Goal: Transaction & Acquisition: Purchase product/service

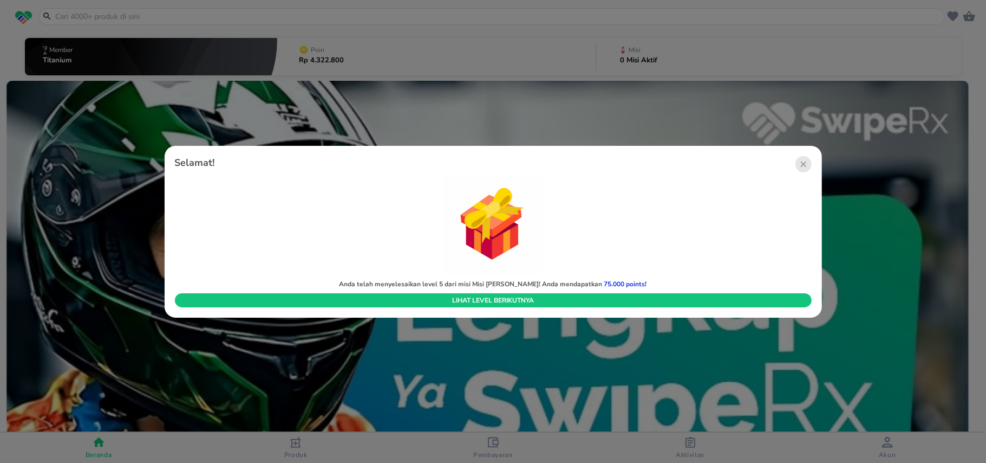
click at [503, 241] on img "button" at bounding box center [493, 226] width 99 height 99
click at [806, 158] on circle "button" at bounding box center [804, 164] width 16 height 16
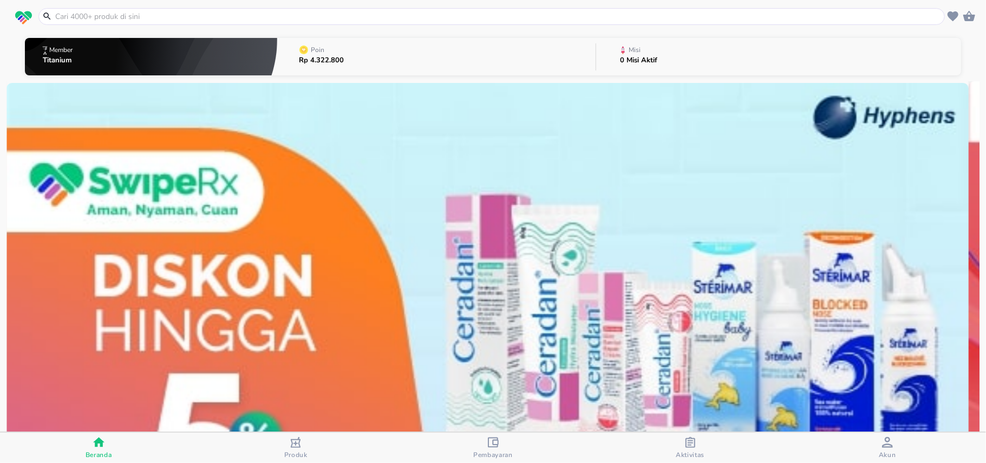
click at [167, 20] on input "text" at bounding box center [498, 16] width 888 height 11
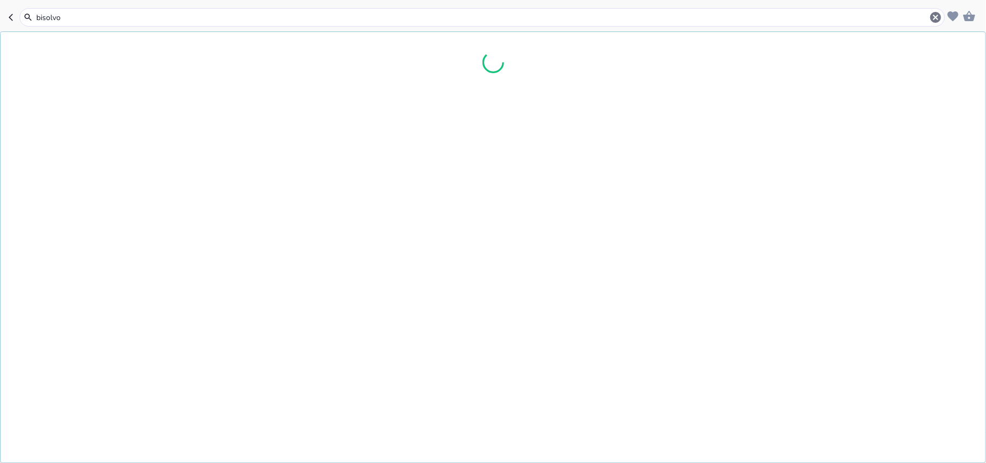
type input "[MEDICAL_DATA]"
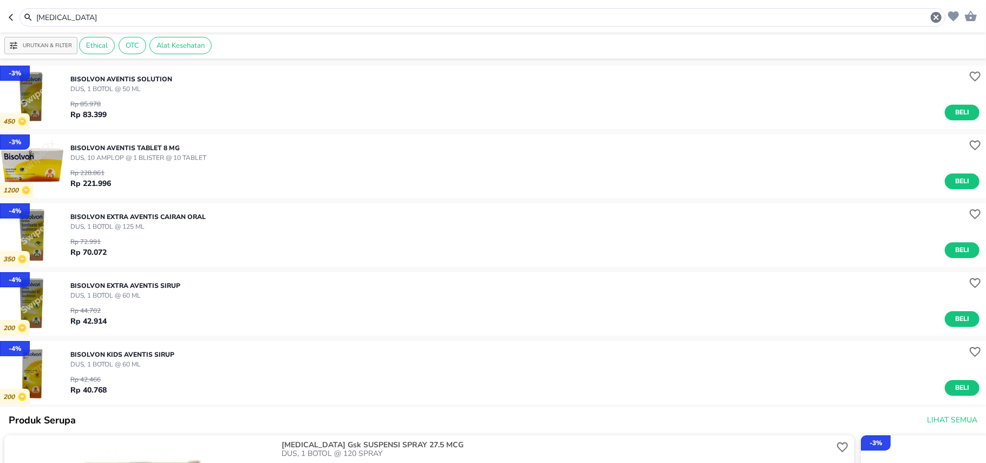
scroll to position [144, 0]
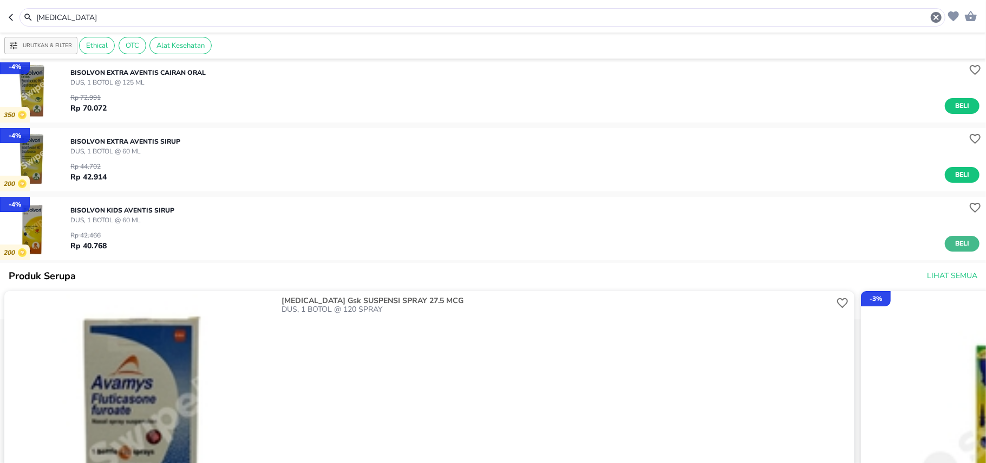
click at [957, 243] on span "Beli" at bounding box center [962, 243] width 18 height 11
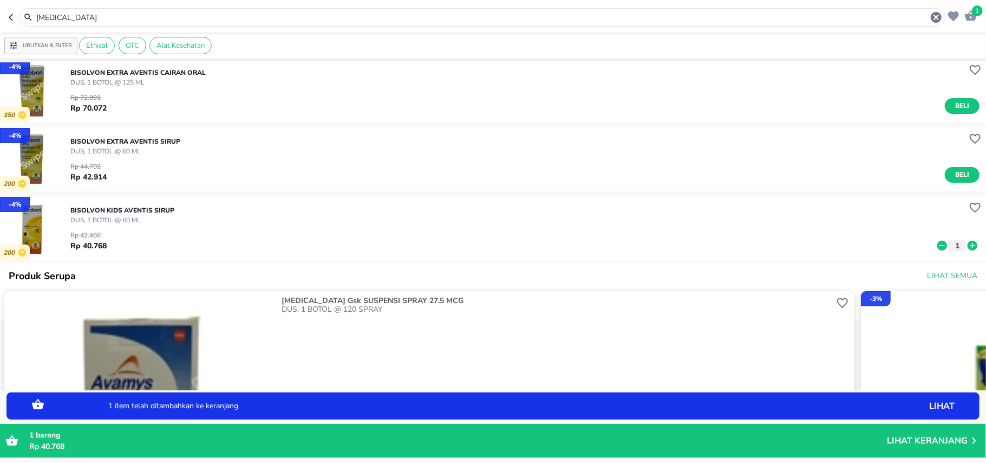
click at [966, 245] on icon at bounding box center [973, 245] width 14 height 12
click at [937, 17] on icon "button" at bounding box center [936, 17] width 13 height 13
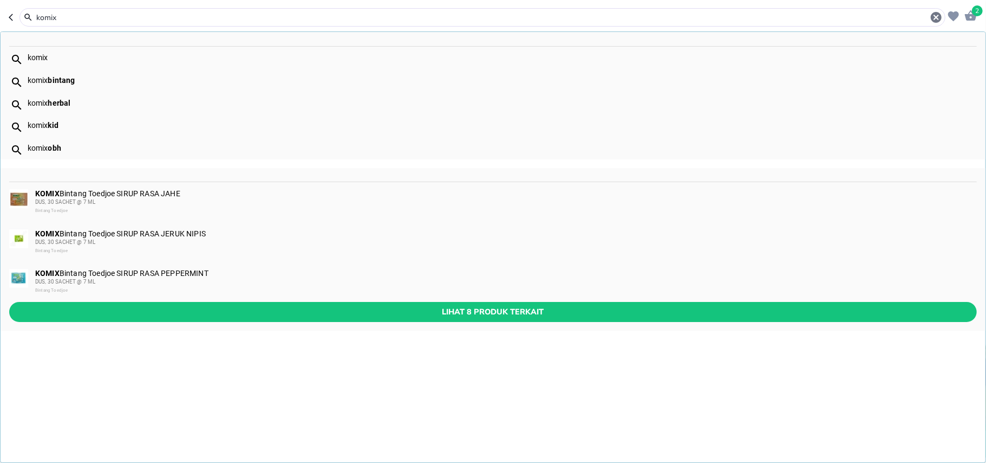
type input "komix"
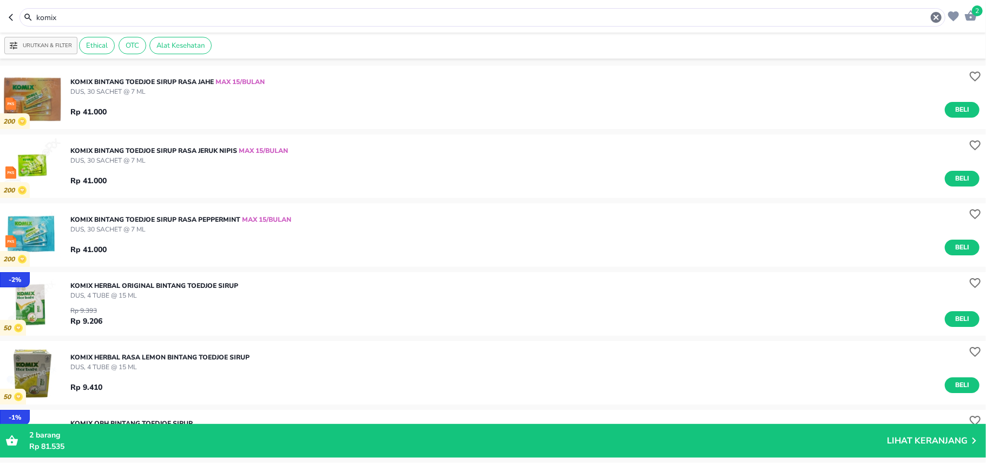
scroll to position [144, 0]
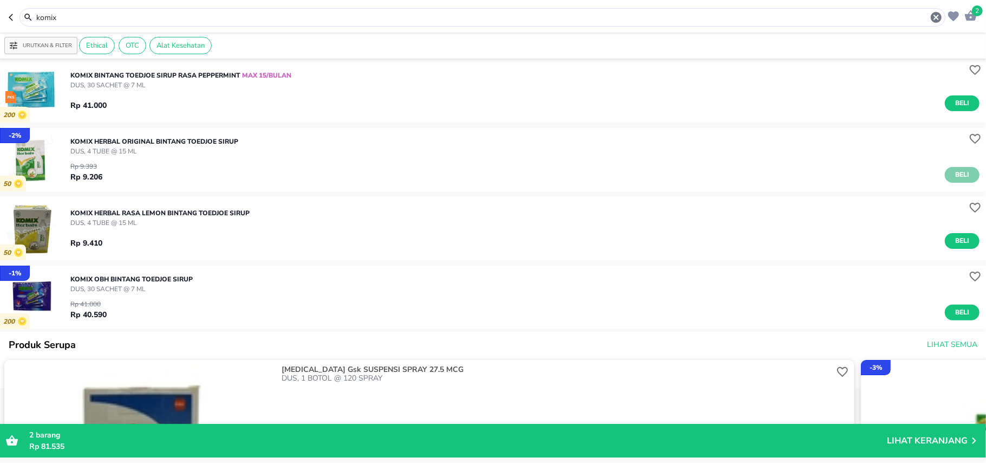
click at [966, 174] on button "Beli" at bounding box center [962, 175] width 35 height 16
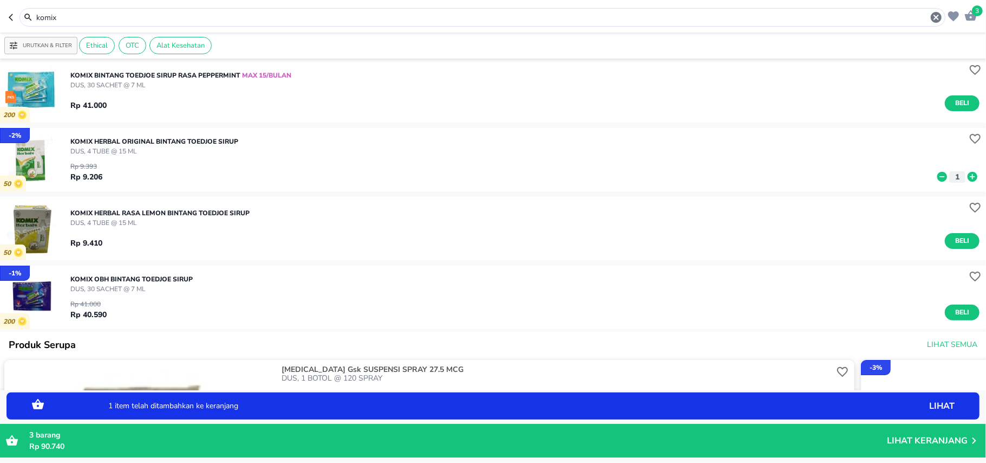
click at [966, 178] on icon at bounding box center [973, 177] width 14 height 12
click at [939, 16] on icon "button" at bounding box center [936, 17] width 11 height 11
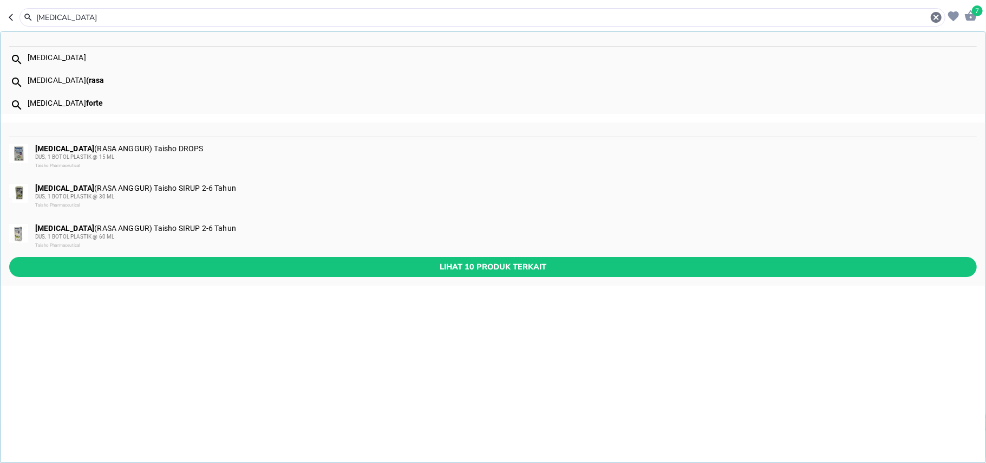
type input "[MEDICAL_DATA]"
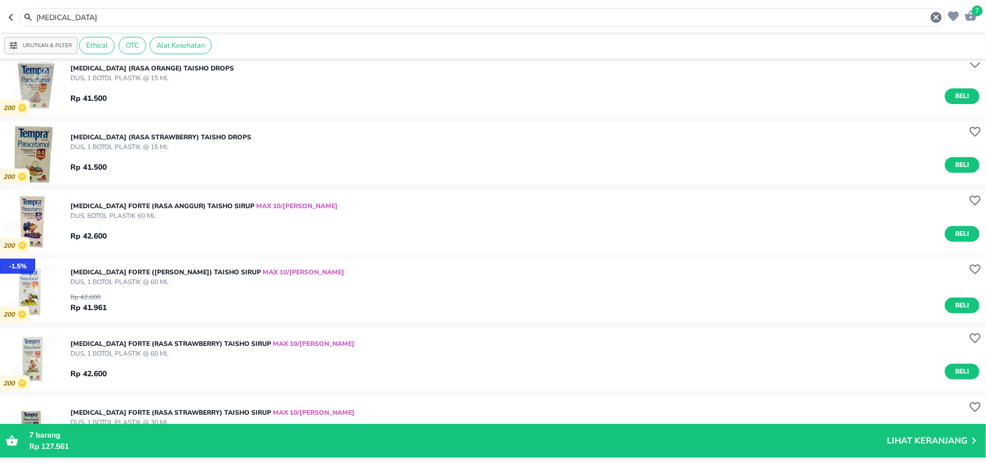
scroll to position [419, 0]
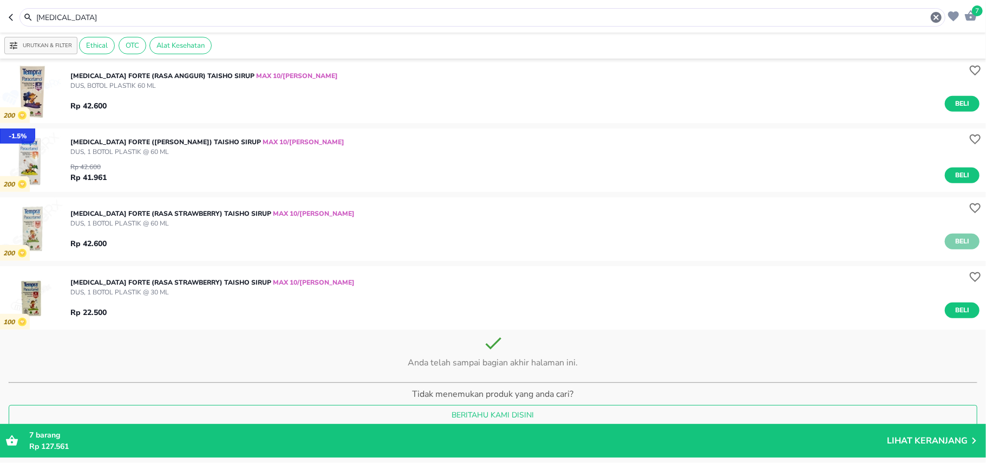
click at [958, 238] on span "Beli" at bounding box center [962, 241] width 18 height 11
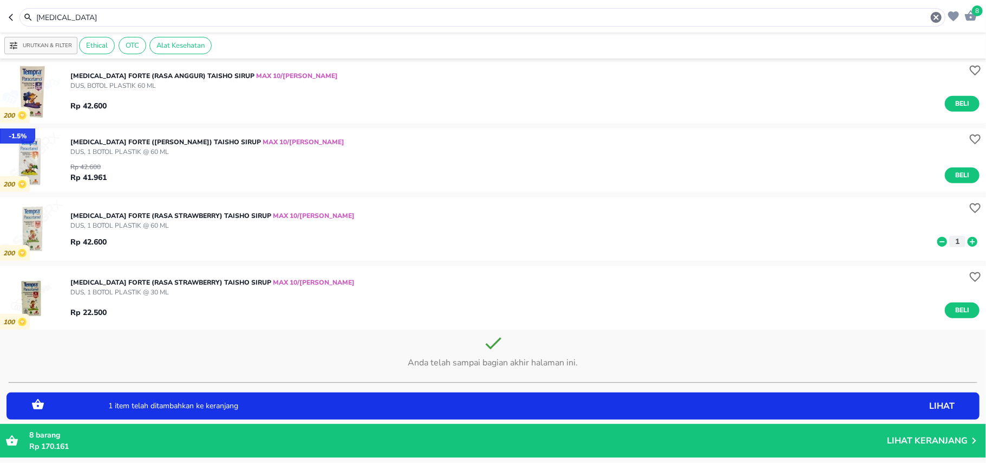
click at [966, 241] on icon at bounding box center [973, 242] width 14 height 12
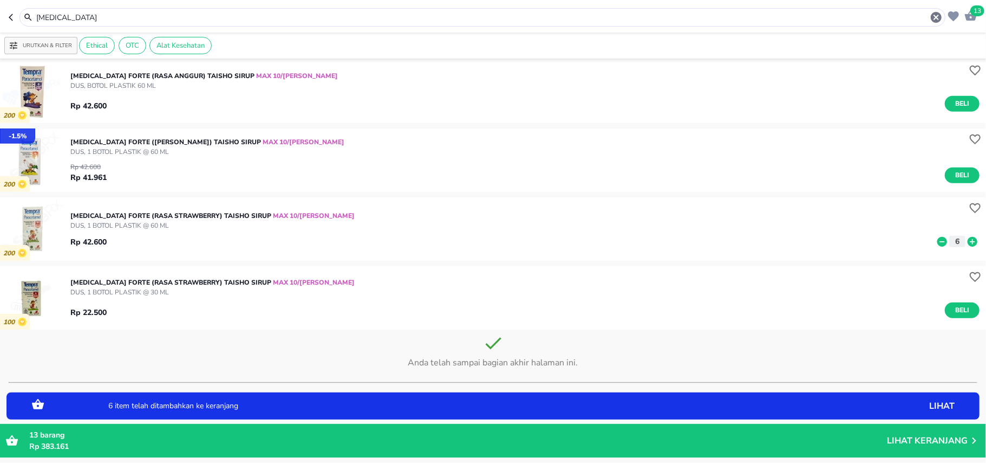
click at [934, 17] on icon "button" at bounding box center [936, 17] width 11 height 11
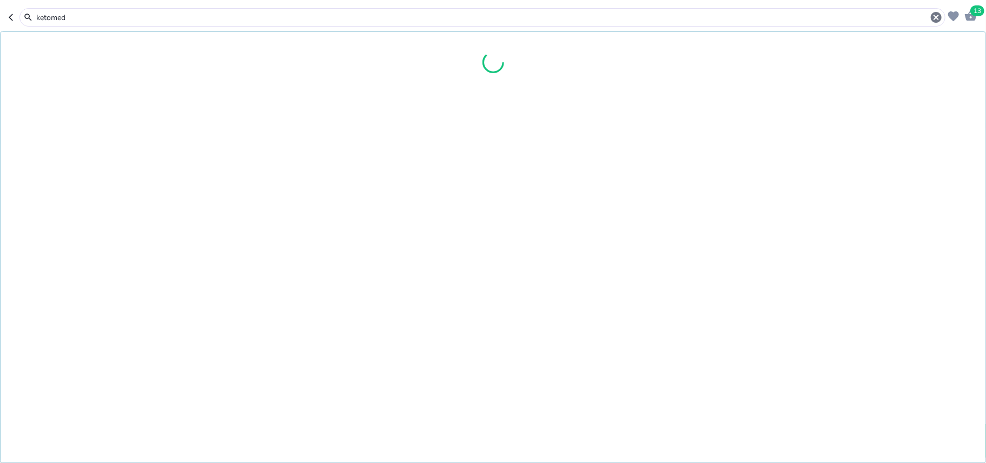
type input "ketomed"
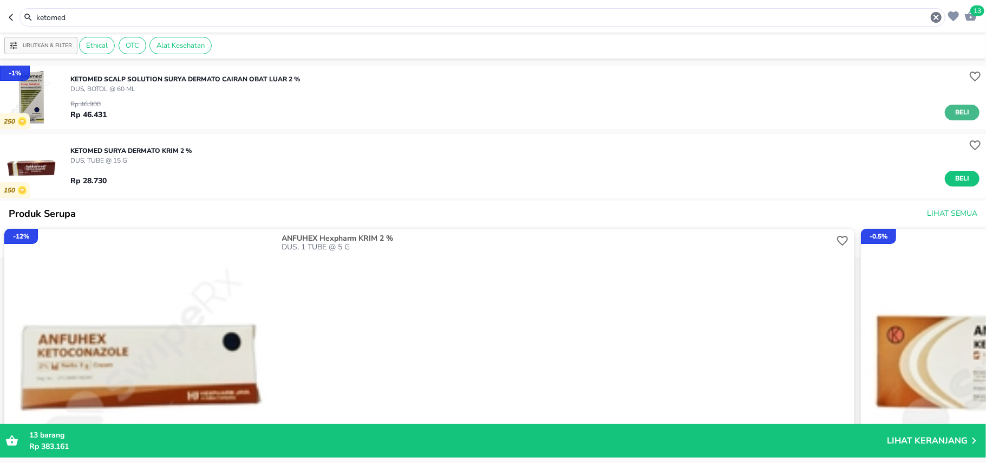
click at [963, 109] on button "Beli" at bounding box center [962, 113] width 35 height 16
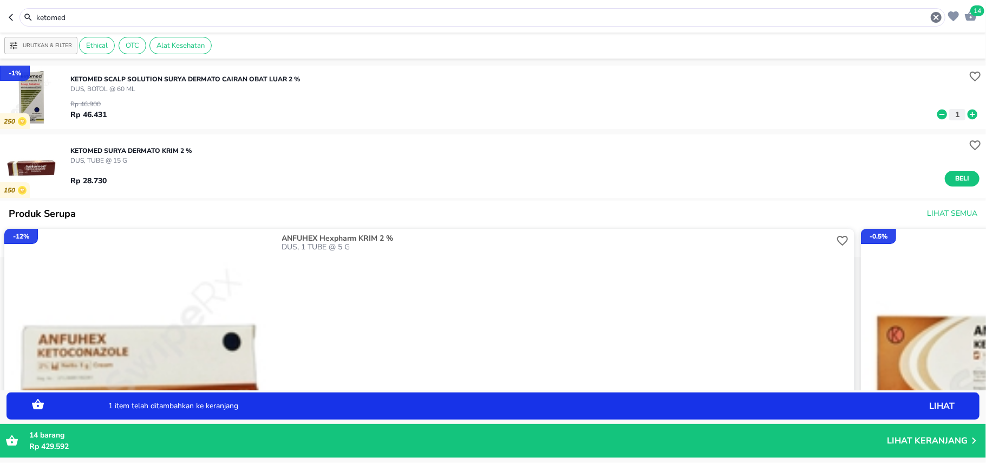
click at [968, 113] on icon at bounding box center [973, 114] width 10 height 10
click at [935, 14] on icon "button" at bounding box center [936, 17] width 11 height 11
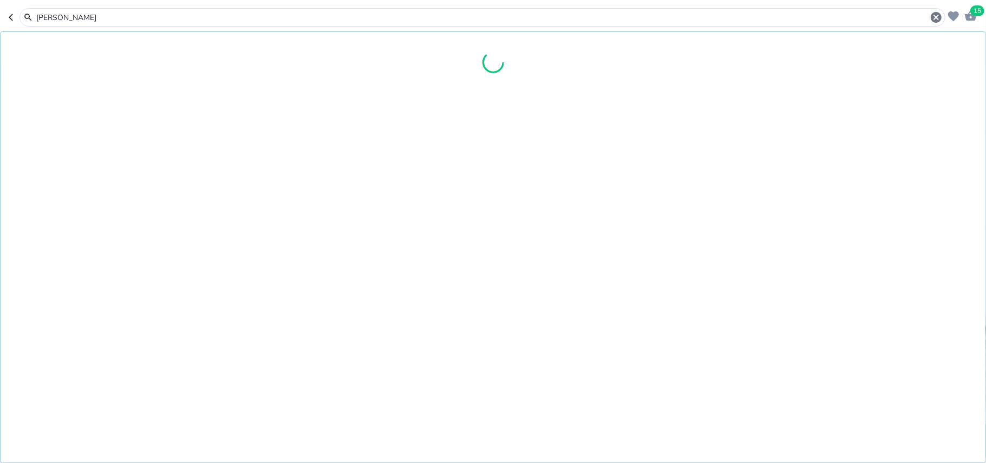
type input "[PERSON_NAME]"
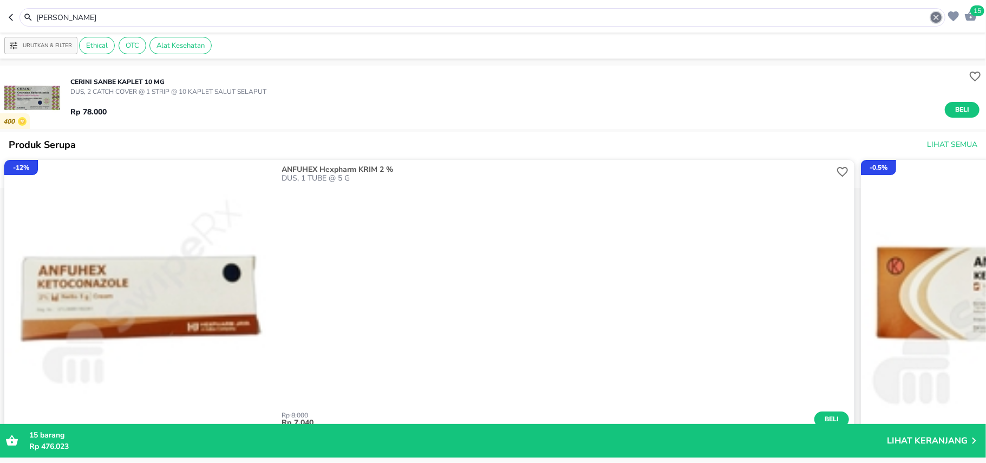
click at [934, 18] on icon "button" at bounding box center [936, 17] width 11 height 11
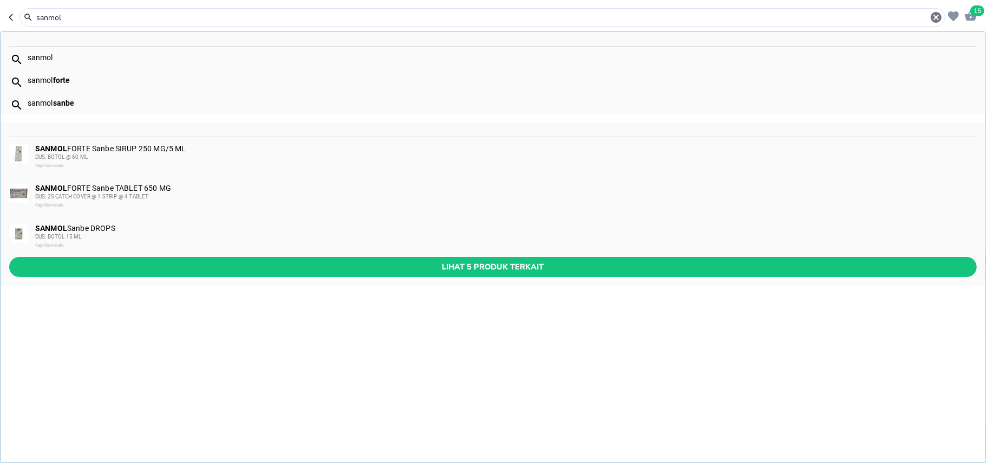
type input "sanmol"
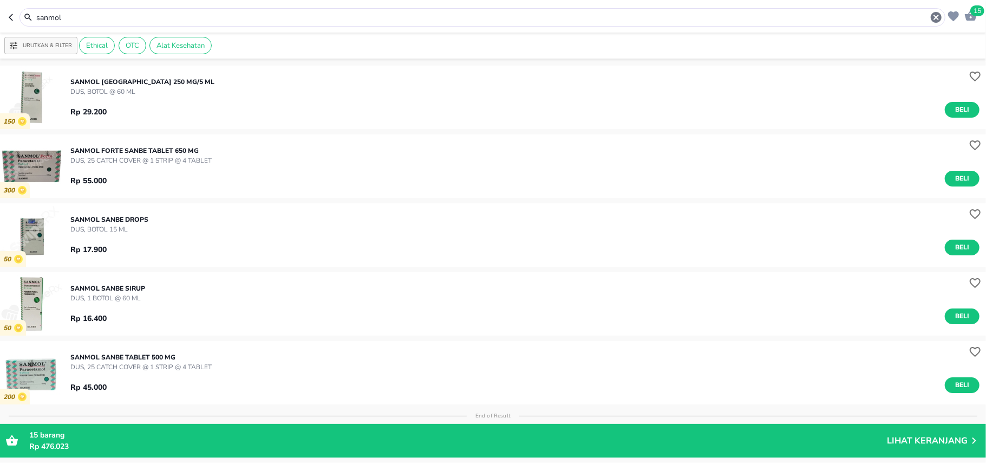
scroll to position [72, 0]
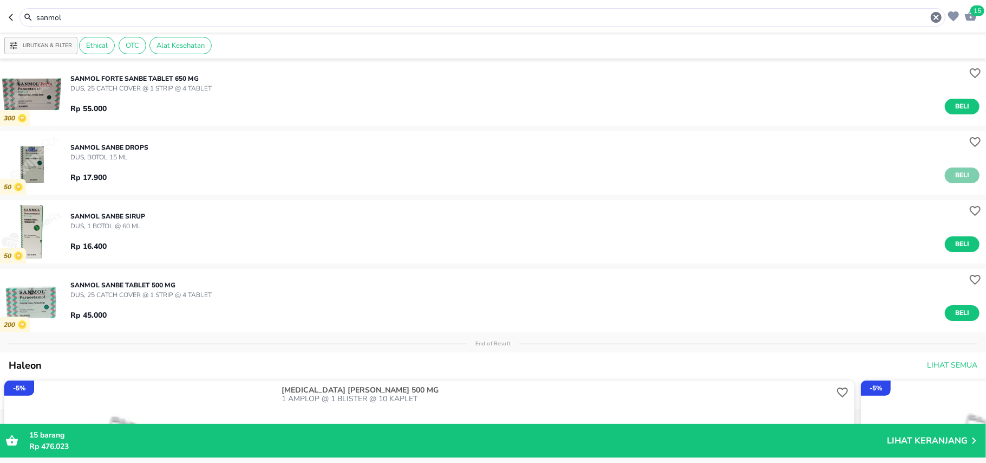
click at [960, 173] on span "Beli" at bounding box center [962, 175] width 18 height 11
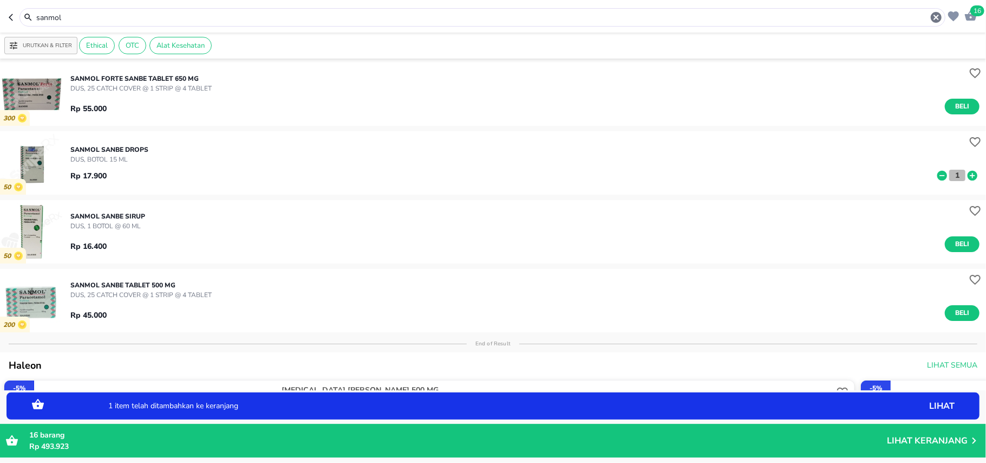
click at [953, 176] on button "1" at bounding box center [958, 175] width 16 height 11
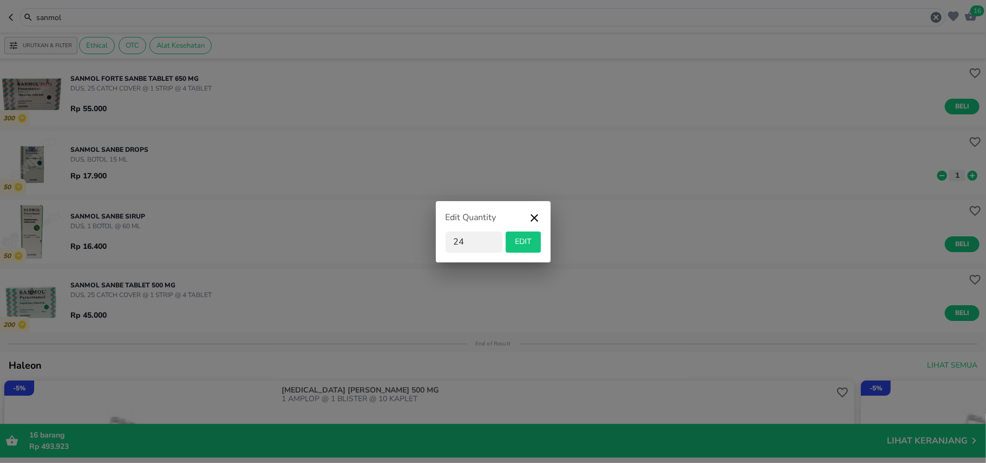
type input "24"
click at [510, 243] on span "EDIT" at bounding box center [523, 242] width 27 height 14
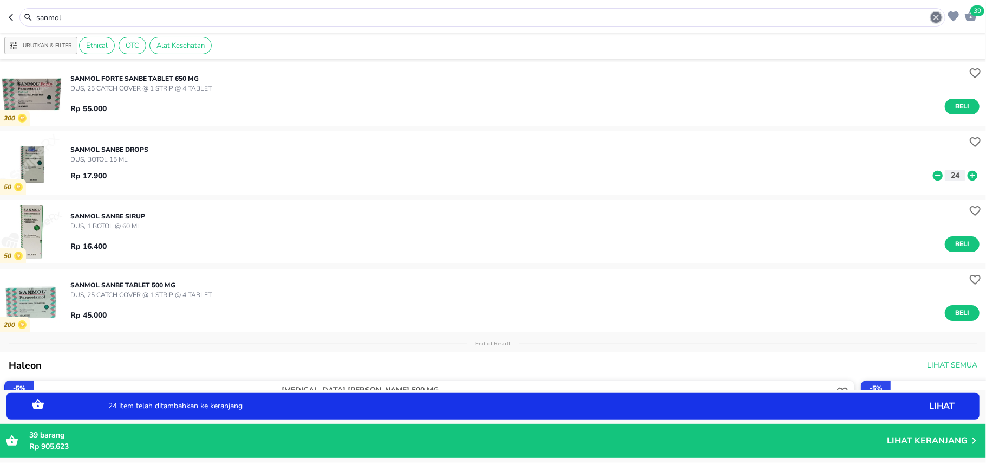
click at [937, 18] on icon "button" at bounding box center [936, 17] width 11 height 11
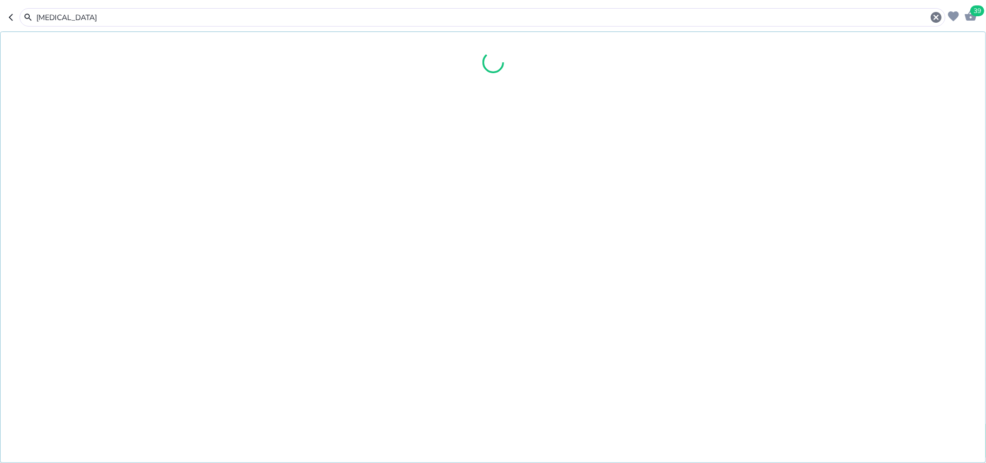
type input "[MEDICAL_DATA]"
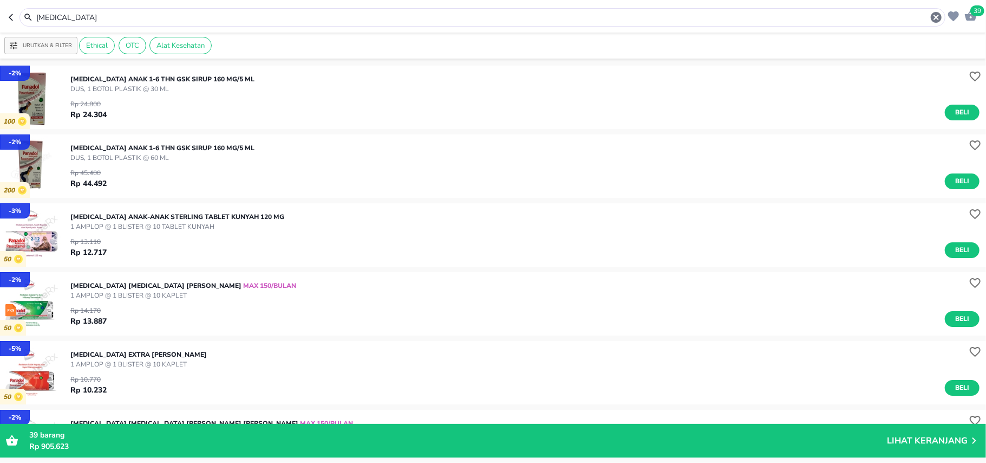
scroll to position [361, 0]
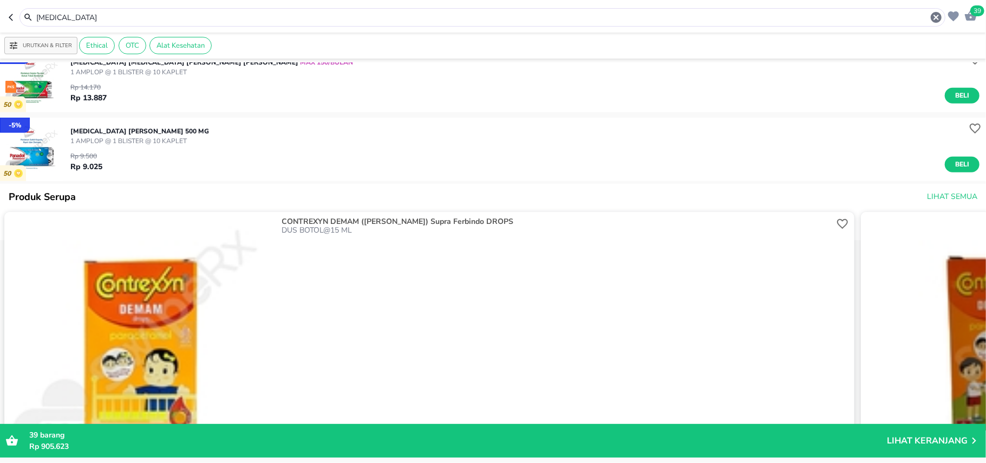
click at [956, 161] on span "Beli" at bounding box center [962, 164] width 18 height 11
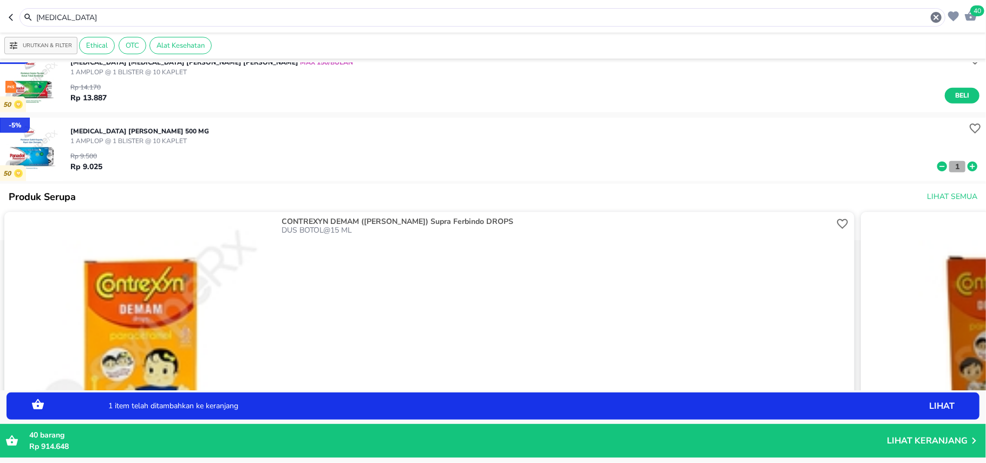
click at [953, 165] on p "1" at bounding box center [958, 166] width 10 height 11
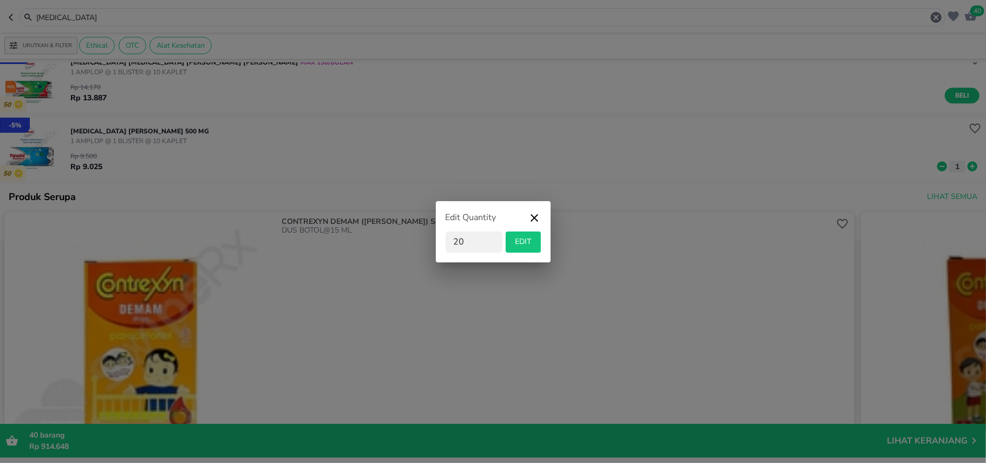
type input "20"
click at [512, 241] on span "EDIT" at bounding box center [523, 242] width 27 height 14
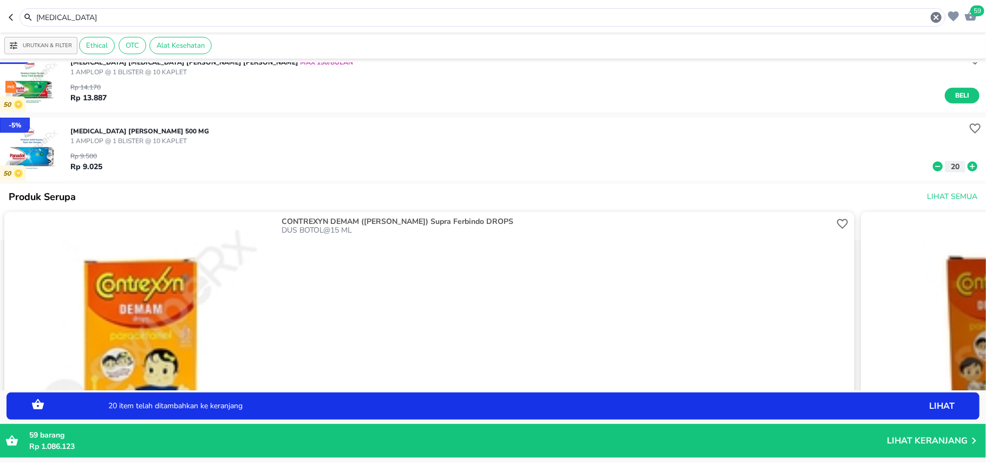
click at [937, 18] on icon "button" at bounding box center [936, 17] width 13 height 13
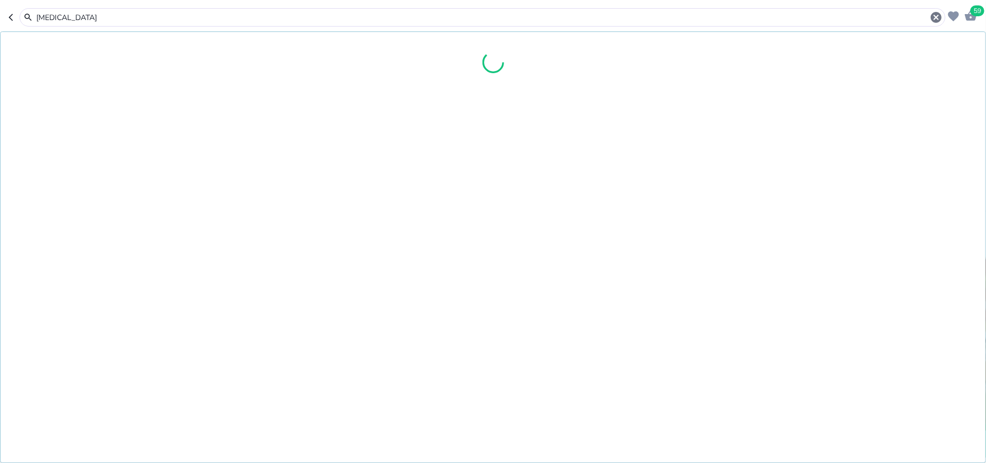
type input "[MEDICAL_DATA]"
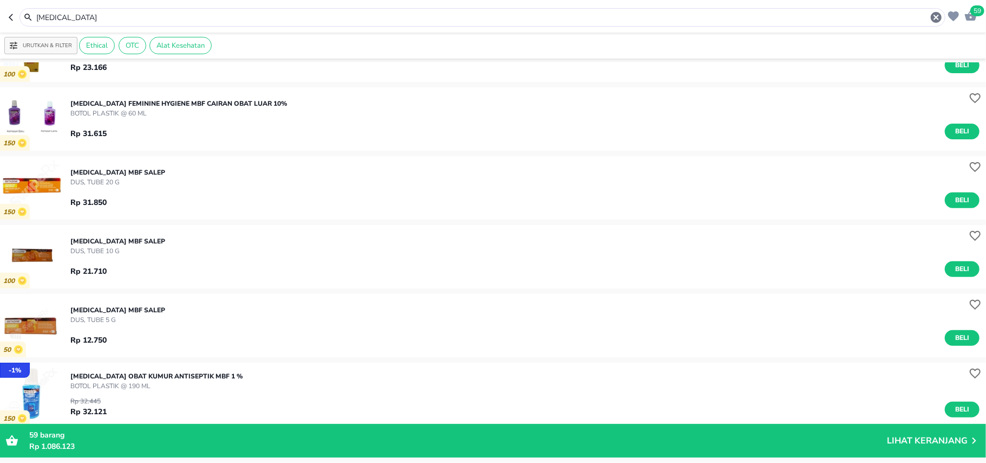
scroll to position [289, 0]
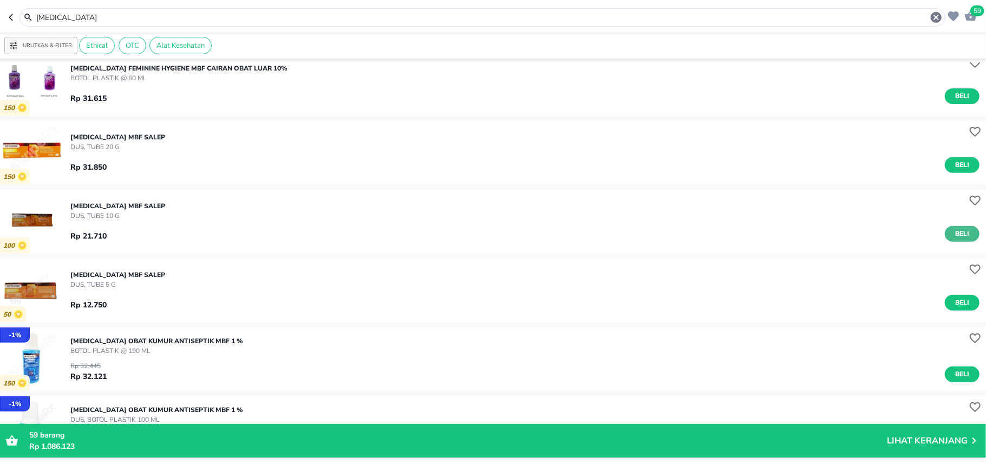
click at [961, 232] on button "Beli" at bounding box center [962, 234] width 35 height 16
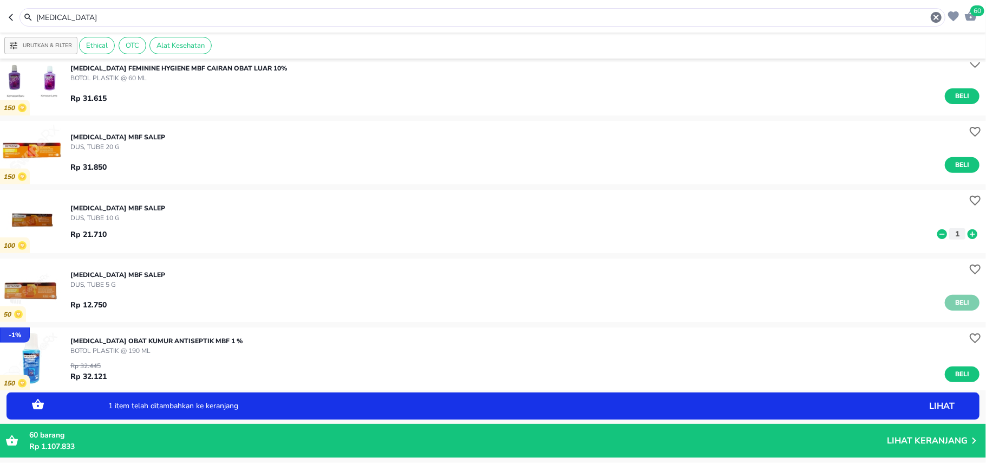
click at [958, 306] on span "Beli" at bounding box center [962, 302] width 18 height 11
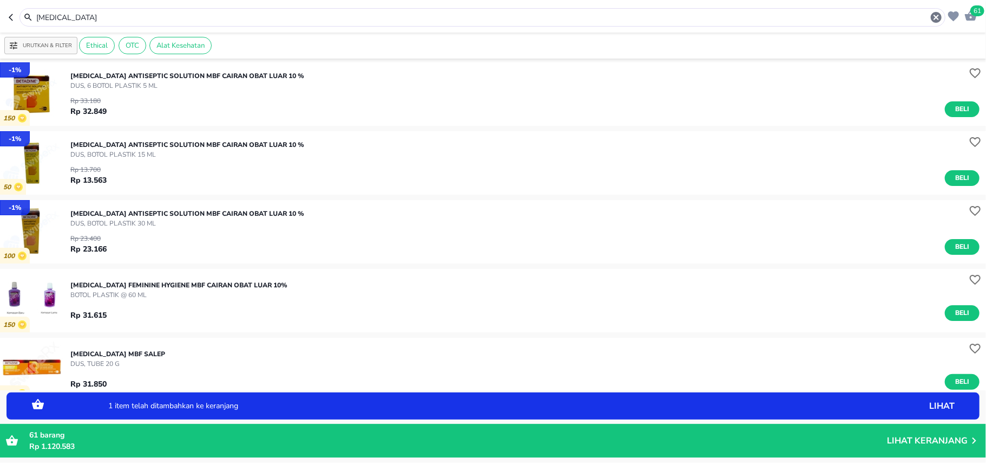
scroll to position [0, 0]
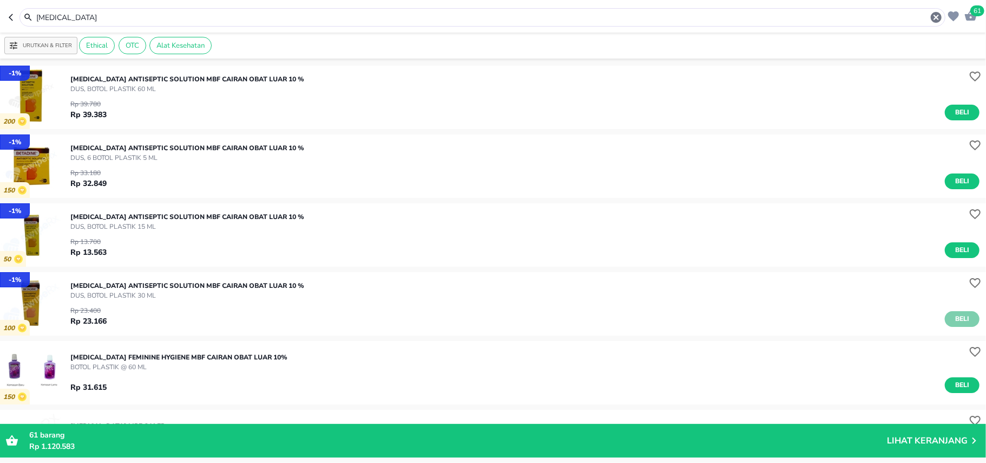
click at [958, 320] on span "Beli" at bounding box center [962, 318] width 18 height 11
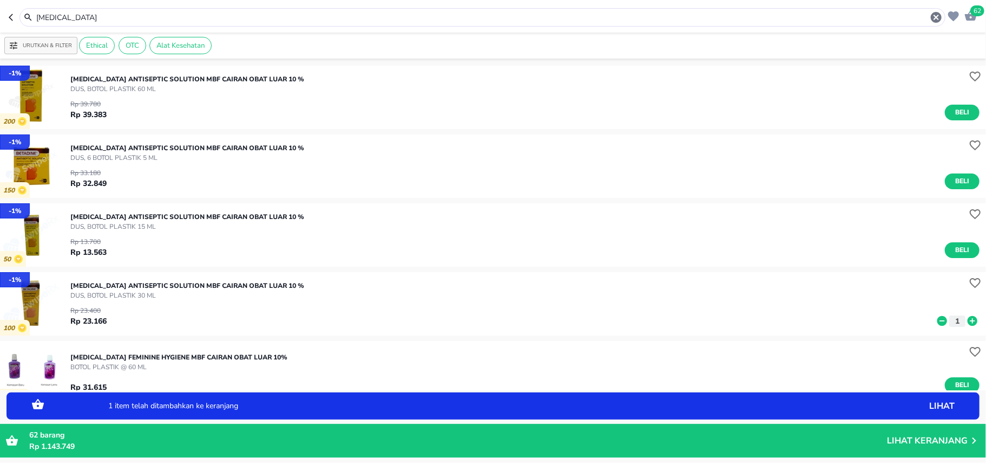
click at [968, 320] on icon at bounding box center [973, 321] width 10 height 10
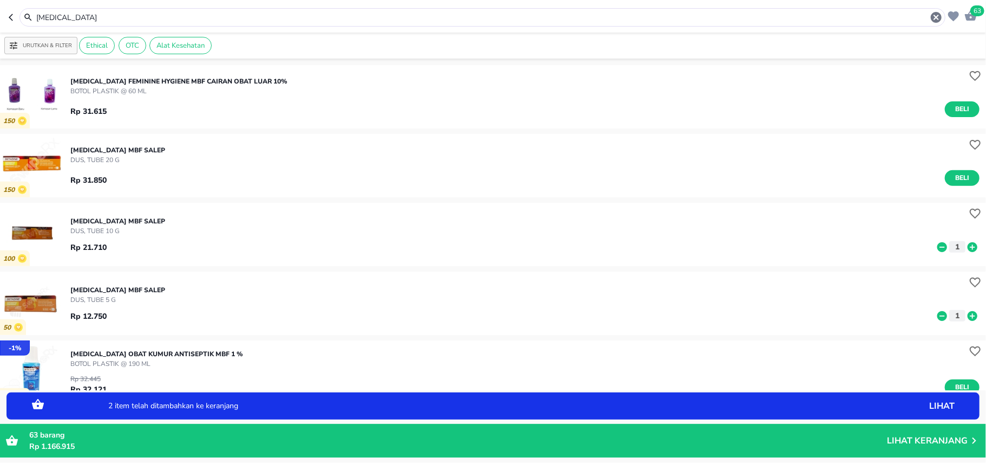
scroll to position [289, 0]
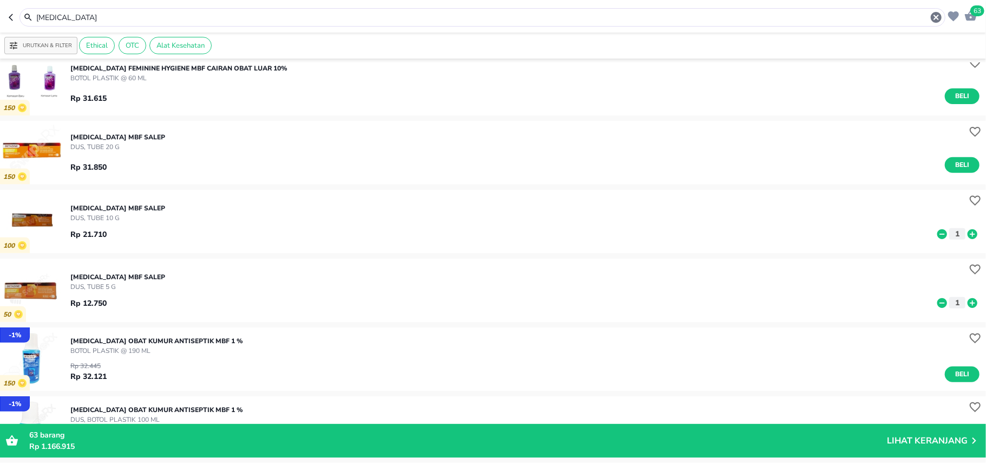
click at [966, 302] on icon at bounding box center [973, 303] width 14 height 12
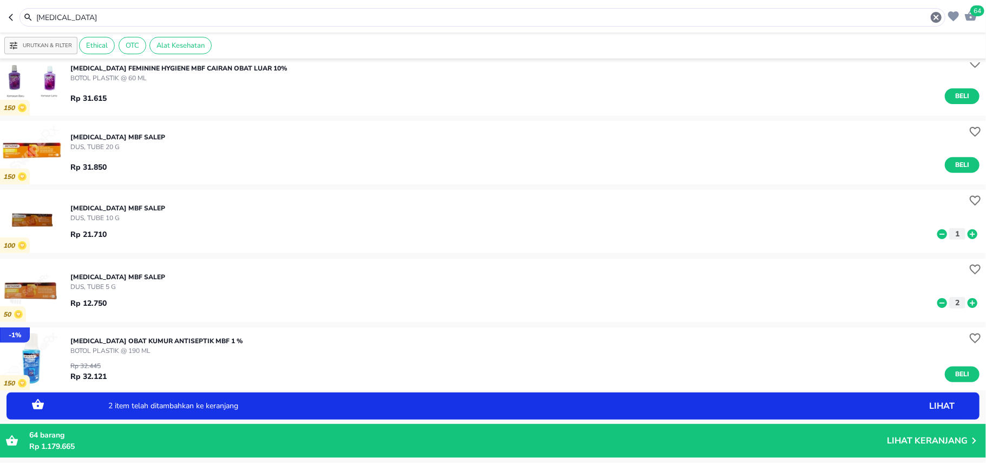
click at [938, 16] on icon "button" at bounding box center [936, 17] width 13 height 13
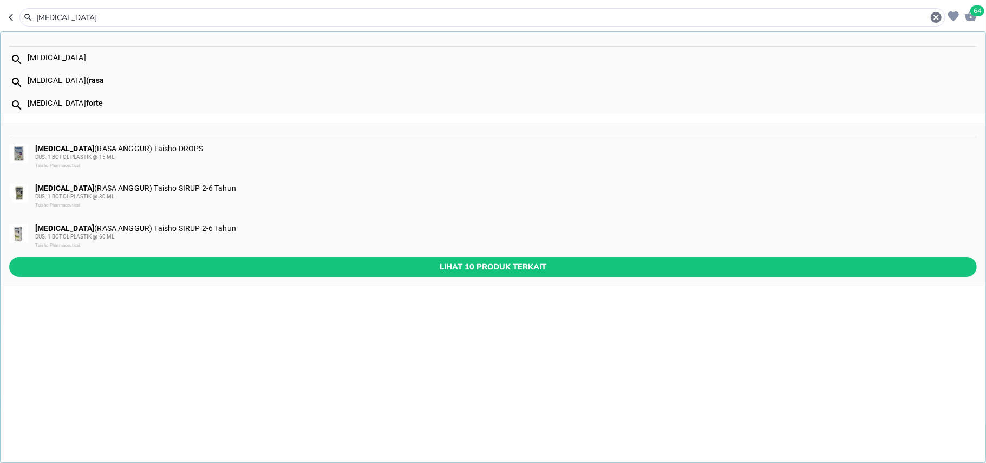
type input "[MEDICAL_DATA]"
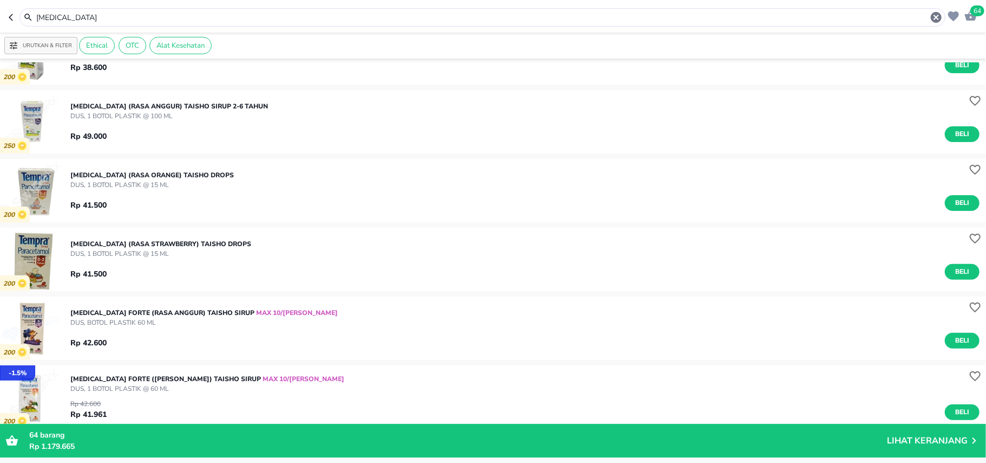
scroll to position [217, 0]
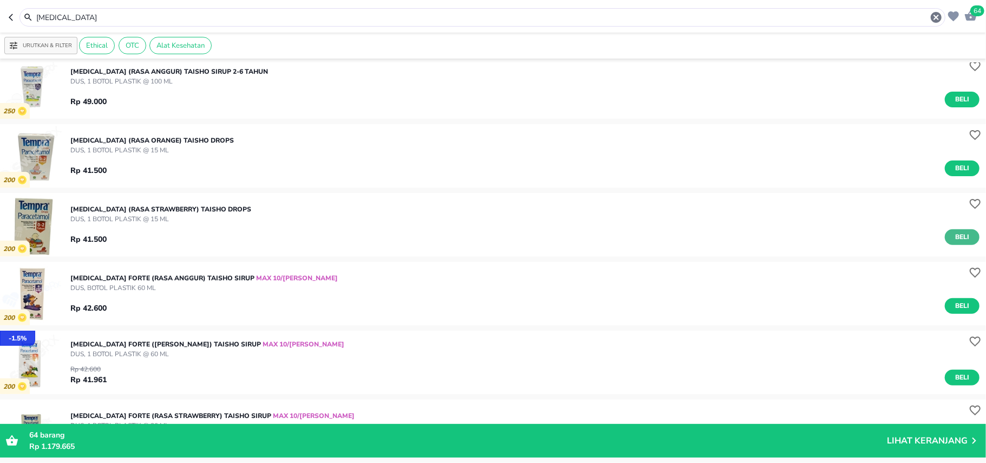
click at [960, 232] on span "Beli" at bounding box center [962, 236] width 18 height 11
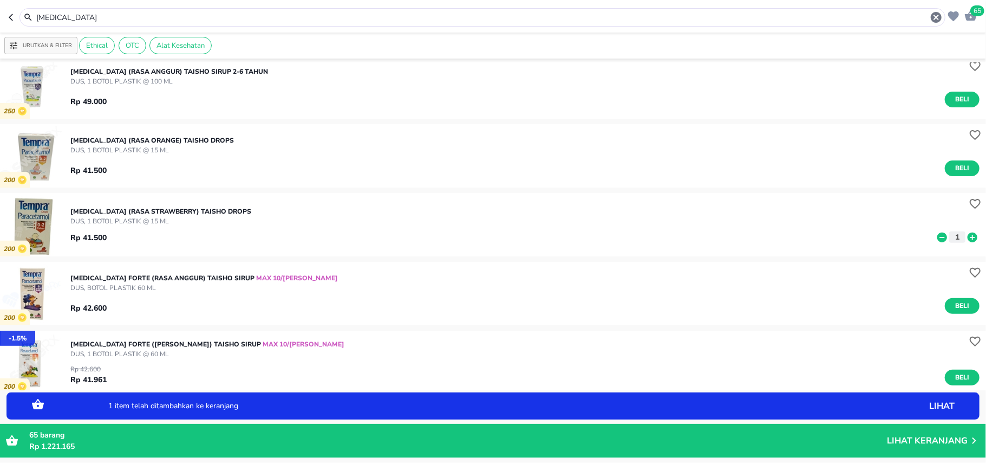
click at [968, 235] on icon at bounding box center [973, 237] width 10 height 10
click at [936, 15] on icon "button" at bounding box center [936, 17] width 11 height 11
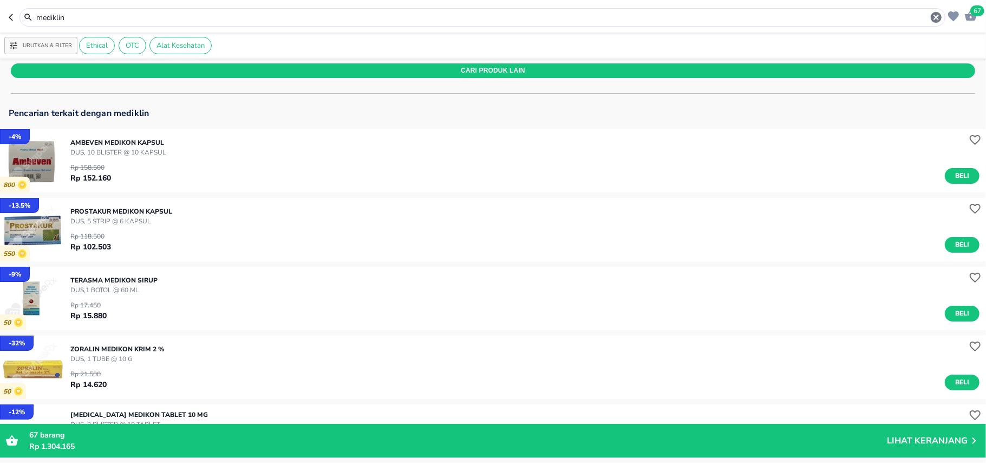
scroll to position [144, 0]
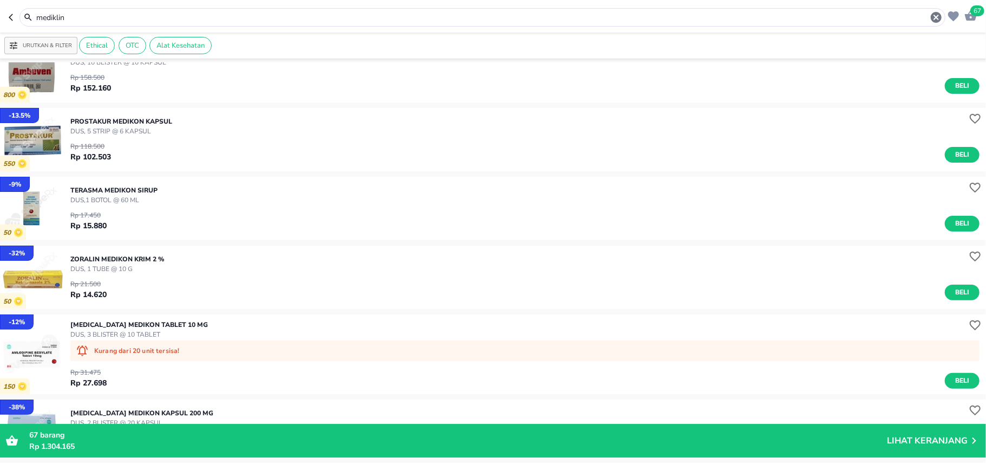
click at [118, 11] on div "mediklin" at bounding box center [489, 17] width 908 height 13
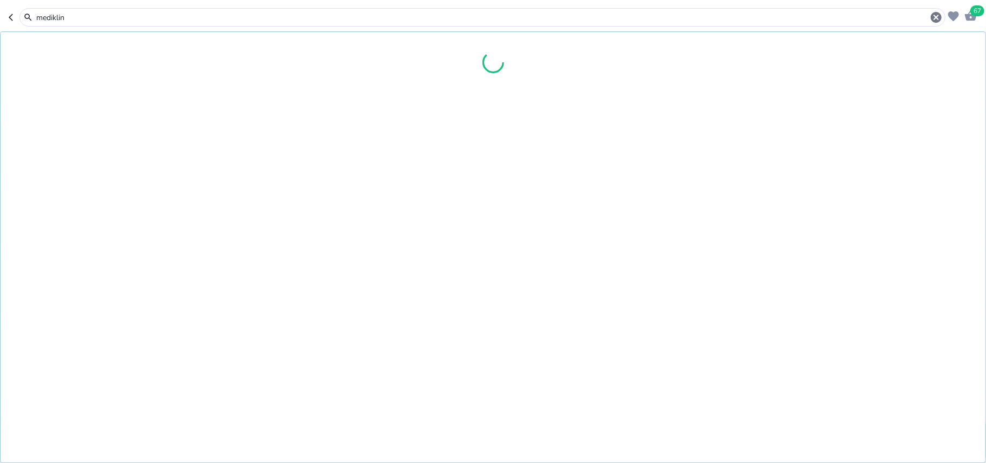
click at [117, 11] on div "mediklin" at bounding box center [489, 17] width 908 height 13
click at [92, 20] on input "mediklin" at bounding box center [482, 17] width 895 height 11
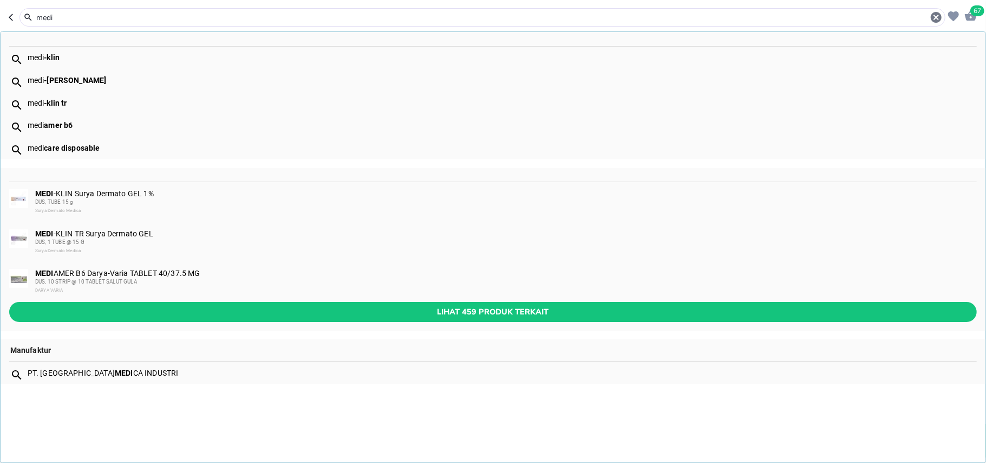
type input "medi"
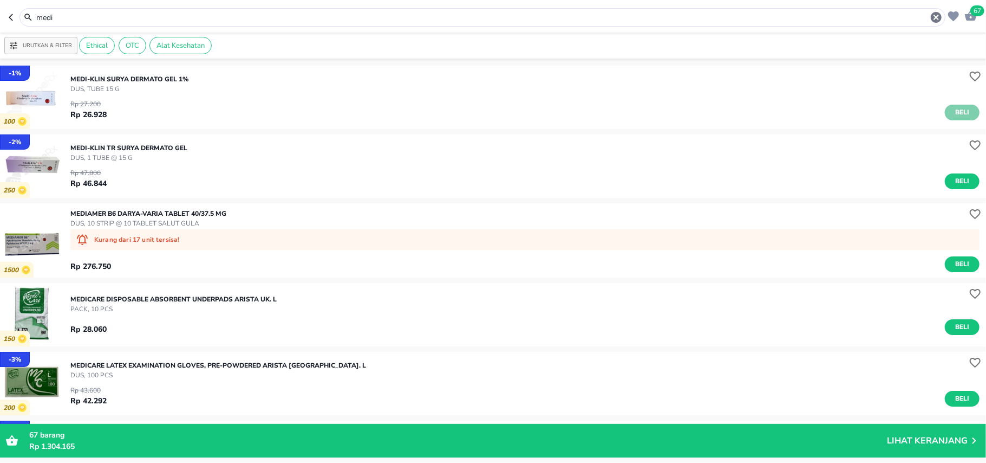
click at [962, 115] on button "Beli" at bounding box center [962, 113] width 35 height 16
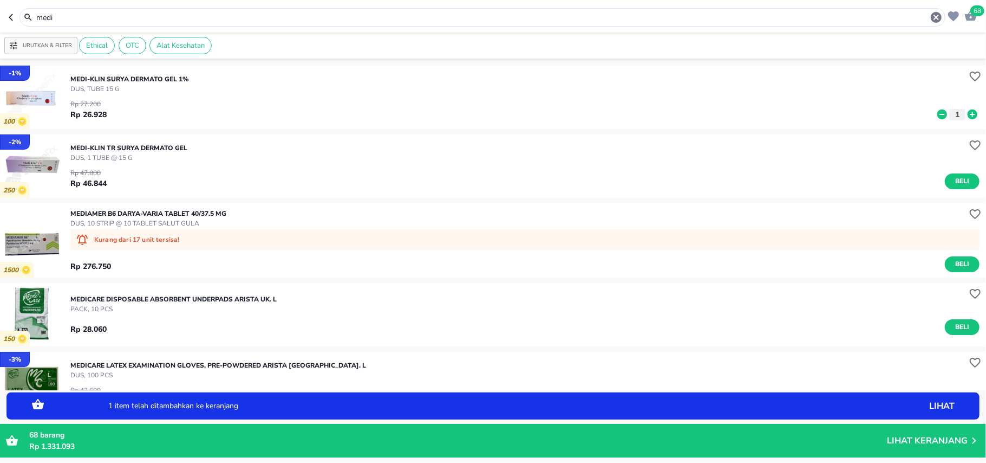
click at [966, 115] on icon at bounding box center [973, 114] width 14 height 12
click at [937, 20] on icon "button" at bounding box center [936, 17] width 11 height 11
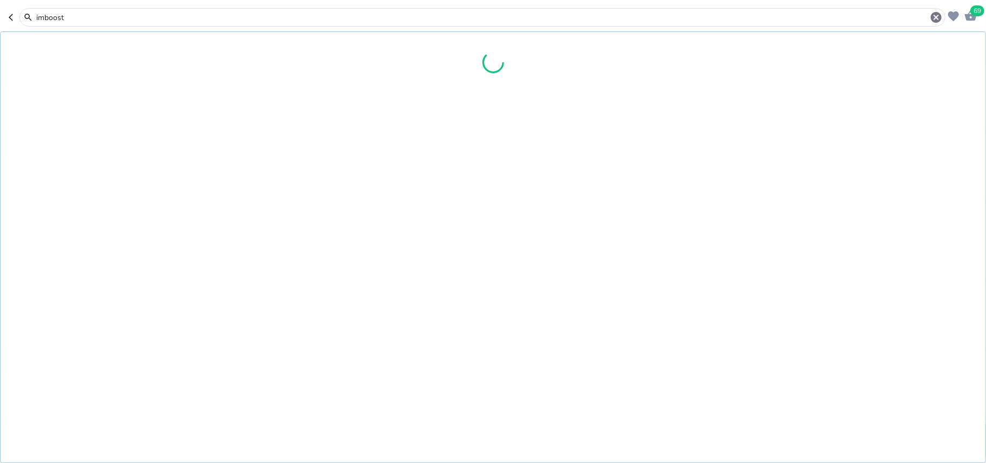
type input "imboost"
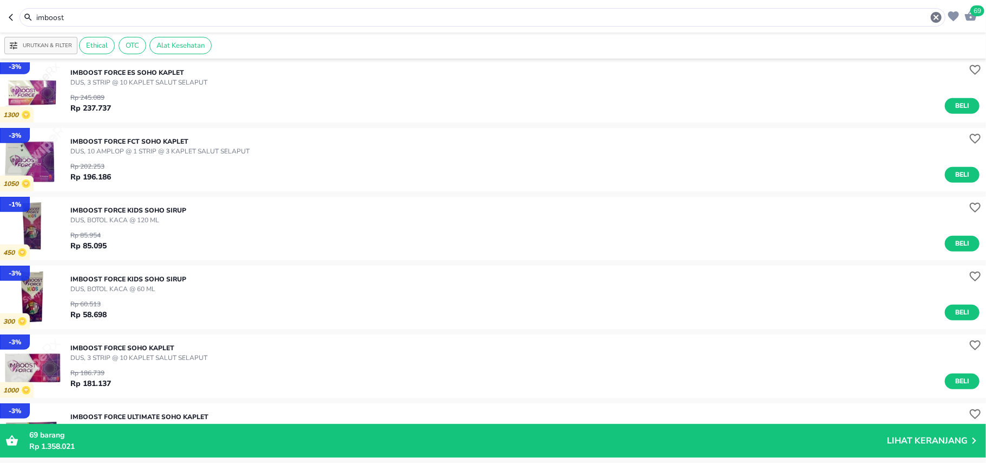
scroll to position [767, 0]
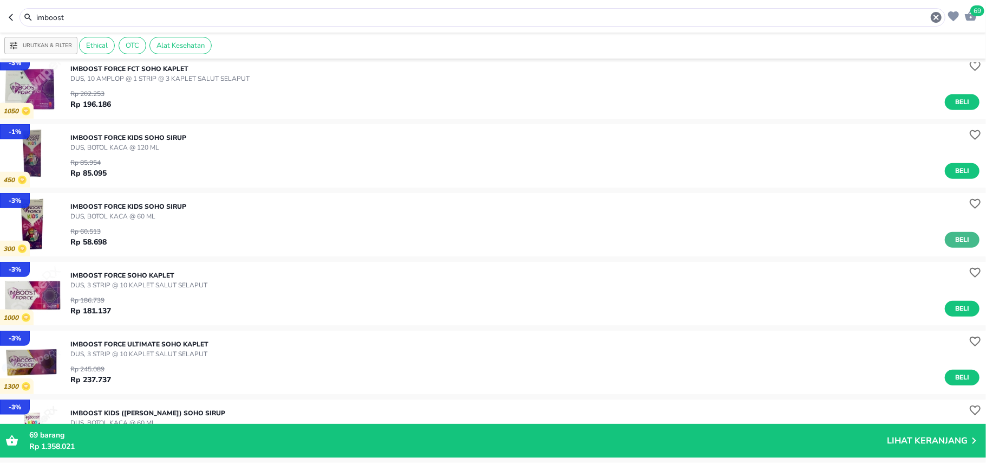
click at [965, 242] on button "Beli" at bounding box center [962, 240] width 35 height 16
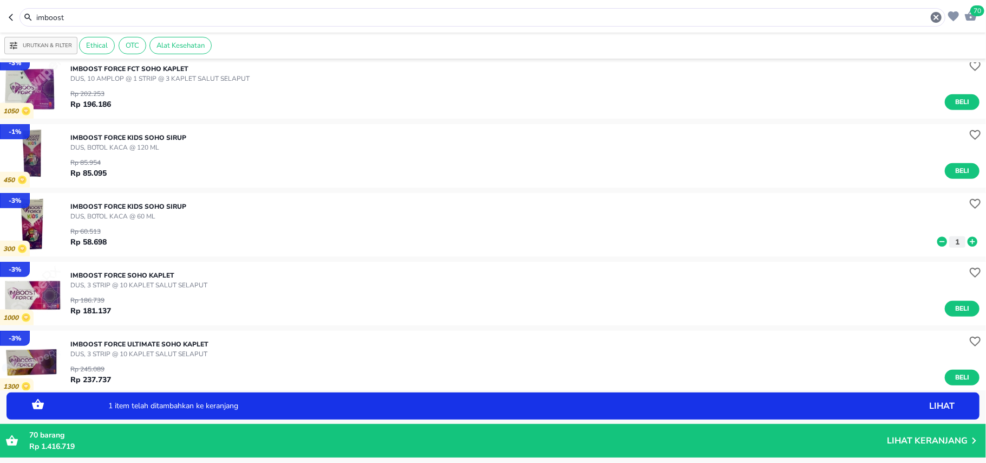
click at [968, 242] on icon at bounding box center [973, 242] width 10 height 10
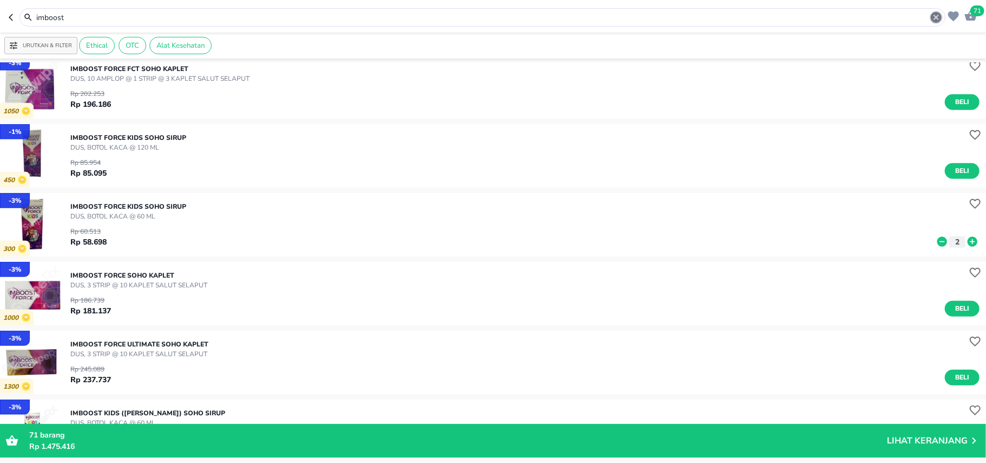
click at [932, 14] on icon "button" at bounding box center [936, 17] width 13 height 13
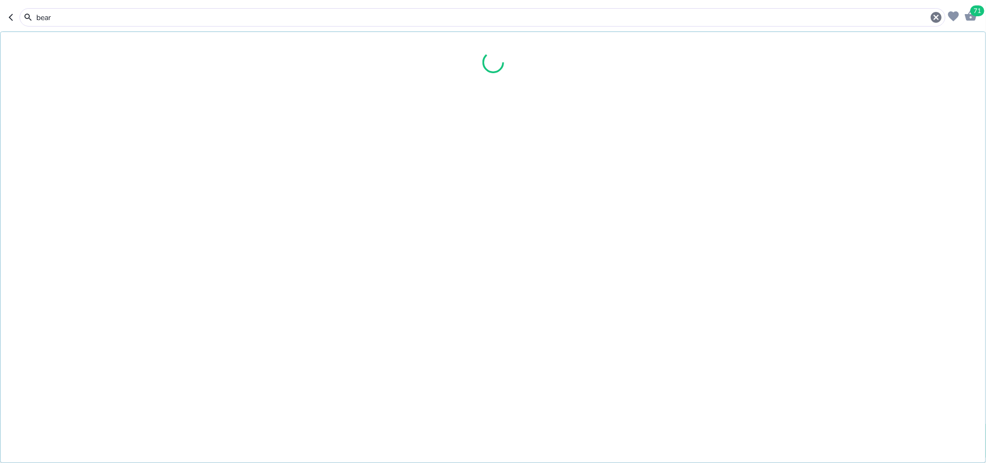
type input "bear"
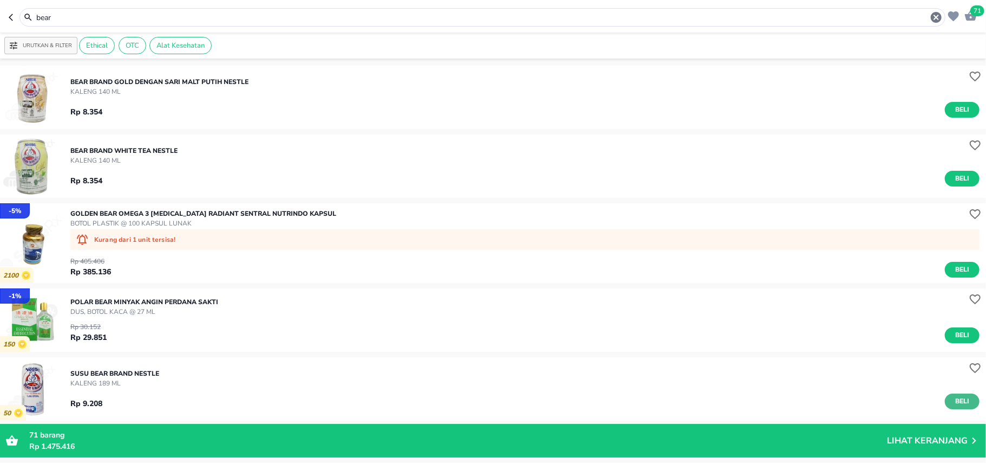
click at [957, 395] on span "Beli" at bounding box center [962, 400] width 18 height 11
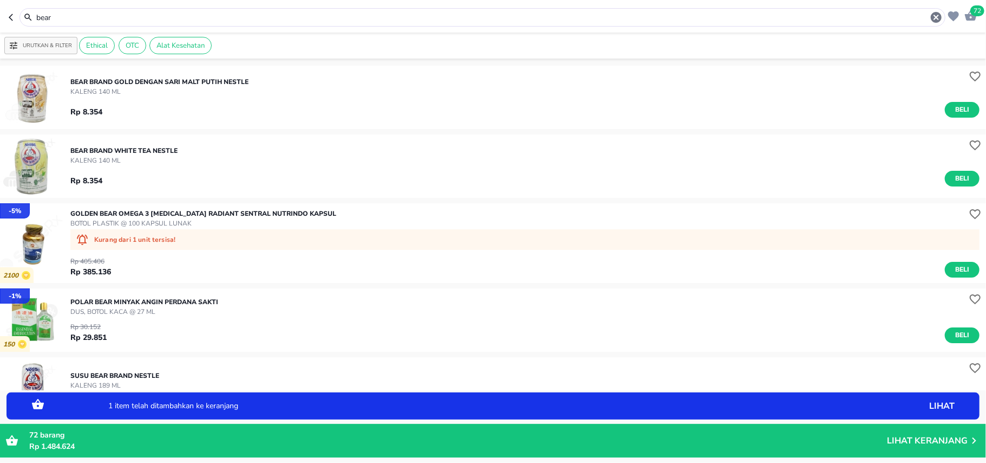
click at [968, 396] on icon at bounding box center [973, 401] width 10 height 10
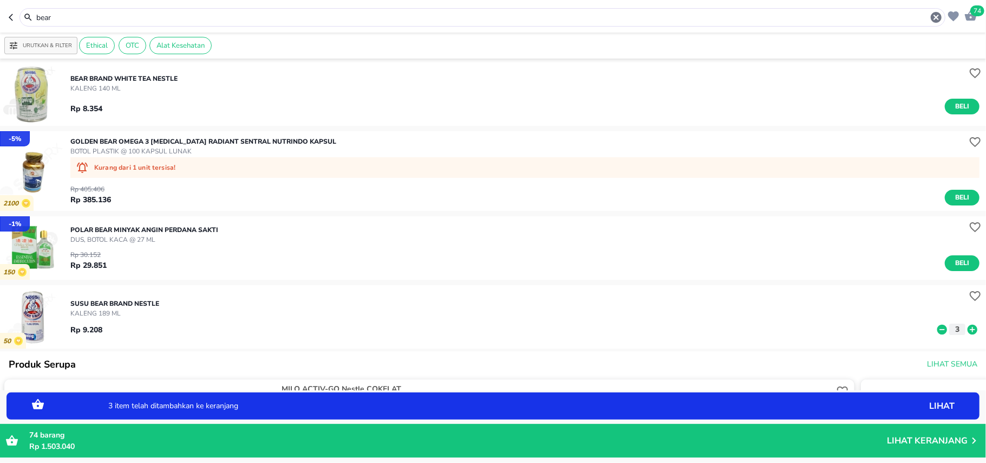
click at [968, 329] on icon at bounding box center [973, 329] width 10 height 10
click at [939, 12] on icon "button" at bounding box center [936, 17] width 13 height 13
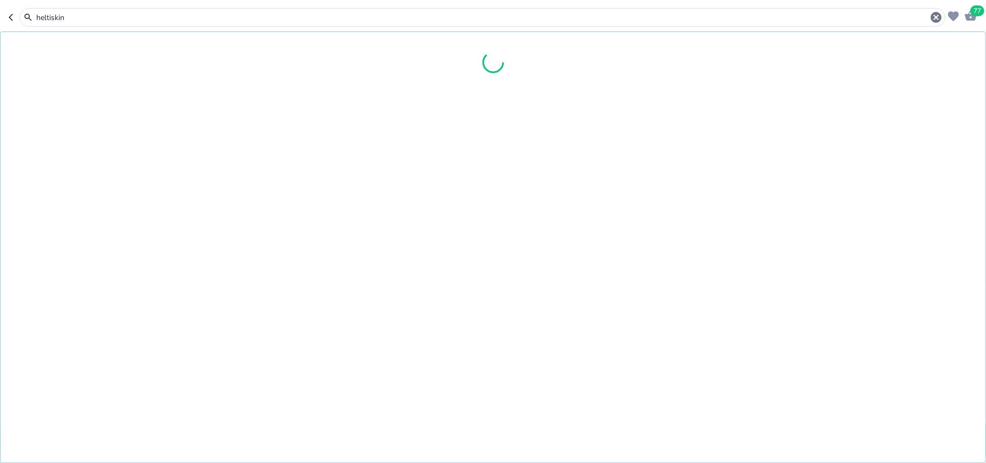
type input "heltiskin"
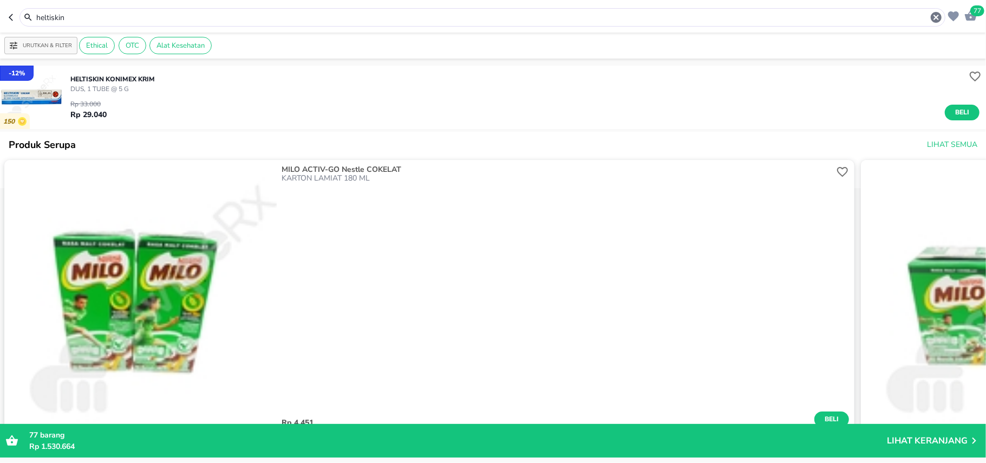
click at [956, 111] on span "Beli" at bounding box center [962, 112] width 18 height 11
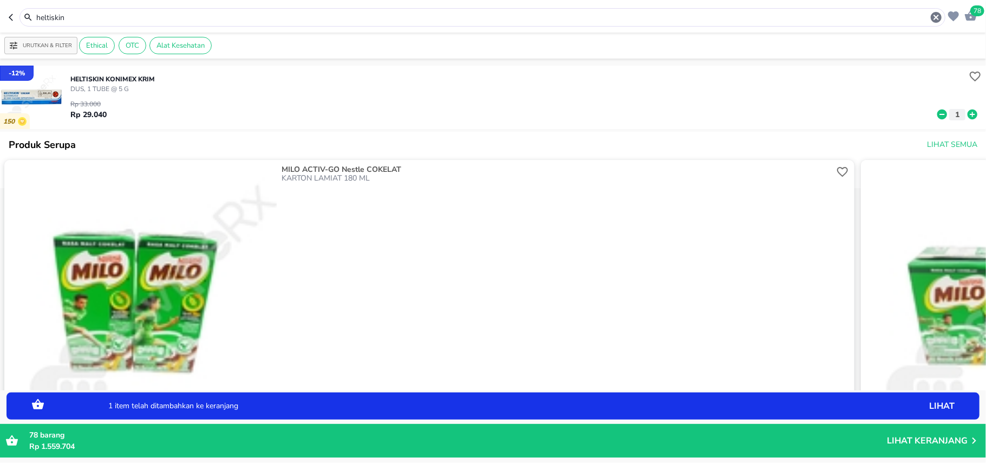
click at [938, 20] on icon "button" at bounding box center [936, 17] width 13 height 13
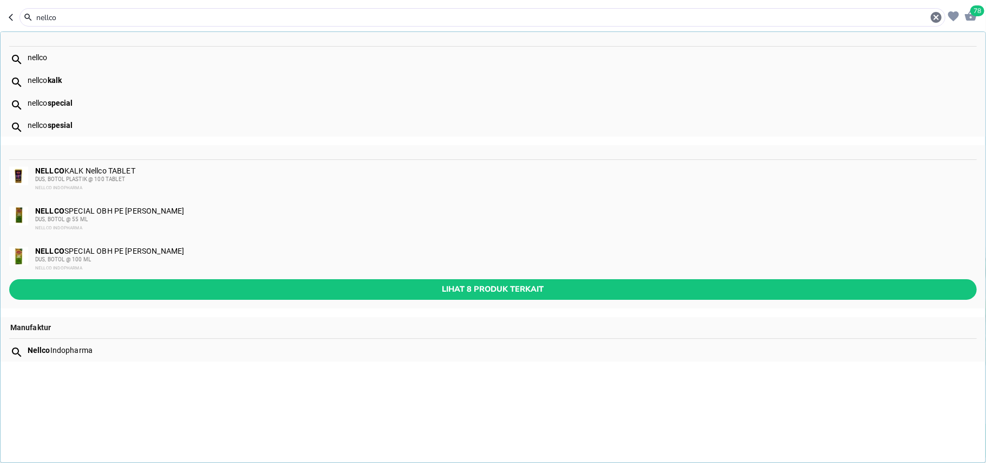
type input "nellco"
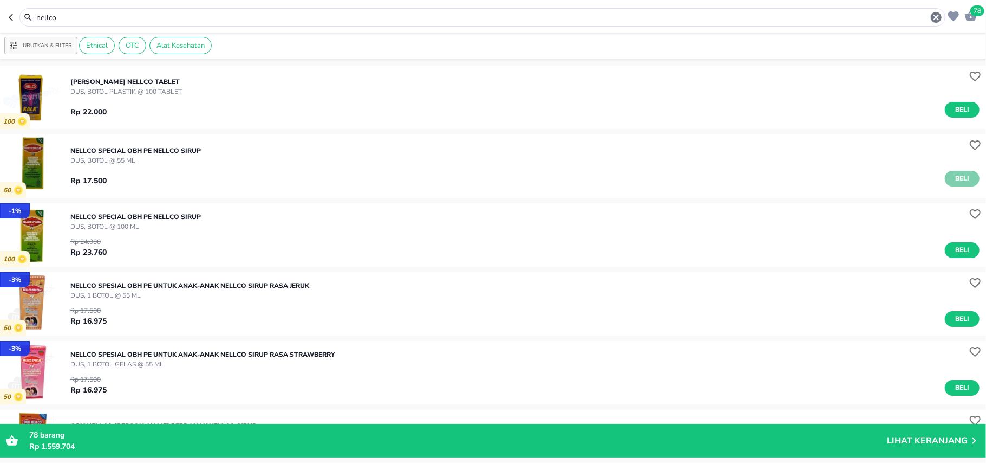
click at [967, 179] on button "Beli" at bounding box center [962, 179] width 35 height 16
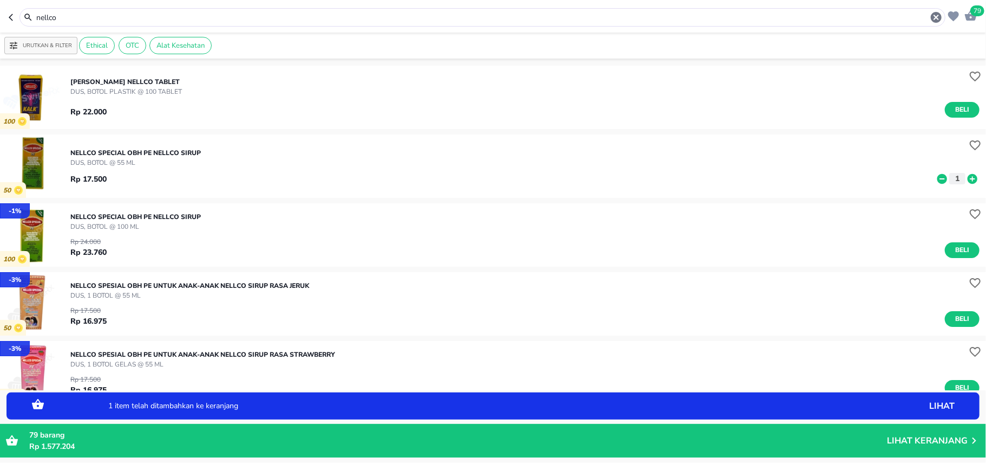
click at [967, 179] on icon at bounding box center [973, 179] width 14 height 12
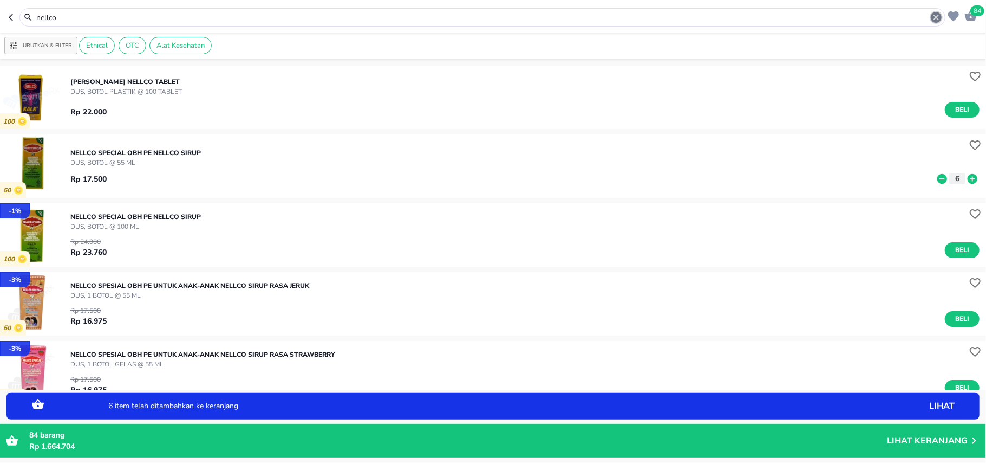
click at [934, 20] on icon "button" at bounding box center [936, 17] width 13 height 13
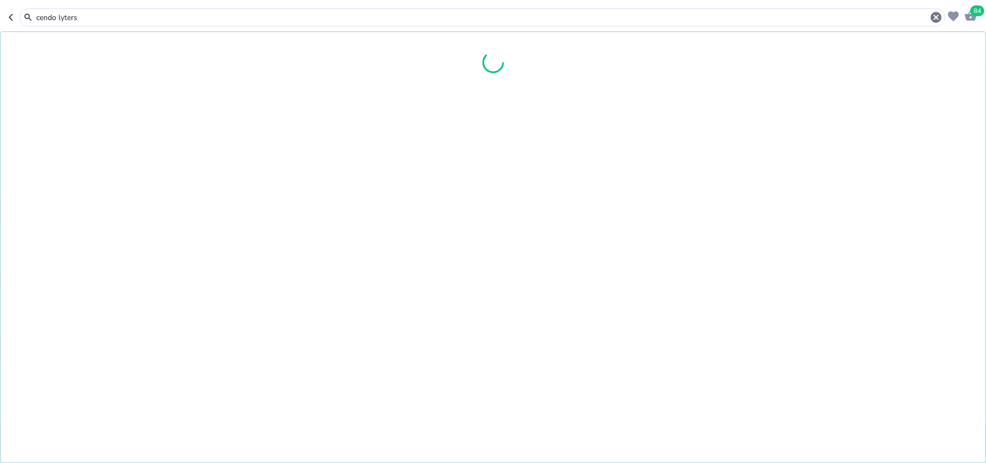
type input "cendo lyters"
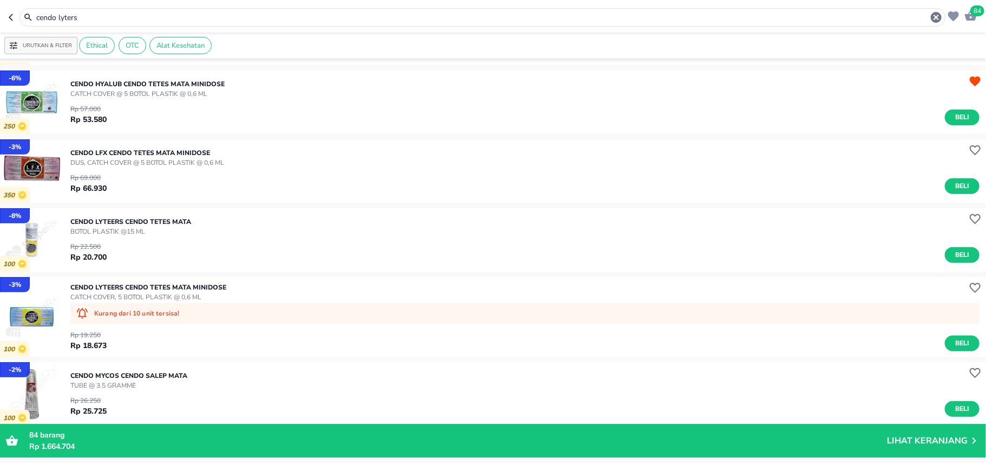
scroll to position [289, 0]
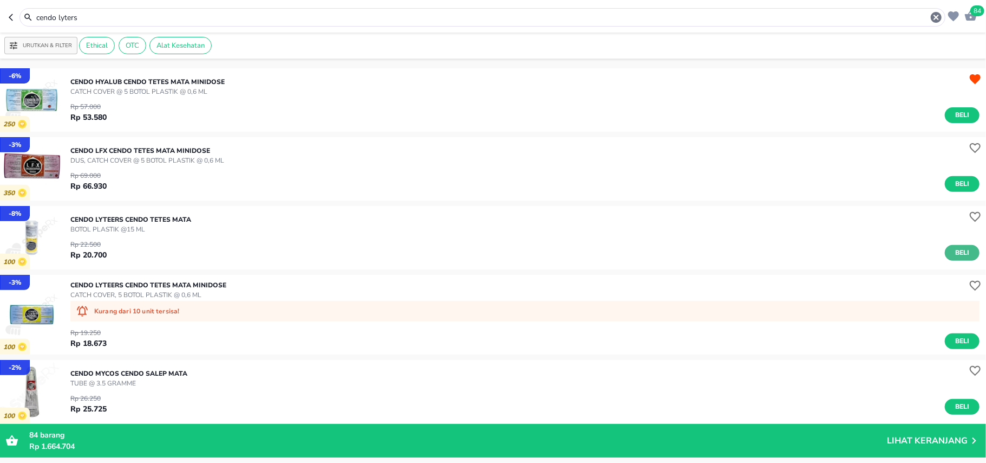
click at [963, 256] on button "Beli" at bounding box center [962, 253] width 35 height 16
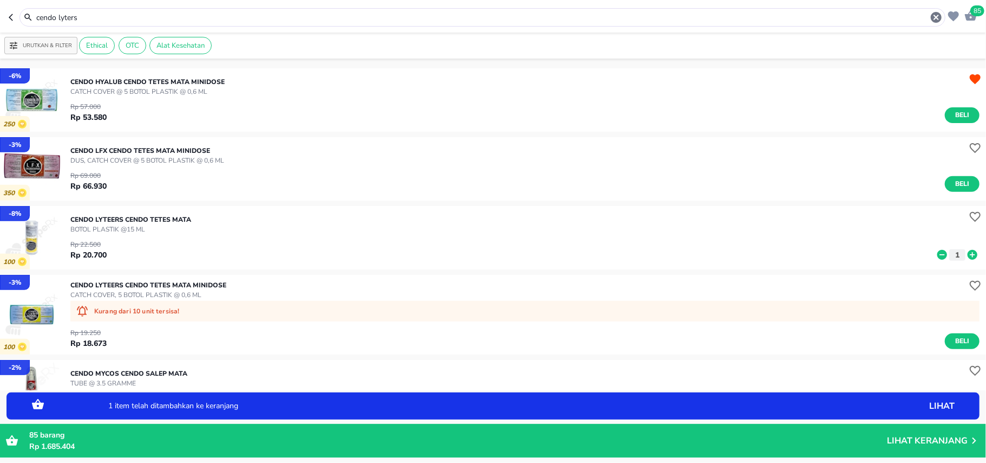
click at [968, 256] on icon at bounding box center [973, 255] width 10 height 10
click at [937, 16] on icon "button" at bounding box center [936, 17] width 11 height 11
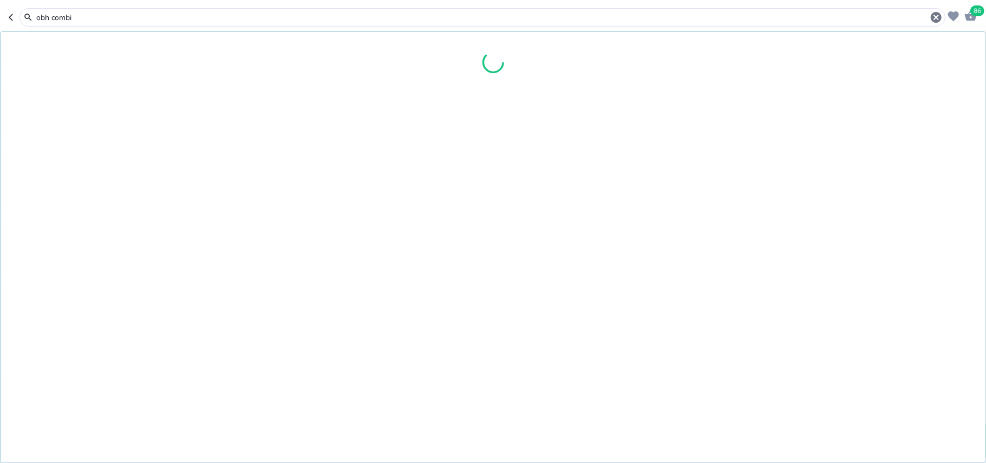
type input "obh combi"
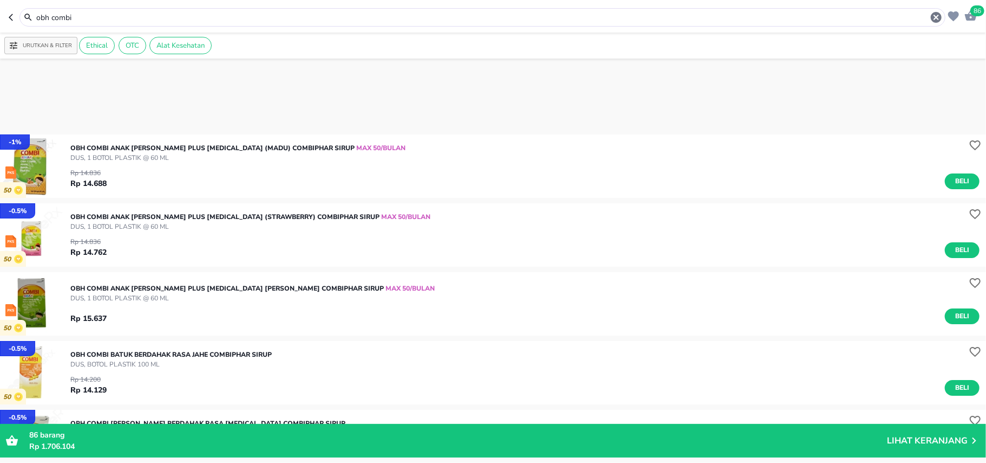
scroll to position [217, 0]
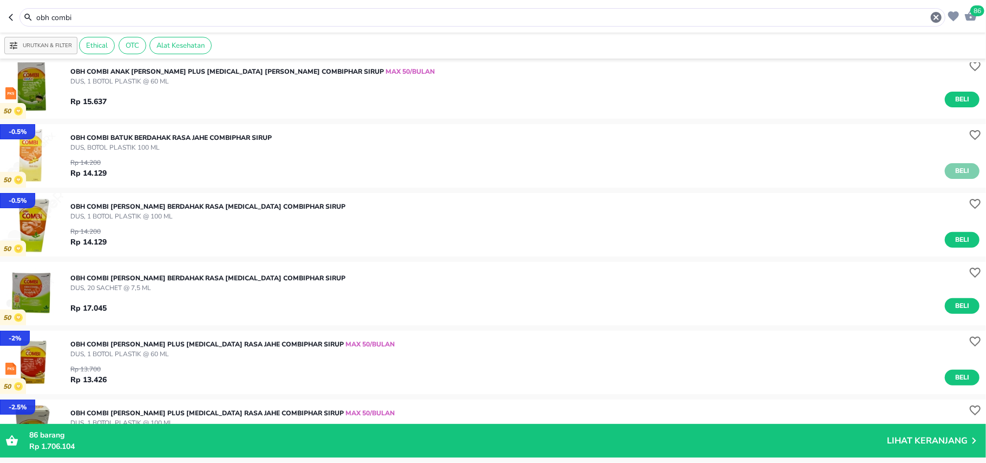
click at [965, 171] on button "Beli" at bounding box center [962, 171] width 35 height 16
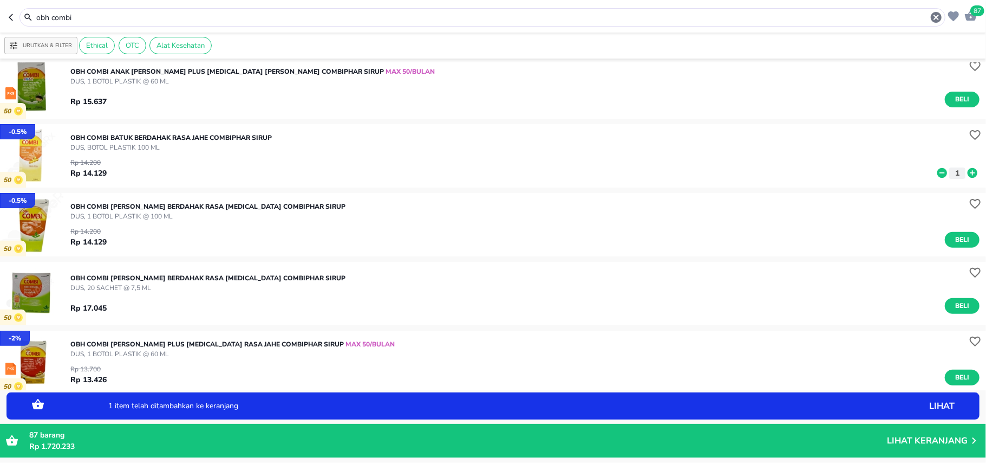
click at [968, 171] on icon at bounding box center [973, 173] width 10 height 10
click at [968, 170] on icon at bounding box center [973, 173] width 10 height 10
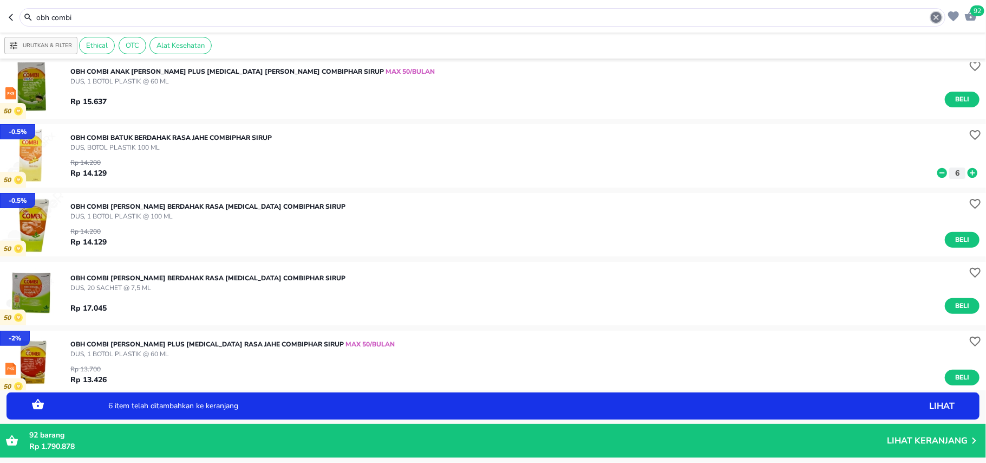
click at [939, 20] on icon "button" at bounding box center [936, 17] width 13 height 13
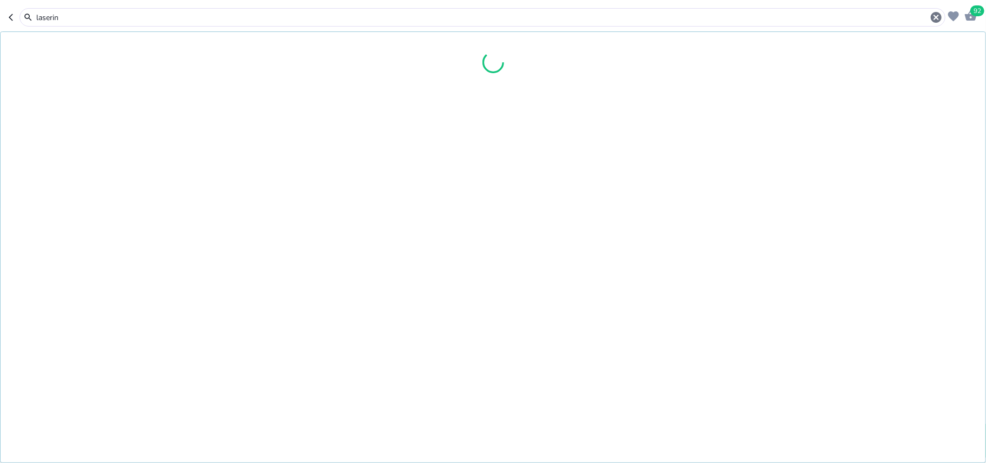
type input "laserin"
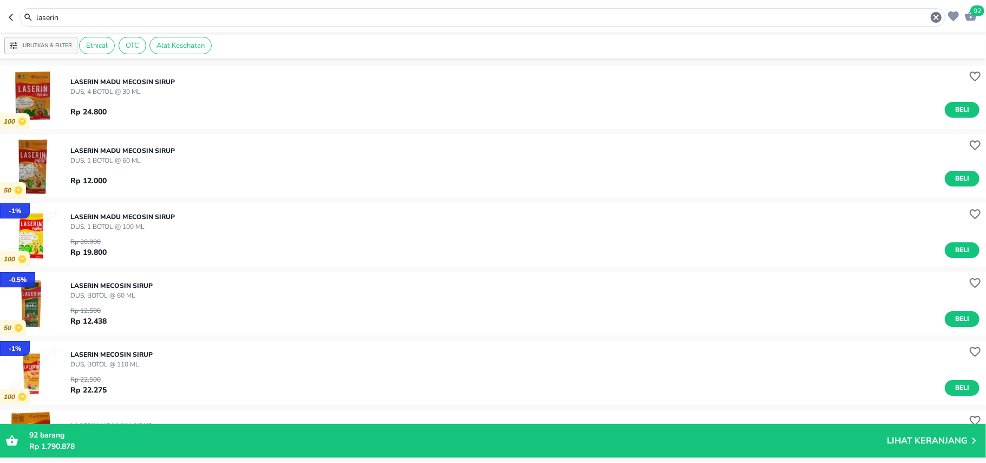
scroll to position [144, 0]
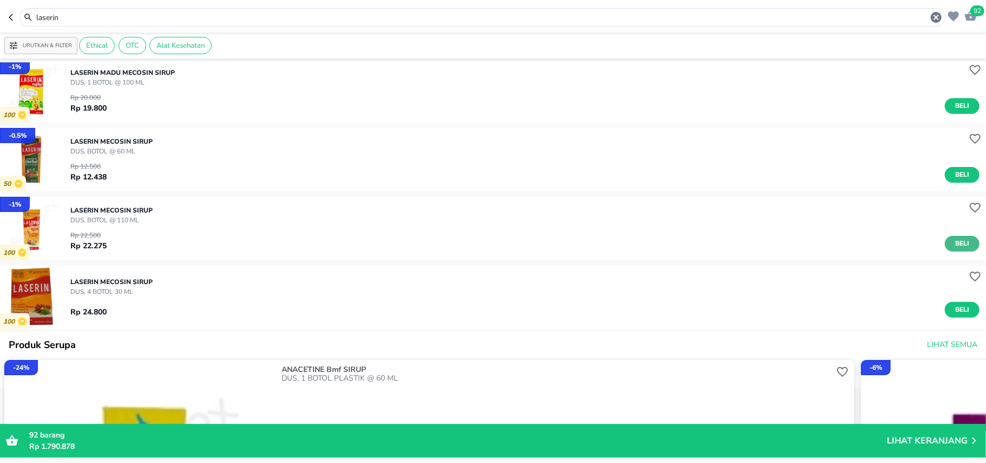
click at [966, 241] on button "Beli" at bounding box center [962, 244] width 35 height 16
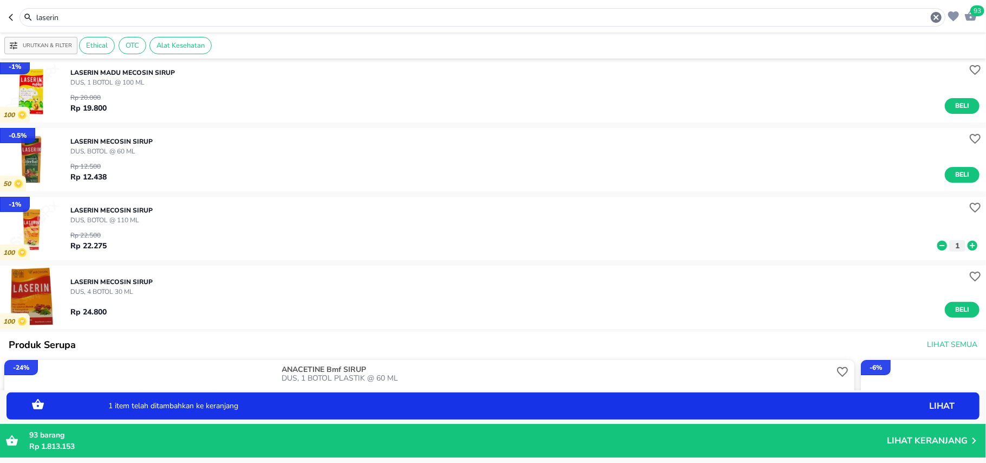
click at [966, 245] on icon at bounding box center [973, 245] width 14 height 12
click at [936, 14] on icon "button" at bounding box center [936, 17] width 11 height 11
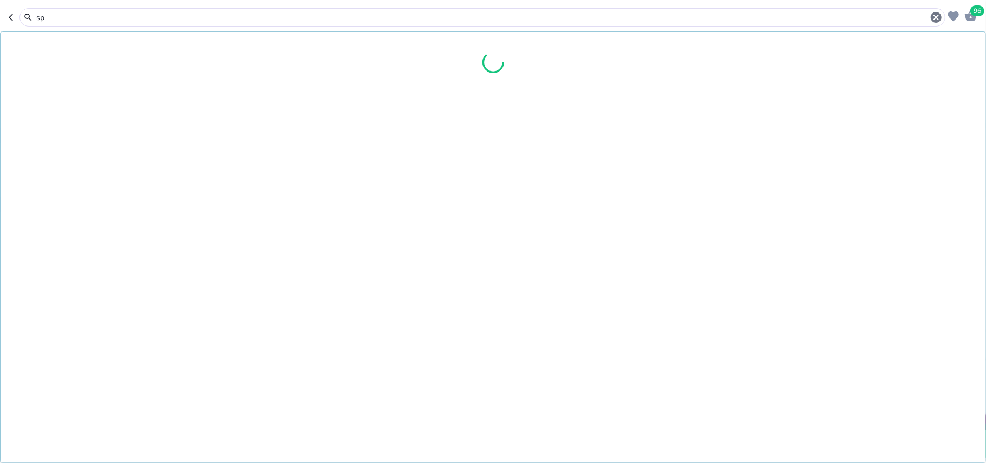
type input "sp"
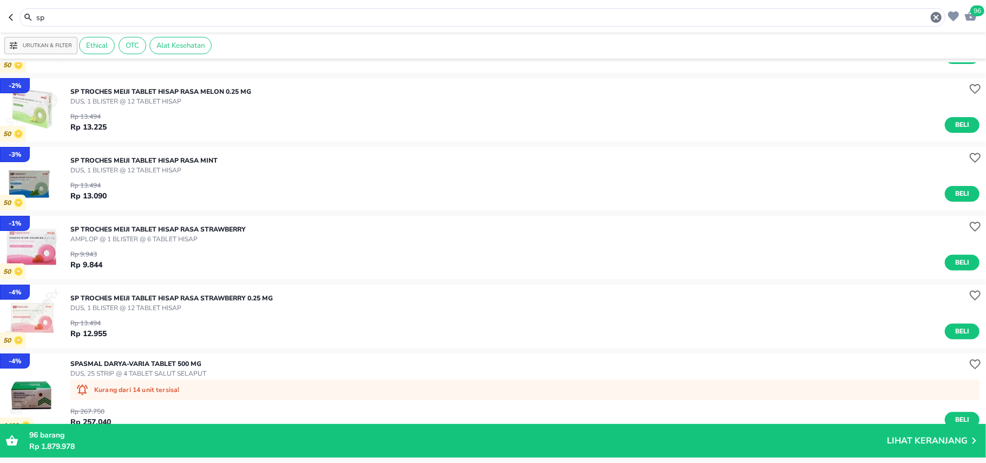
scroll to position [217, 0]
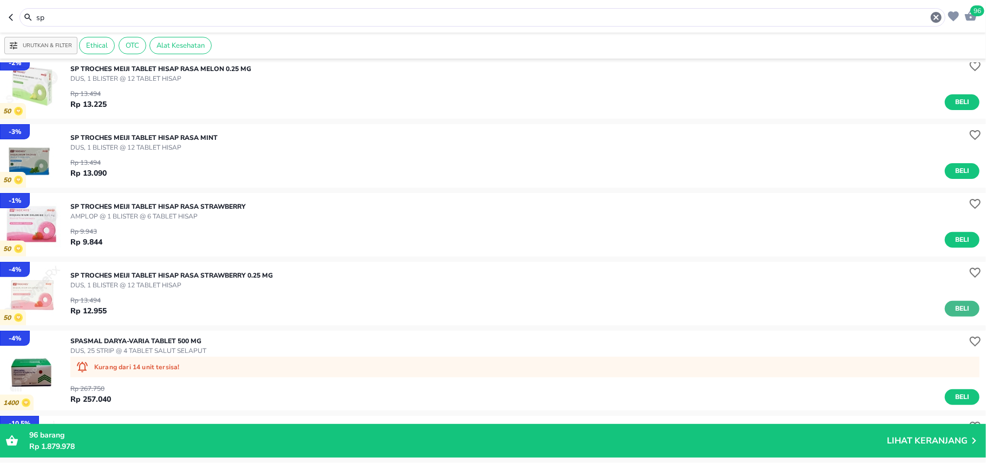
click at [967, 308] on button "Beli" at bounding box center [962, 309] width 35 height 16
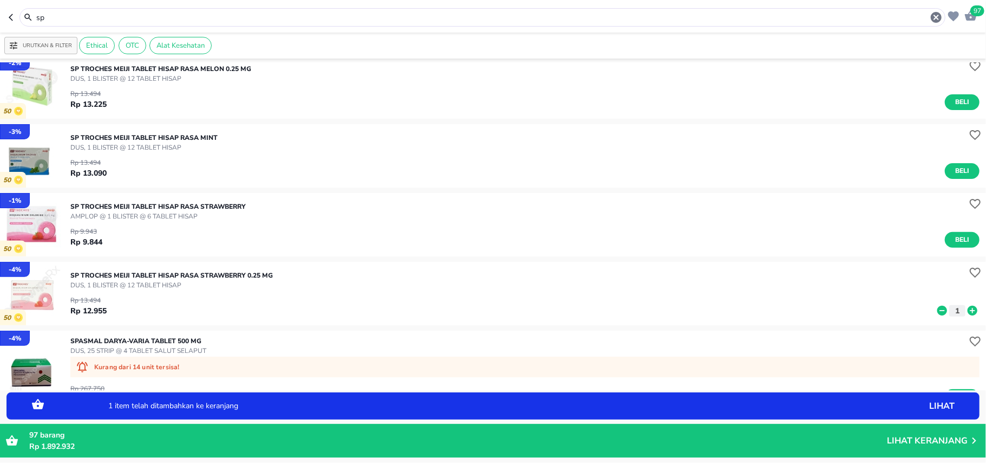
click at [967, 308] on icon at bounding box center [973, 310] width 14 height 12
click at [935, 306] on icon at bounding box center [942, 310] width 14 height 12
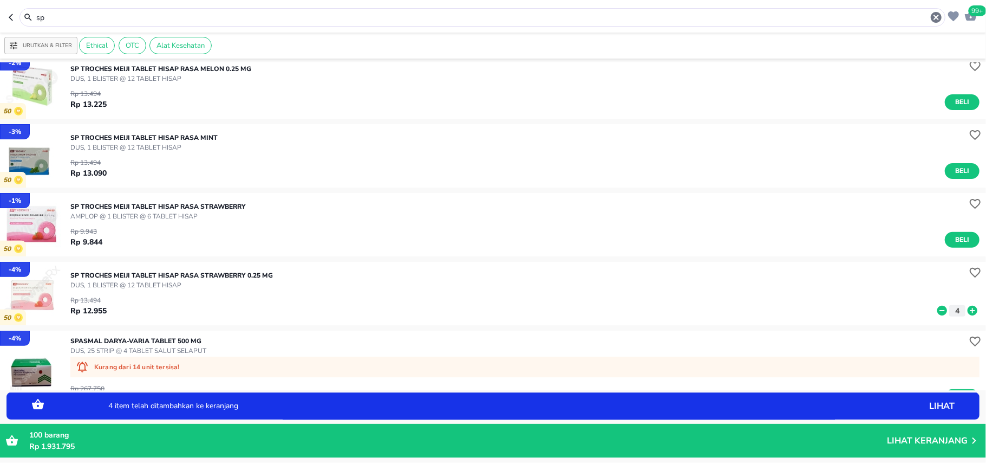
click at [939, 20] on icon "button" at bounding box center [936, 17] width 11 height 11
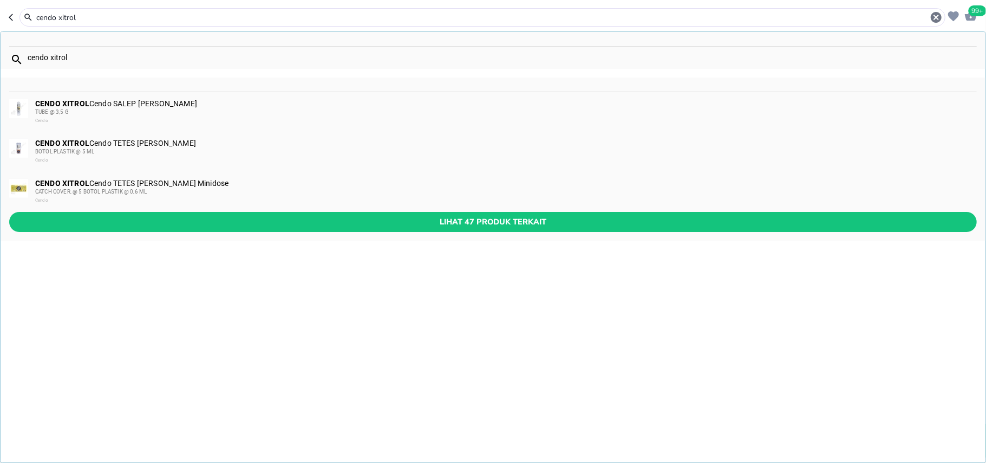
type input "cendo xitrol"
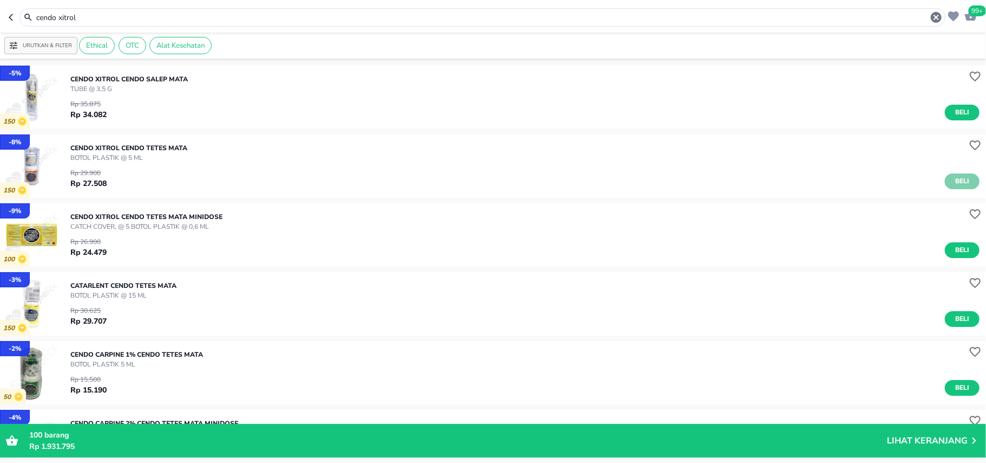
click at [960, 181] on span "Beli" at bounding box center [962, 181] width 18 height 11
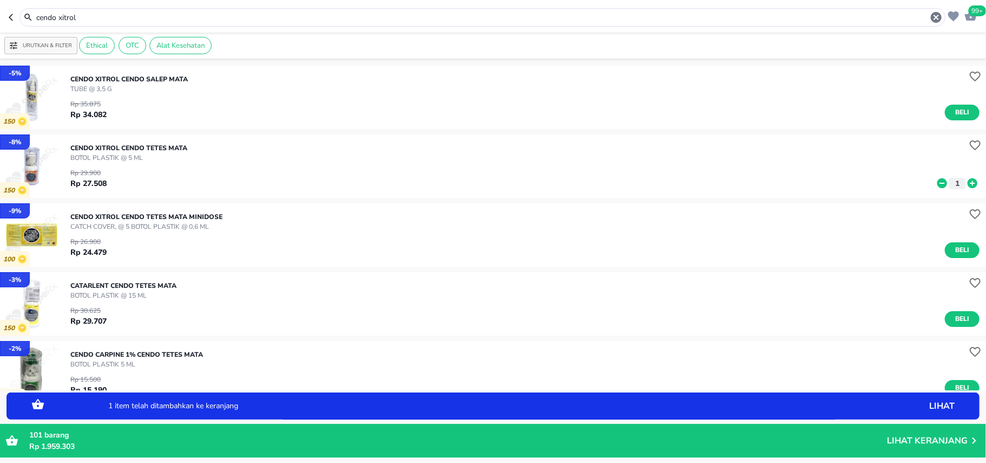
click at [968, 181] on icon at bounding box center [973, 183] width 10 height 10
click at [936, 21] on icon "button" at bounding box center [936, 17] width 11 height 11
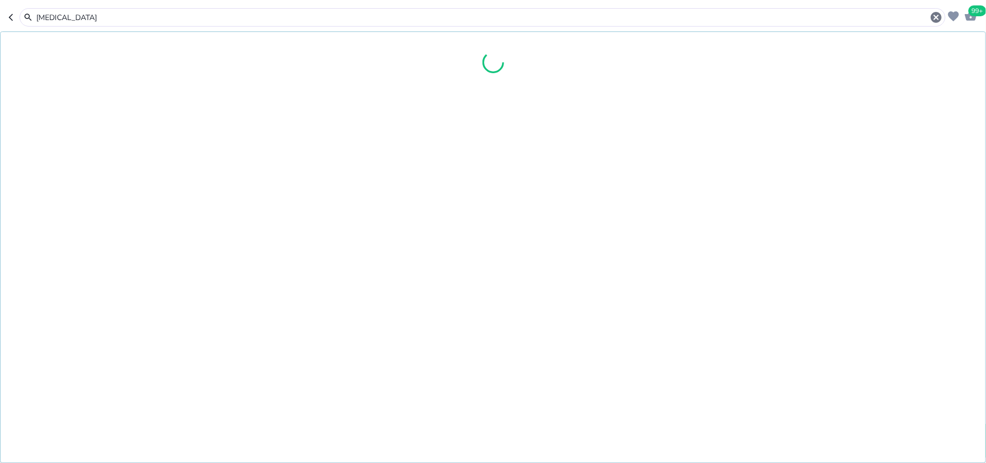
type input "[MEDICAL_DATA]"
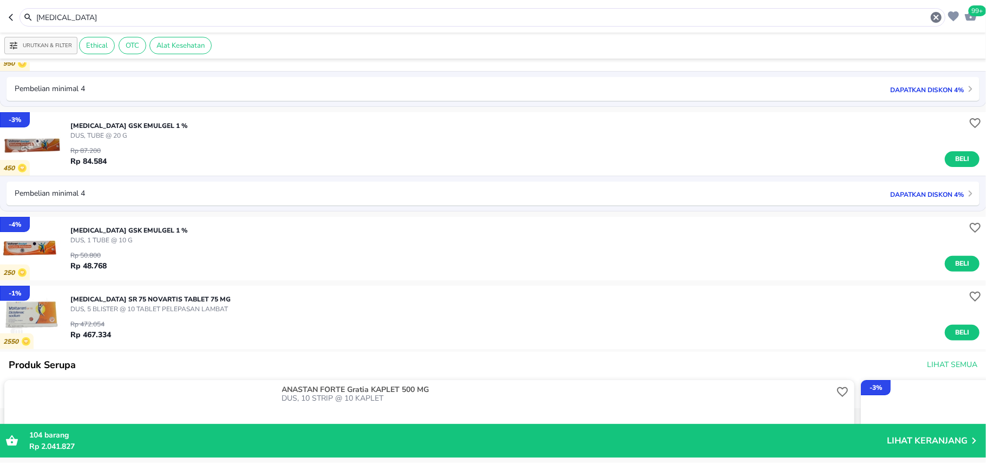
scroll to position [217, 0]
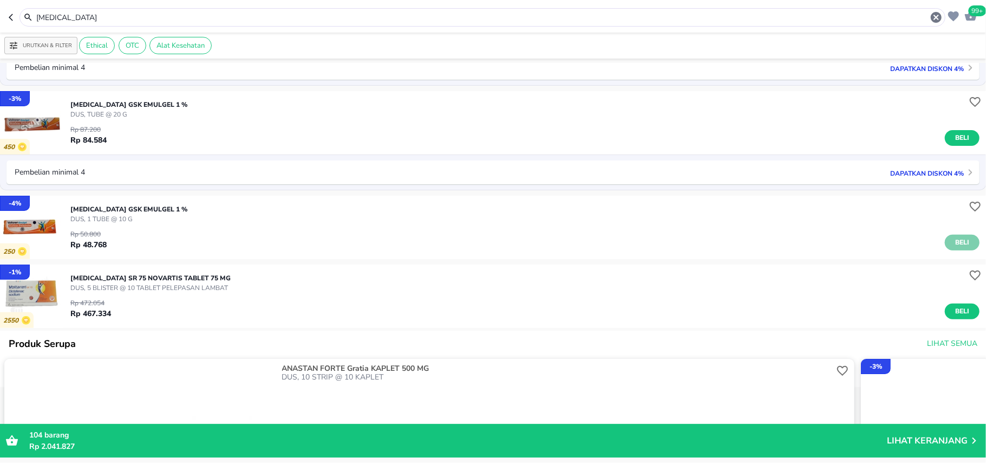
click at [953, 244] on span "Beli" at bounding box center [962, 242] width 18 height 11
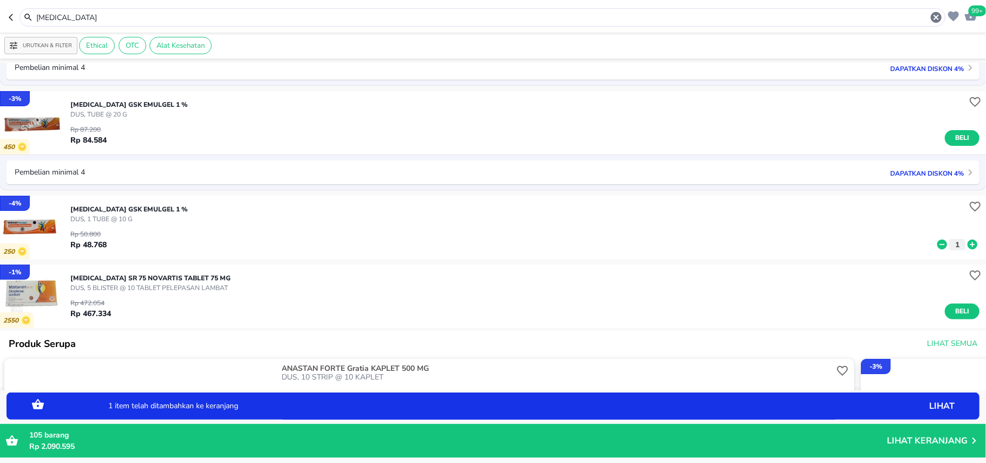
click at [936, 16] on icon "button" at bounding box center [936, 17] width 11 height 11
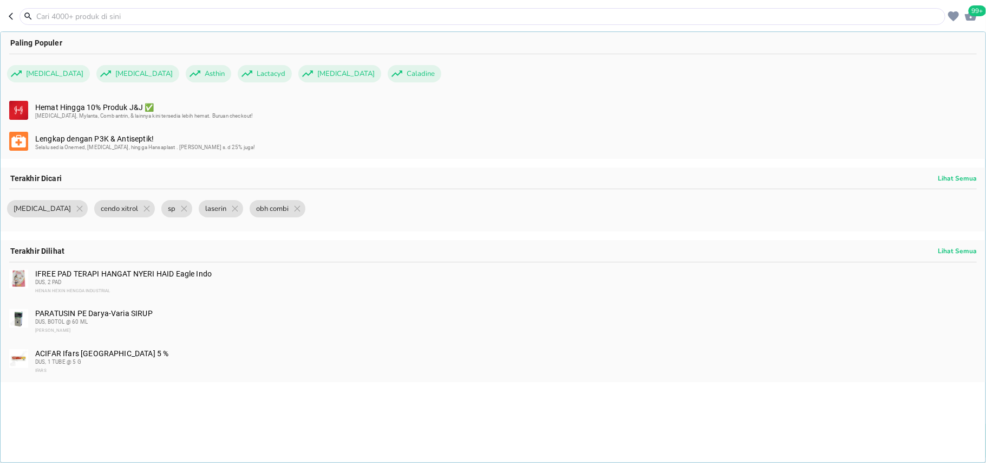
click at [976, 5] on span "99+" at bounding box center [978, 10] width 18 height 11
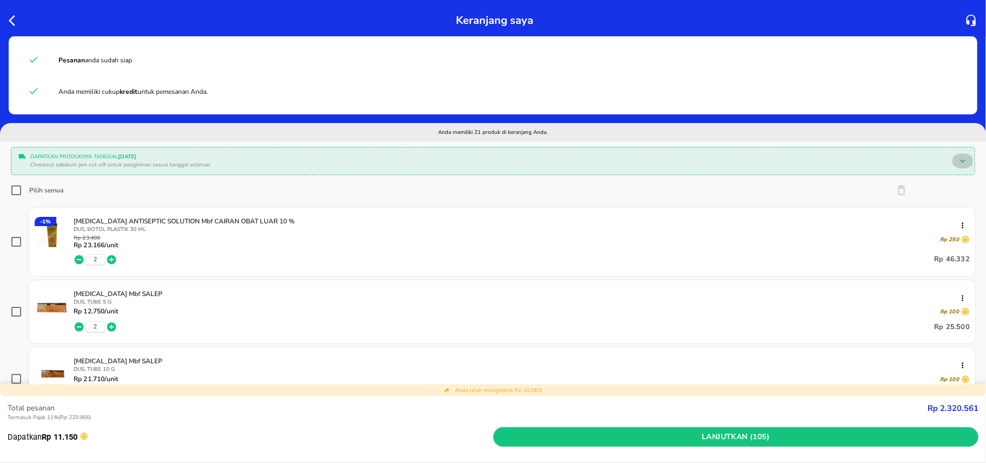
click at [961, 159] on icon at bounding box center [963, 160] width 5 height 3
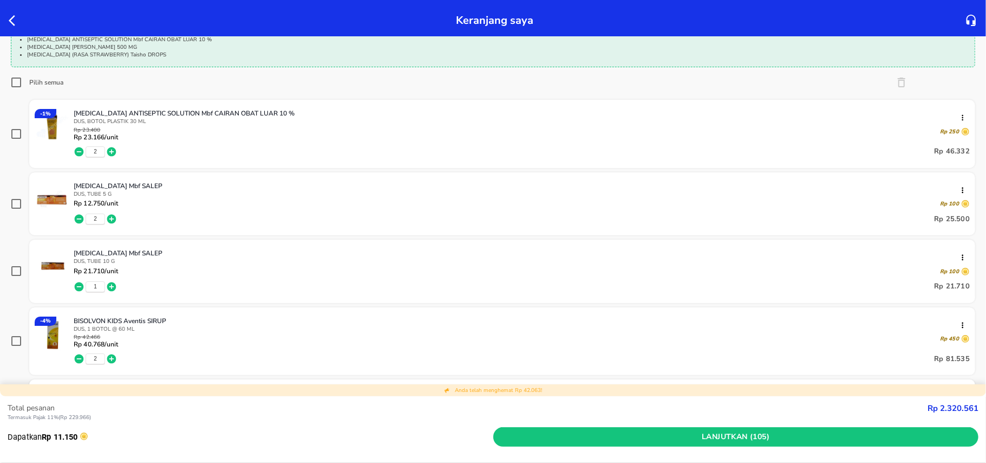
scroll to position [361, 0]
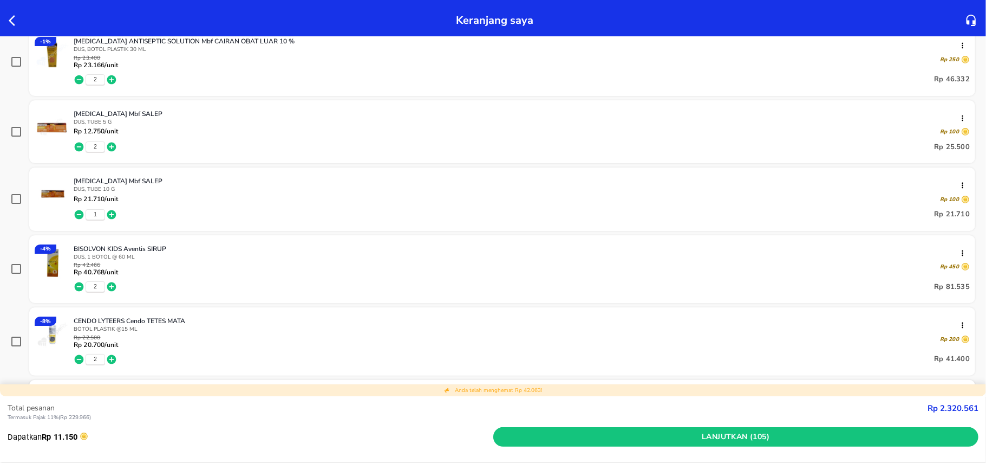
click at [11, 16] on icon "button" at bounding box center [15, 20] width 13 height 13
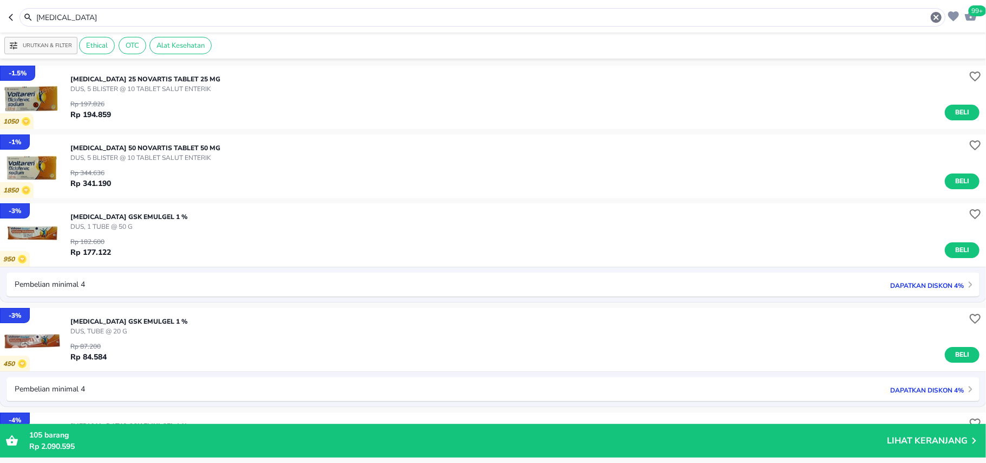
click at [91, 13] on input "[MEDICAL_DATA]" at bounding box center [482, 17] width 895 height 11
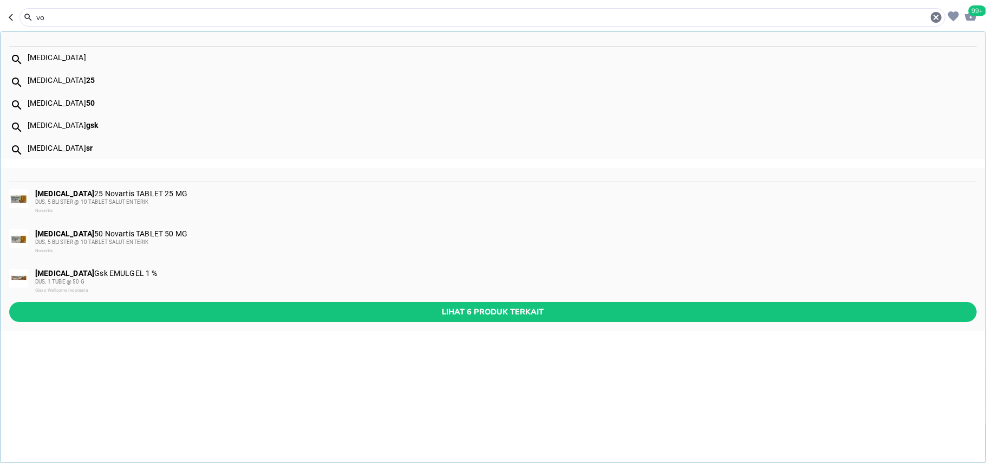
type input "v"
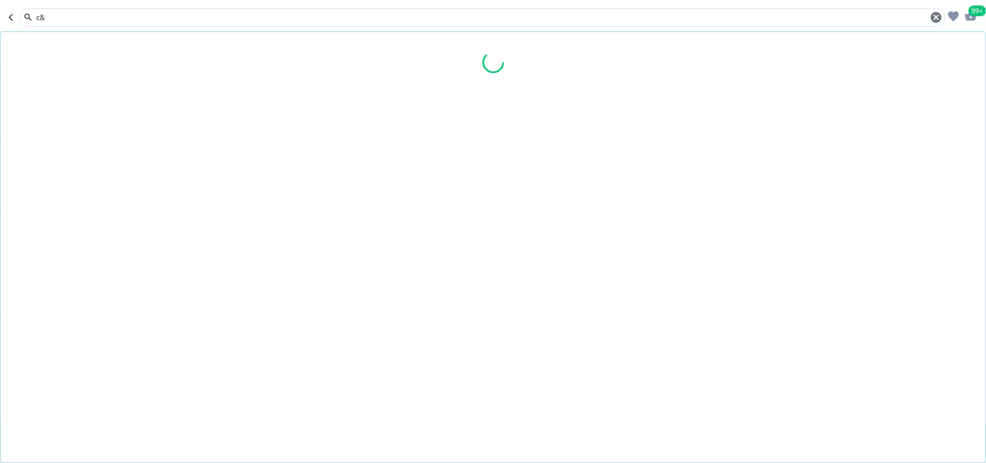
type input "c"
type input "nutrimax"
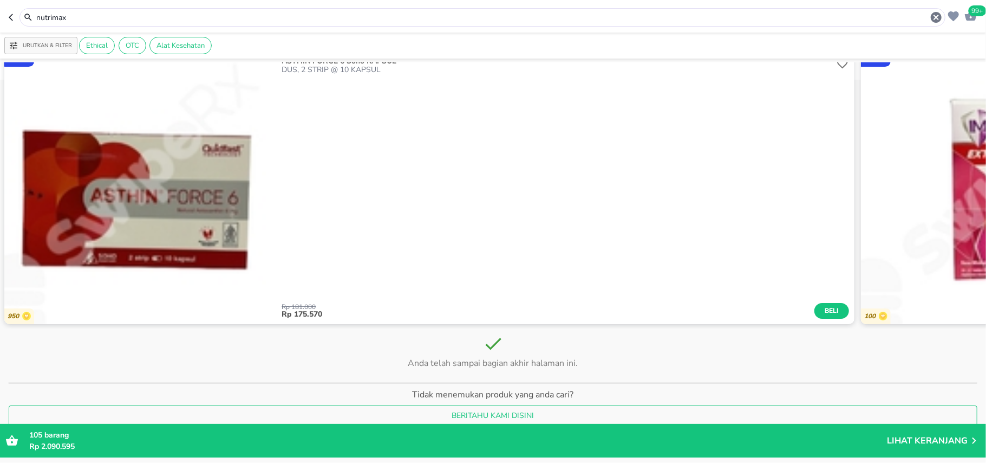
scroll to position [2793, 0]
click at [937, 18] on icon "button" at bounding box center [936, 17] width 13 height 13
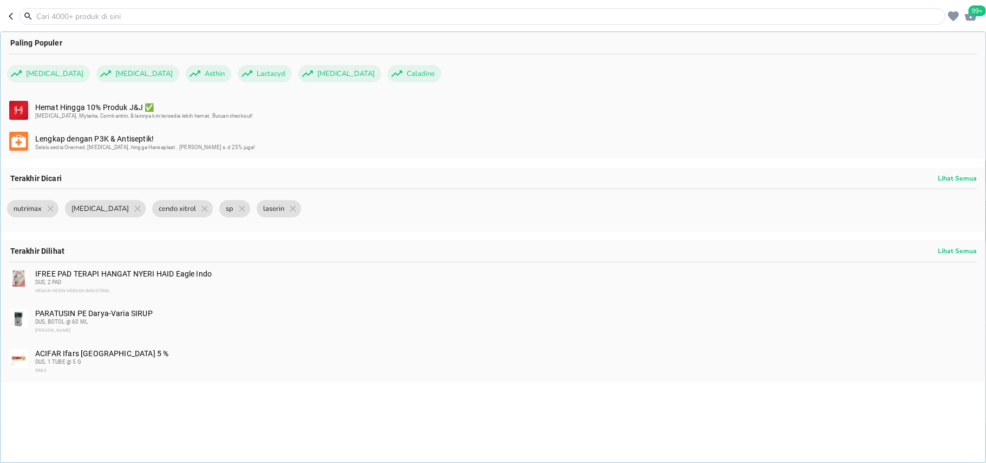
scroll to position [1840, 0]
click at [967, 18] on icon "button" at bounding box center [971, 15] width 12 height 10
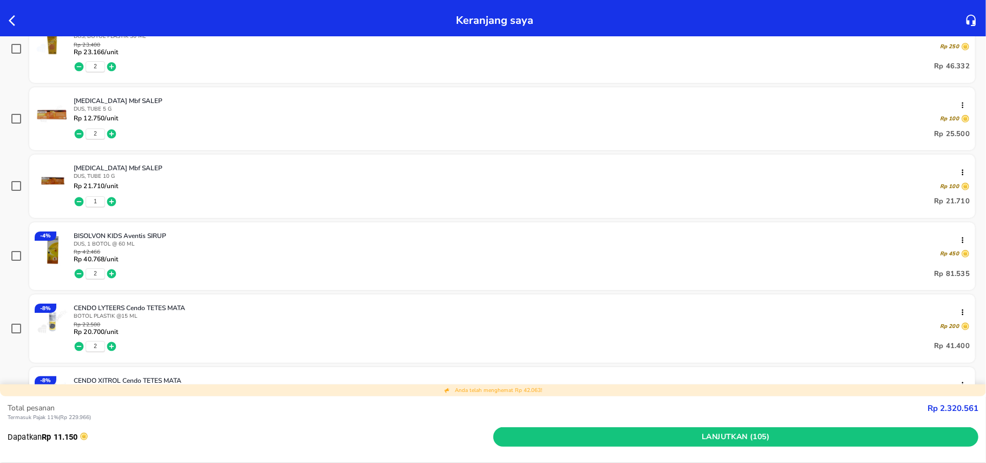
scroll to position [217, 0]
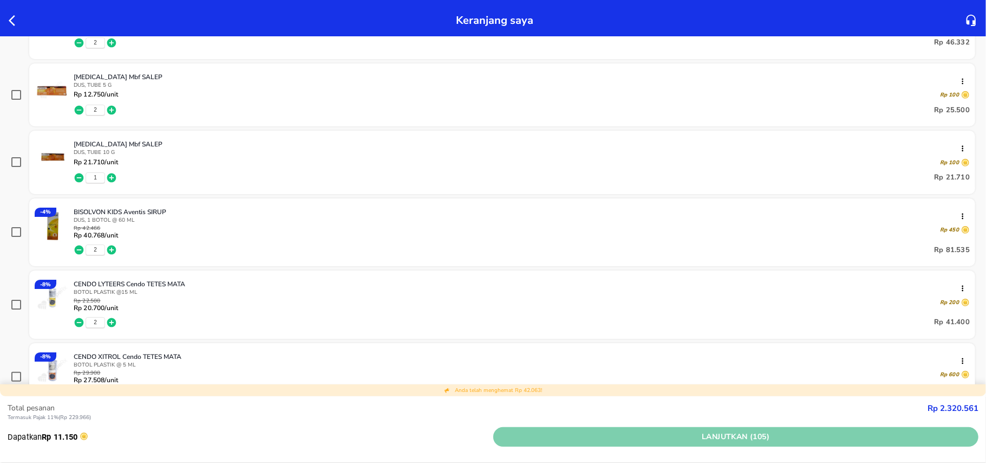
click at [727, 434] on span "Lanjutkan (105)" at bounding box center [736, 437] width 477 height 14
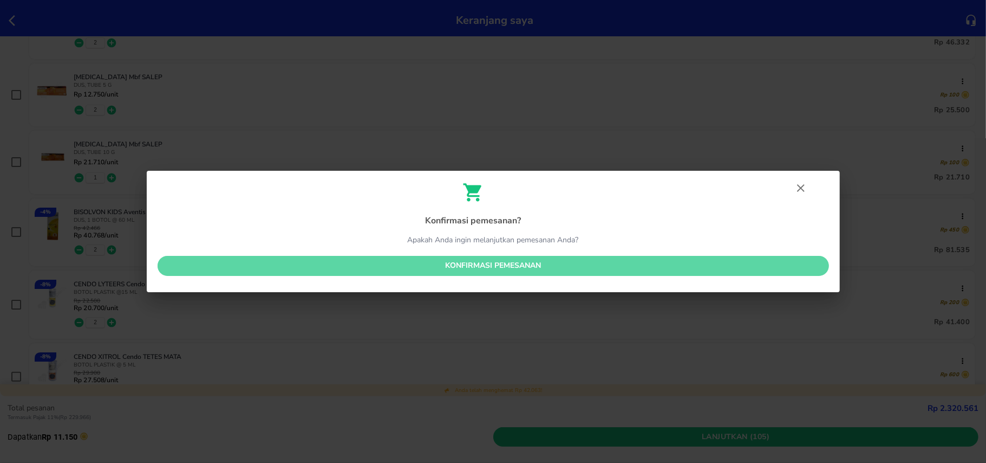
click at [687, 260] on span "Konfirmasi pemesanan" at bounding box center [493, 266] width 654 height 14
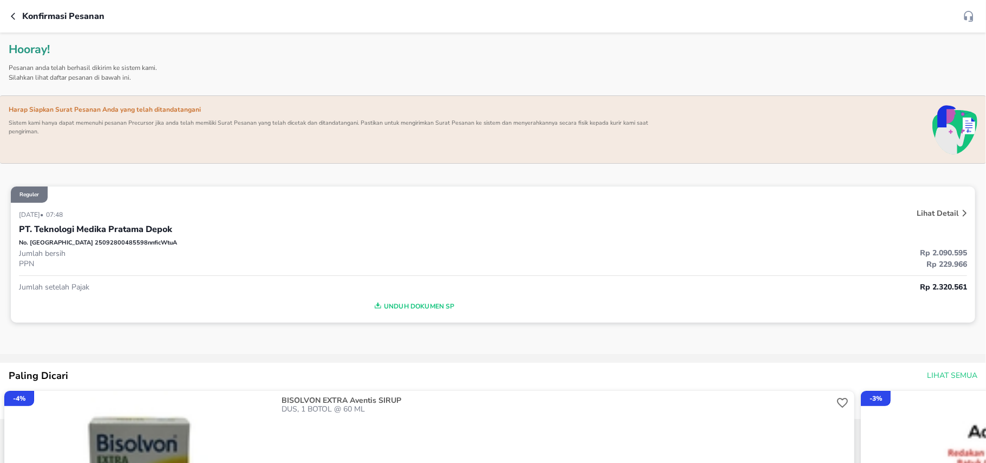
click at [424, 306] on span "Unduh Dokumen SP" at bounding box center [413, 306] width 781 height 14
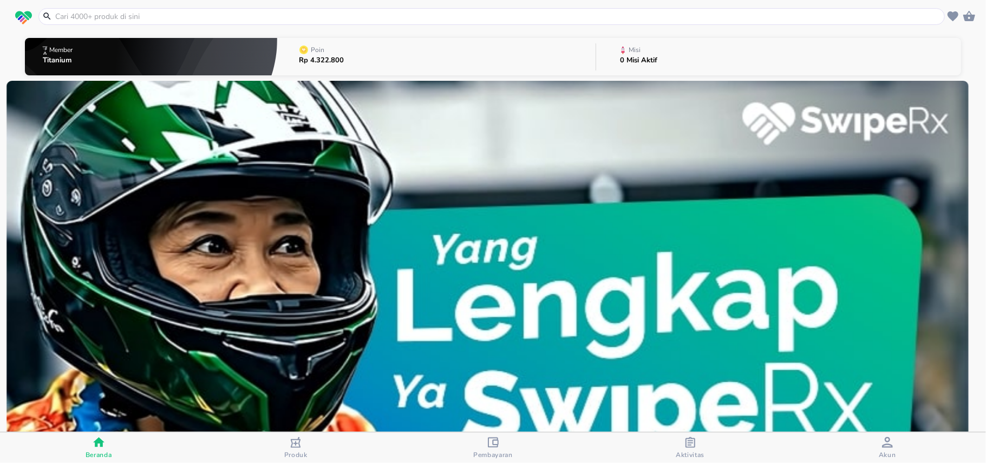
click at [286, 14] on input "text" at bounding box center [498, 16] width 888 height 11
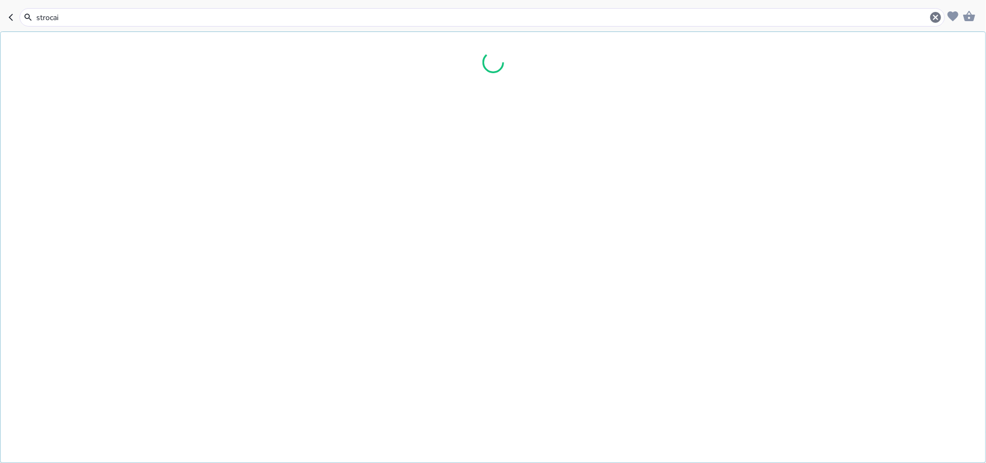
type input "strocain"
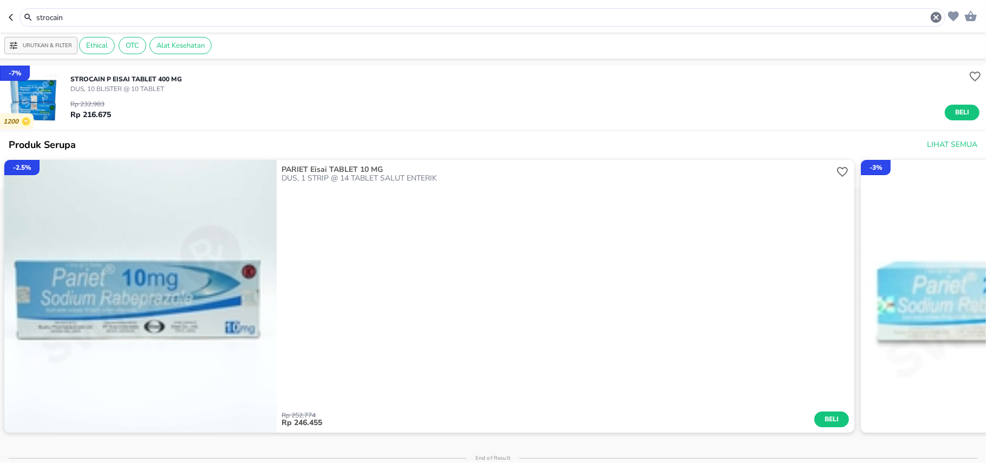
drag, startPoint x: 967, startPoint y: 112, endPoint x: 932, endPoint y: 29, distance: 89.8
click at [967, 112] on button "Beli" at bounding box center [962, 113] width 35 height 16
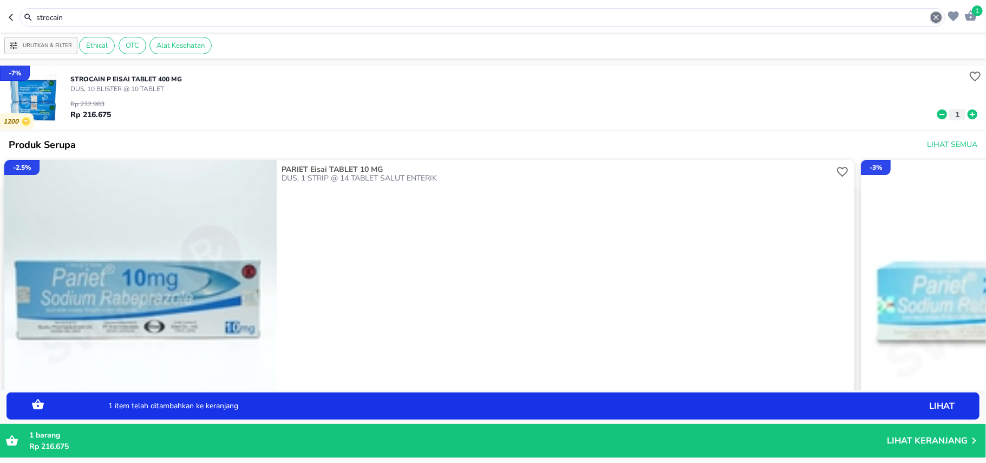
click at [937, 16] on icon "button" at bounding box center [936, 17] width 11 height 11
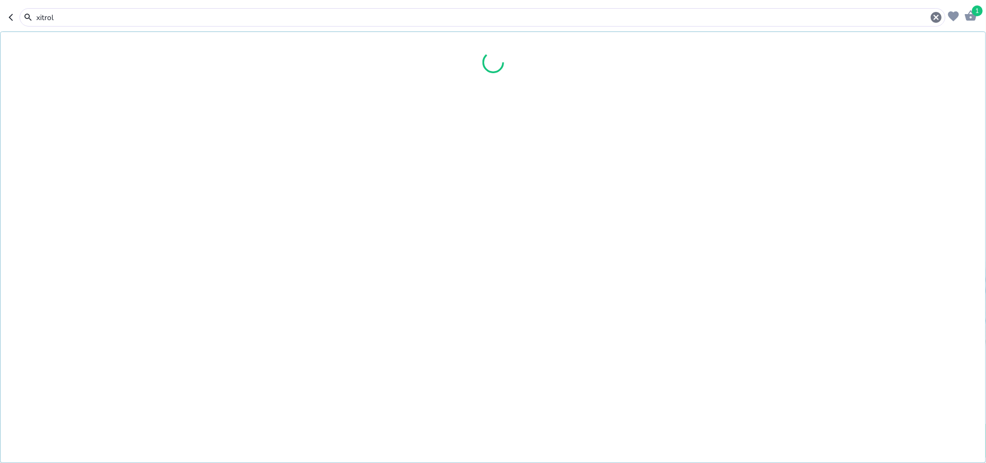
type input "xitrol"
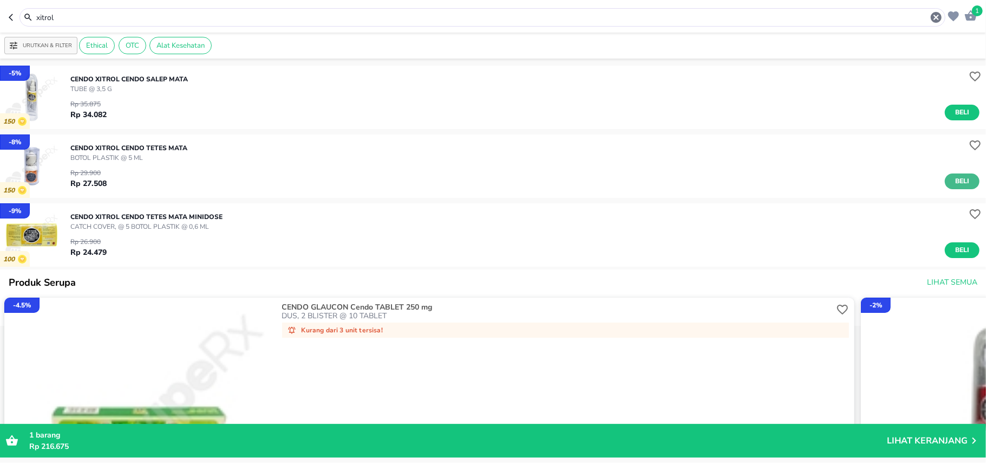
click at [960, 183] on span "Beli" at bounding box center [962, 181] width 18 height 11
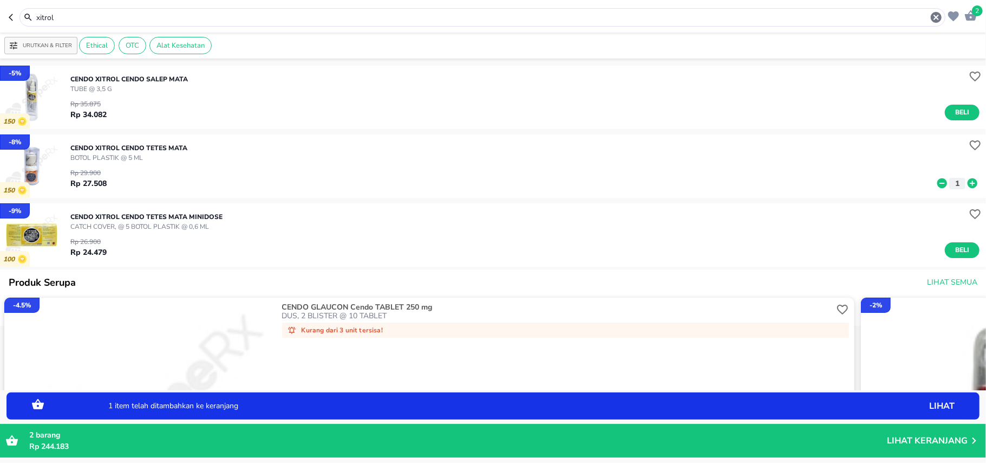
click at [966, 182] on icon at bounding box center [973, 183] width 14 height 12
click at [939, 20] on icon "button" at bounding box center [936, 17] width 13 height 13
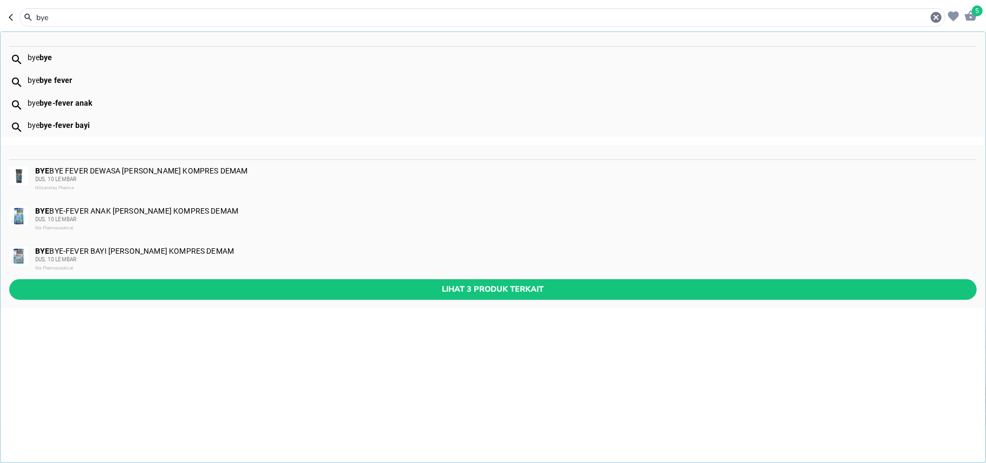
type input "bye"
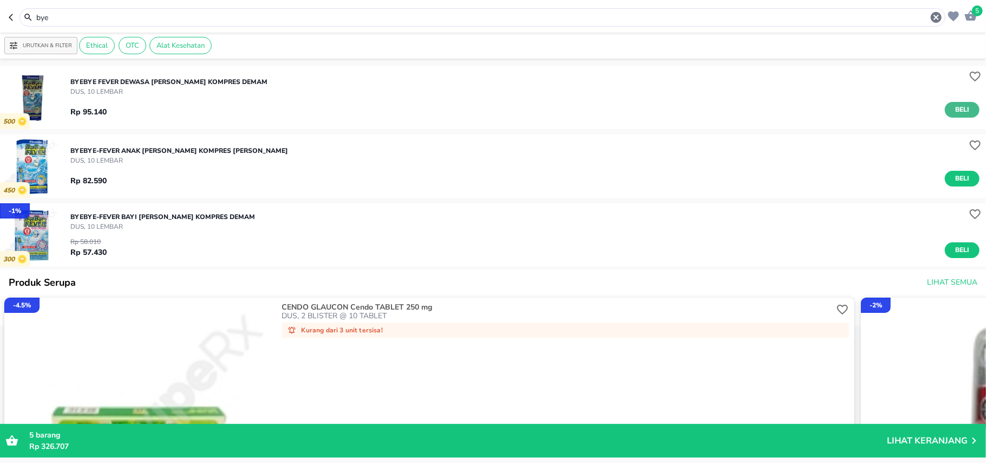
click at [958, 109] on span "Beli" at bounding box center [962, 109] width 18 height 11
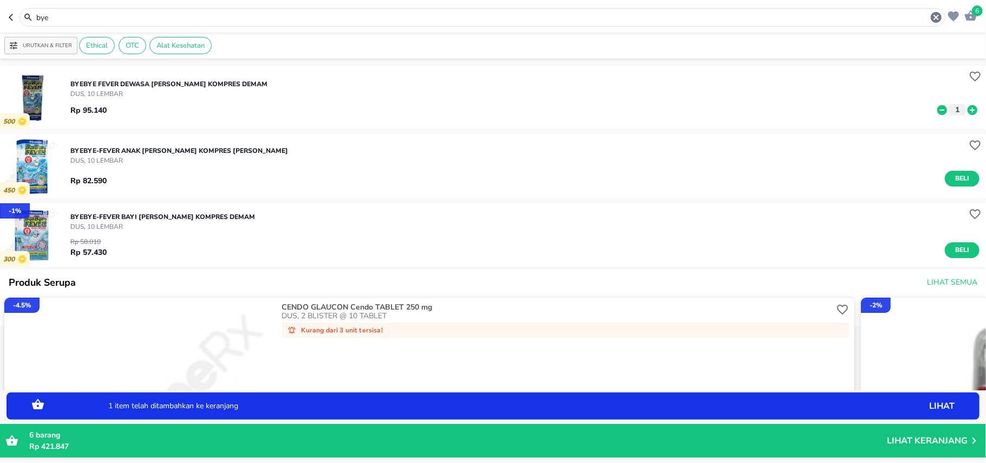
click at [968, 106] on icon at bounding box center [973, 110] width 10 height 10
click at [937, 23] on icon "button" at bounding box center [936, 17] width 13 height 13
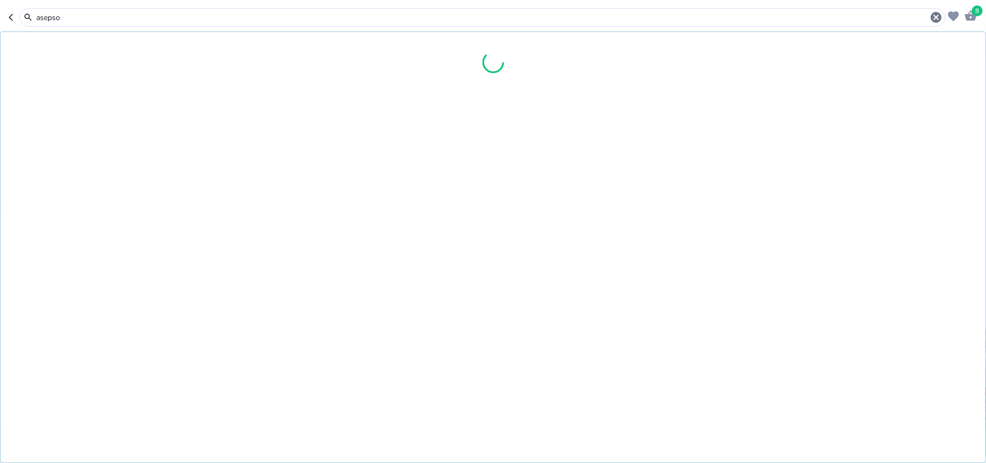
type input "asepso"
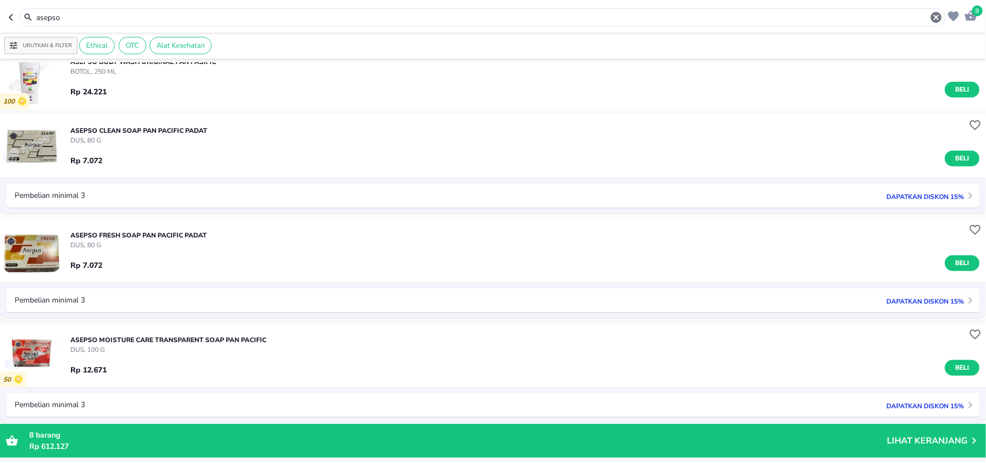
scroll to position [650, 0]
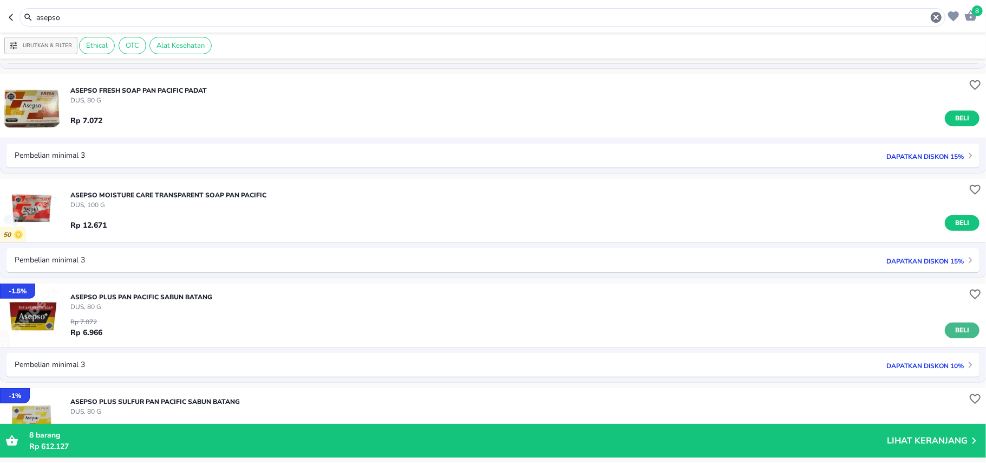
click at [956, 327] on span "Beli" at bounding box center [962, 329] width 18 height 11
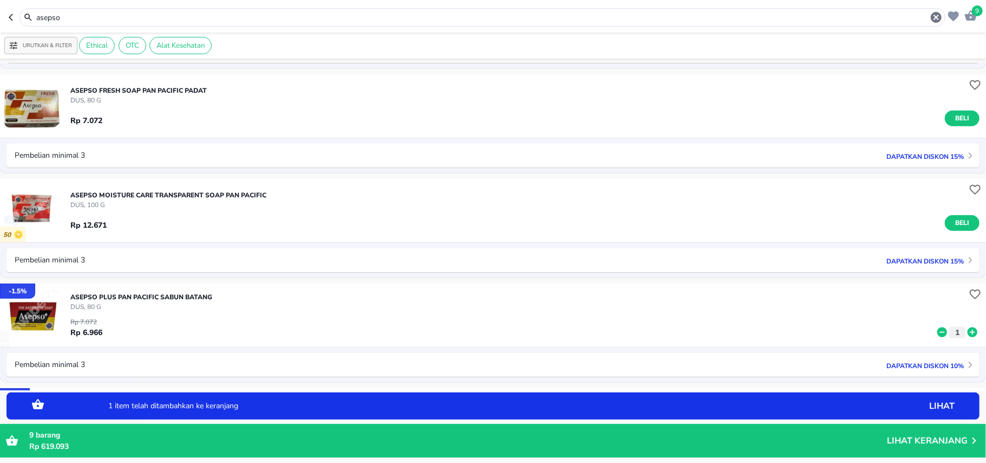
click at [968, 332] on icon at bounding box center [973, 332] width 10 height 10
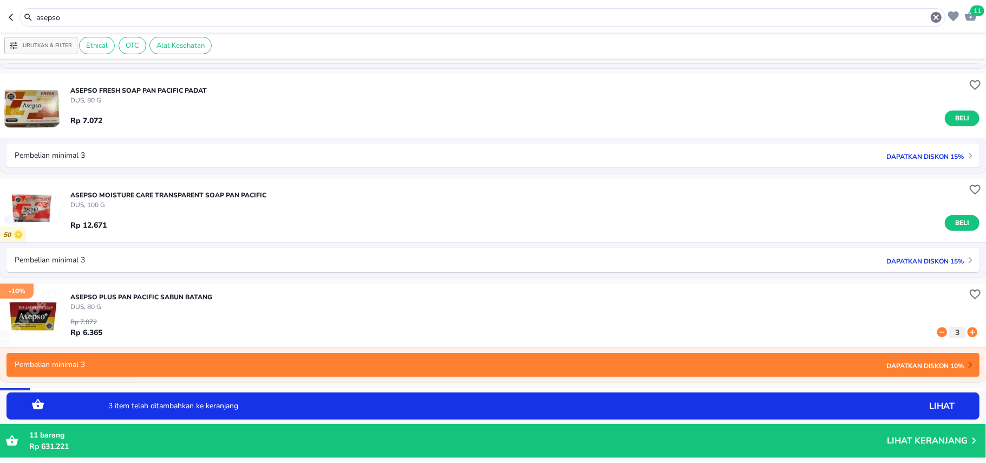
click at [968, 332] on icon at bounding box center [973, 332] width 10 height 10
click at [937, 14] on icon "button" at bounding box center [936, 17] width 11 height 11
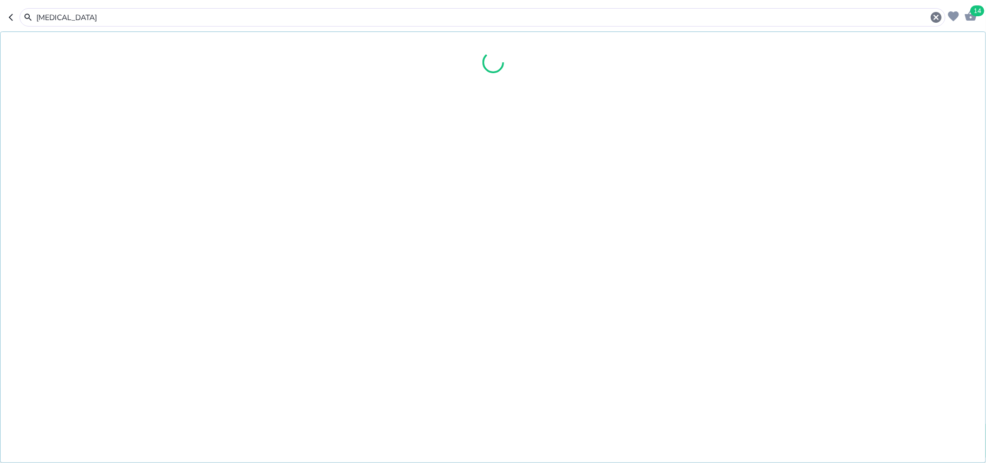
type input "[MEDICAL_DATA]"
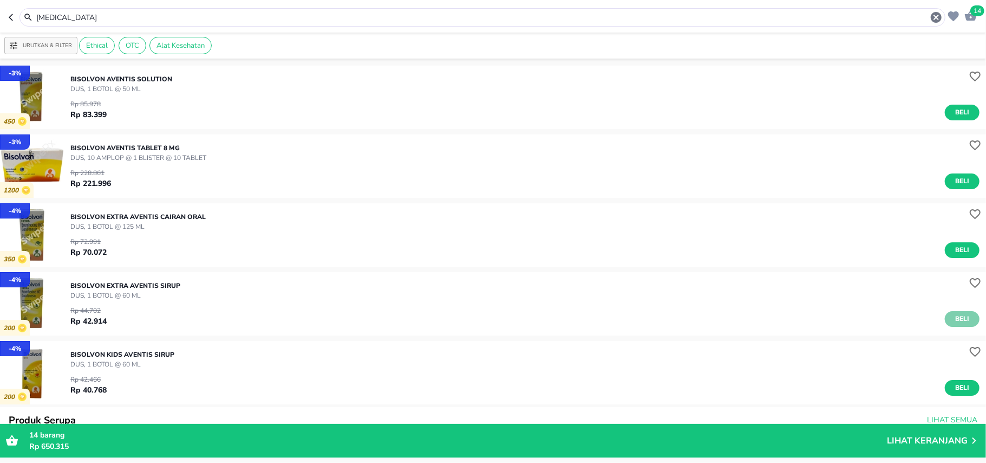
click at [954, 314] on span "Beli" at bounding box center [962, 318] width 18 height 11
click at [937, 16] on icon "button" at bounding box center [936, 17] width 11 height 11
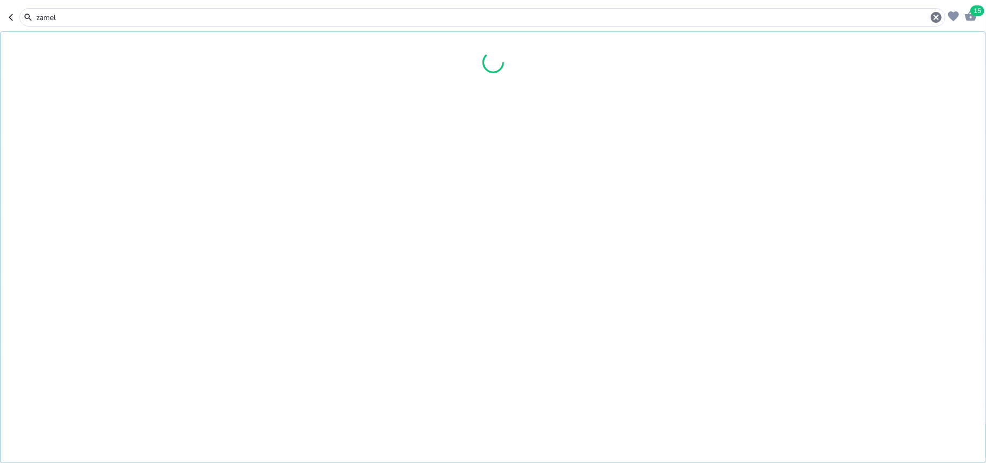
type input "zamel"
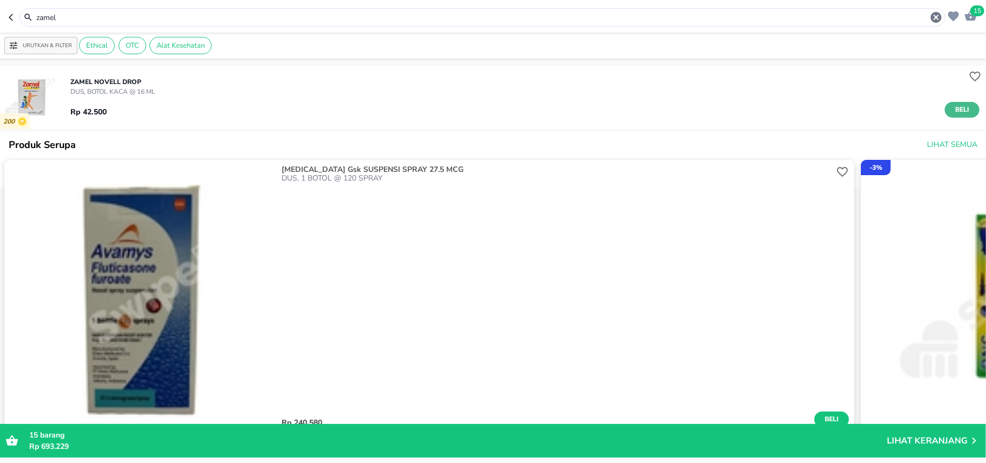
click at [962, 114] on button "Beli" at bounding box center [962, 110] width 35 height 16
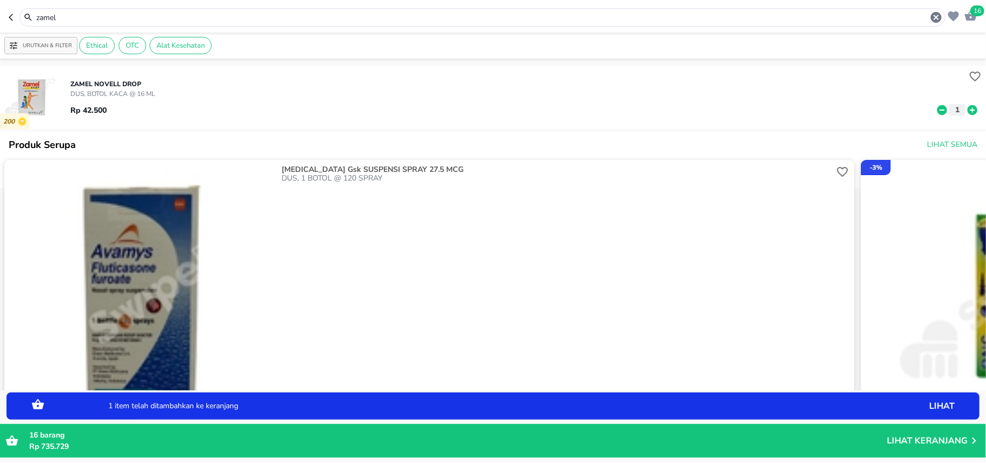
click at [968, 114] on icon at bounding box center [973, 110] width 10 height 10
click at [939, 18] on icon "button" at bounding box center [936, 17] width 11 height 11
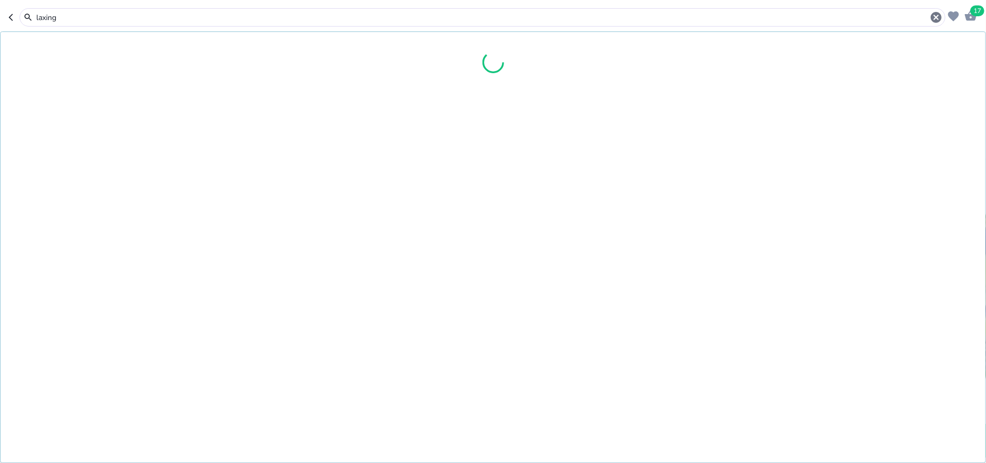
type input "laxing"
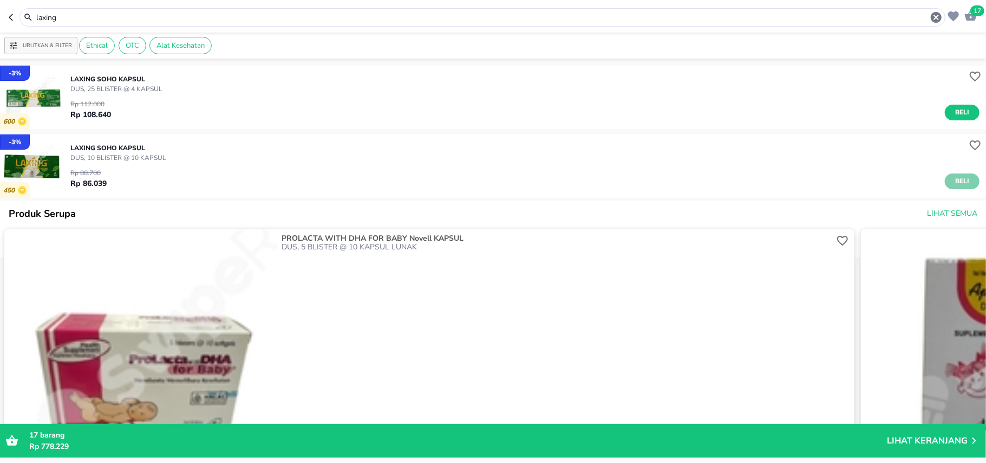
click at [953, 178] on span "Beli" at bounding box center [962, 181] width 18 height 11
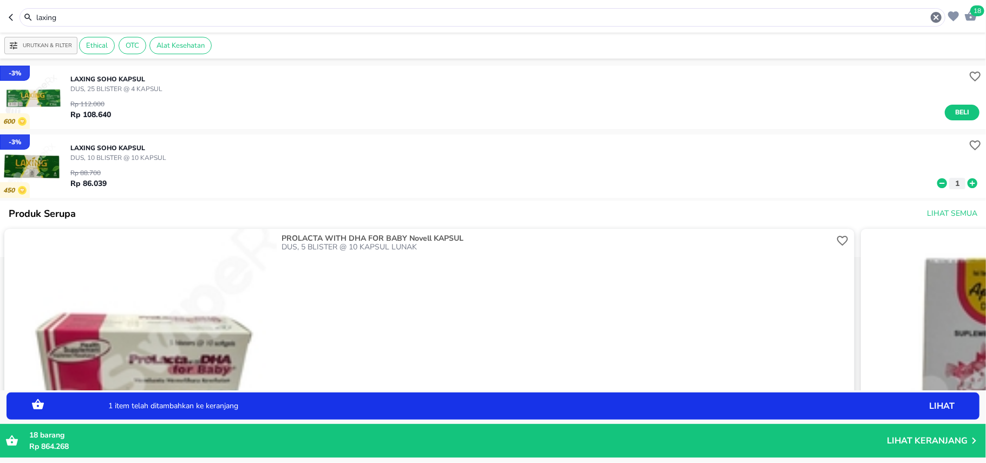
click at [937, 17] on icon "button" at bounding box center [936, 17] width 13 height 13
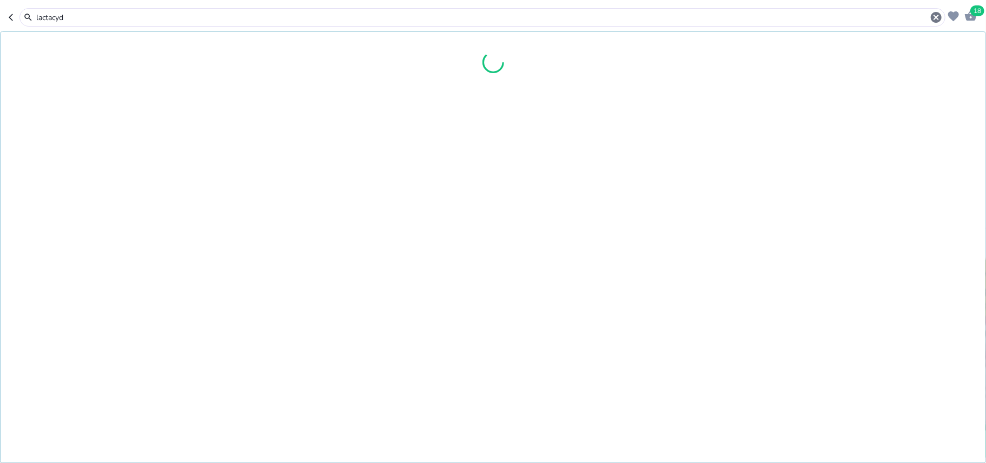
type input "lactacyd"
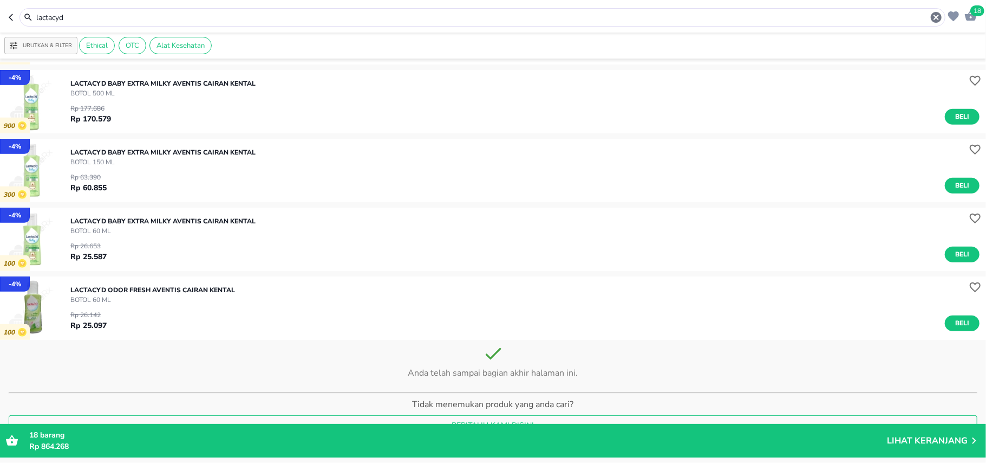
scroll to position [419, 0]
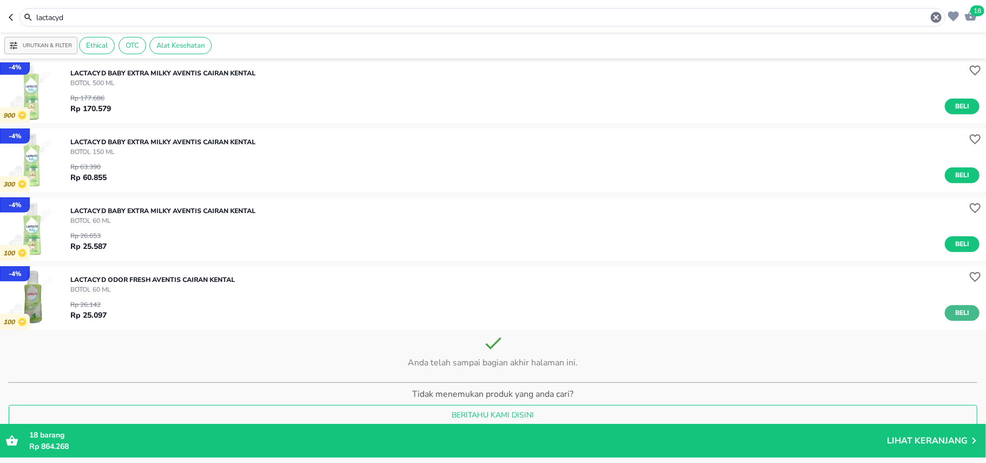
click at [959, 313] on span "Beli" at bounding box center [962, 312] width 18 height 11
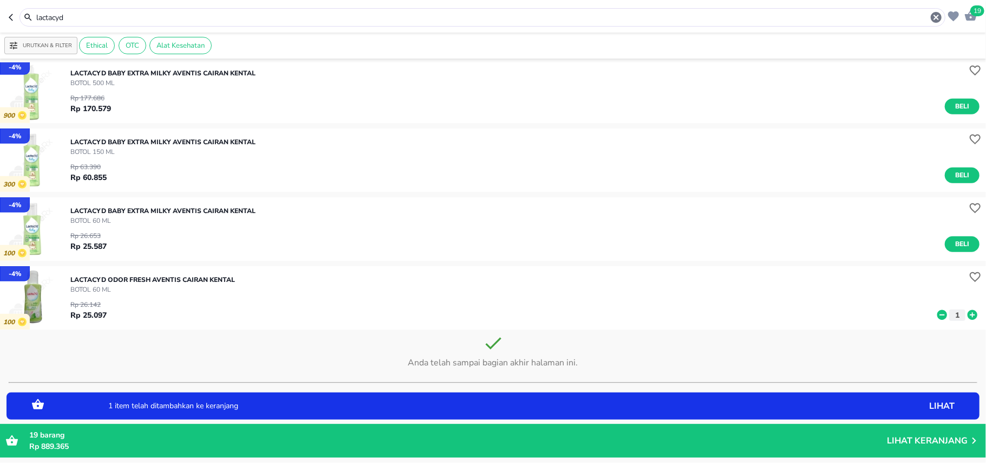
click at [968, 313] on icon at bounding box center [973, 315] width 10 height 10
click at [935, 16] on icon "button" at bounding box center [936, 17] width 13 height 13
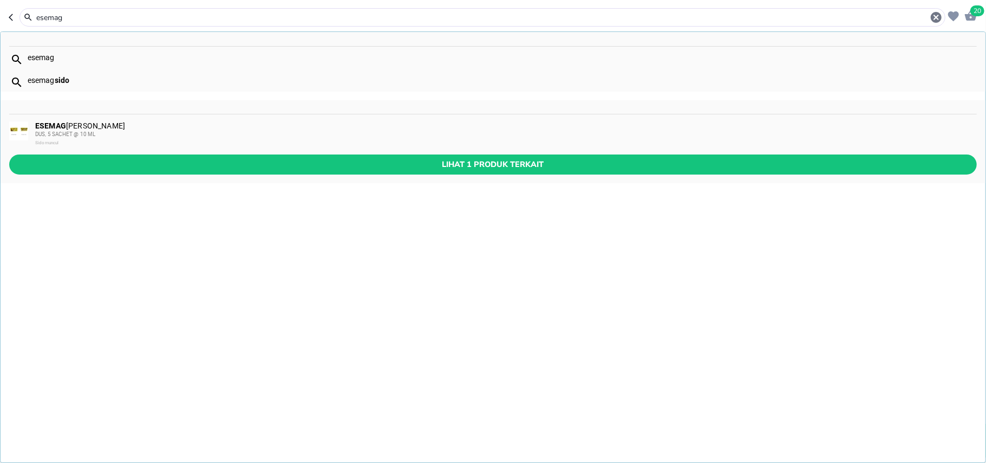
type input "esemag"
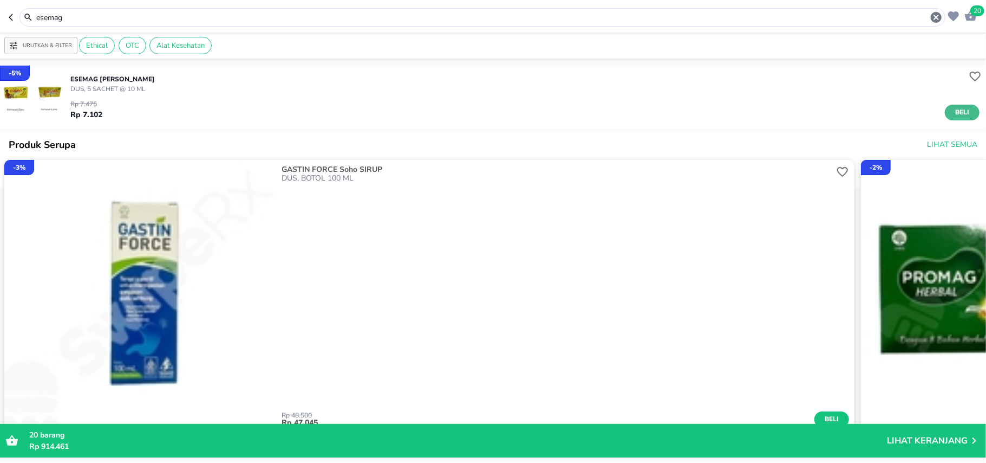
click at [963, 112] on button "Beli" at bounding box center [962, 113] width 35 height 16
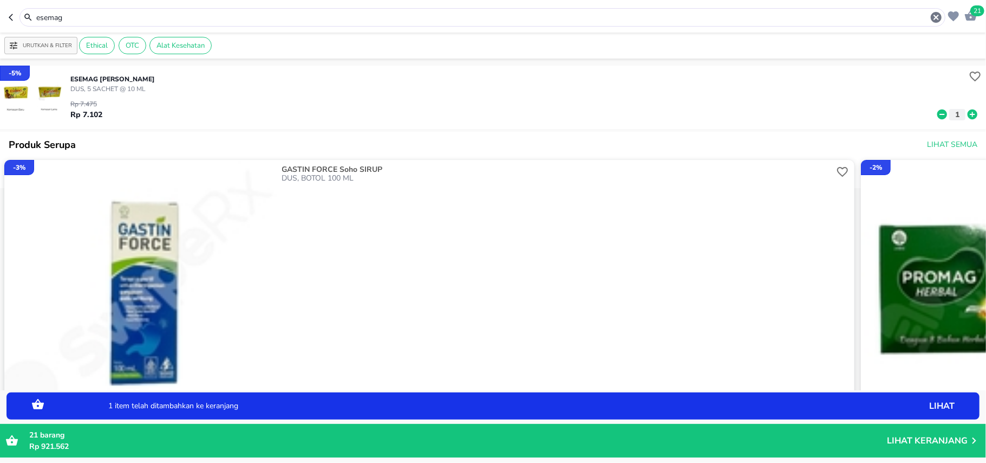
click at [968, 112] on icon at bounding box center [973, 114] width 10 height 10
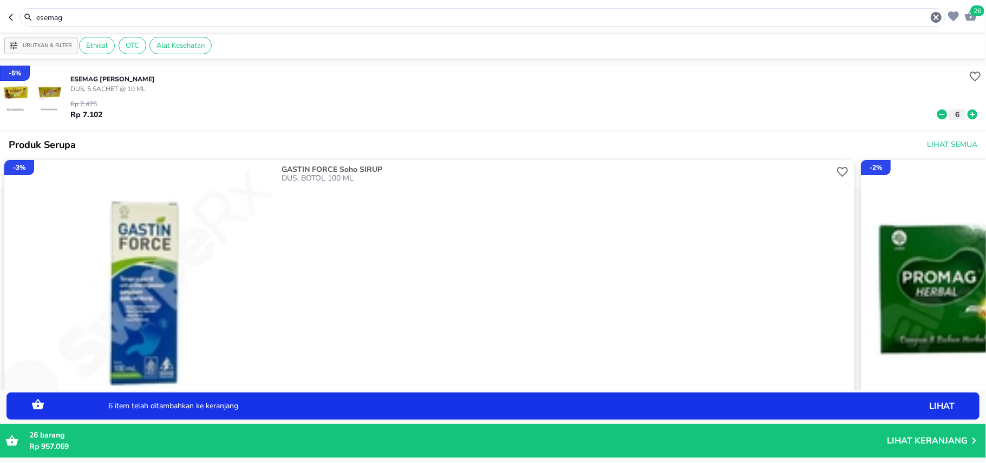
click at [938, 20] on icon "button" at bounding box center [936, 17] width 11 height 11
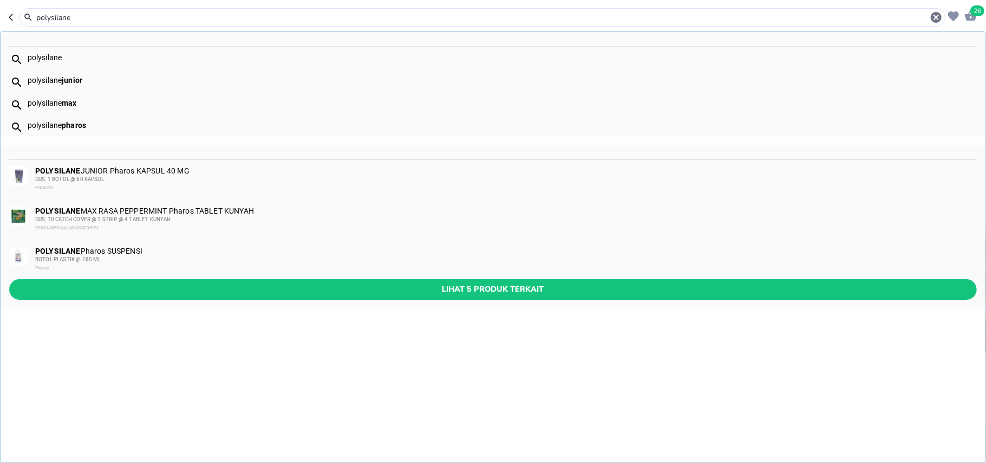
type input "polysilane"
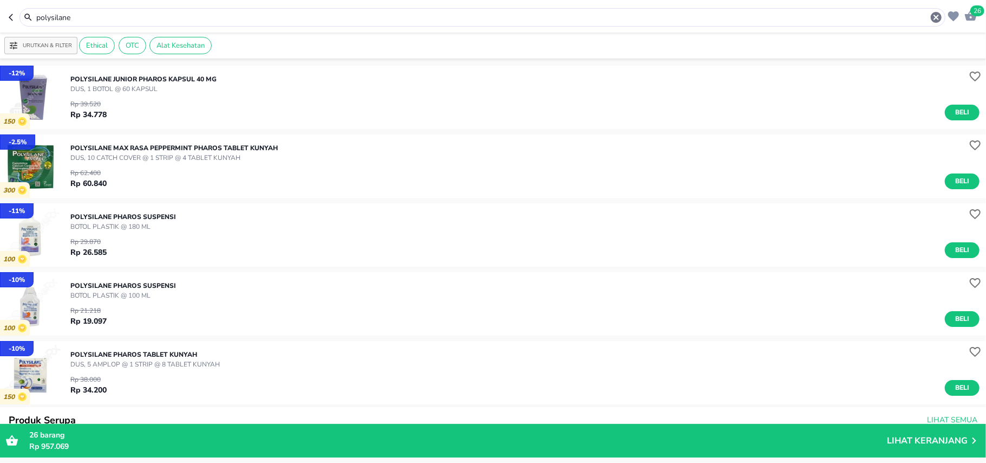
scroll to position [72, 0]
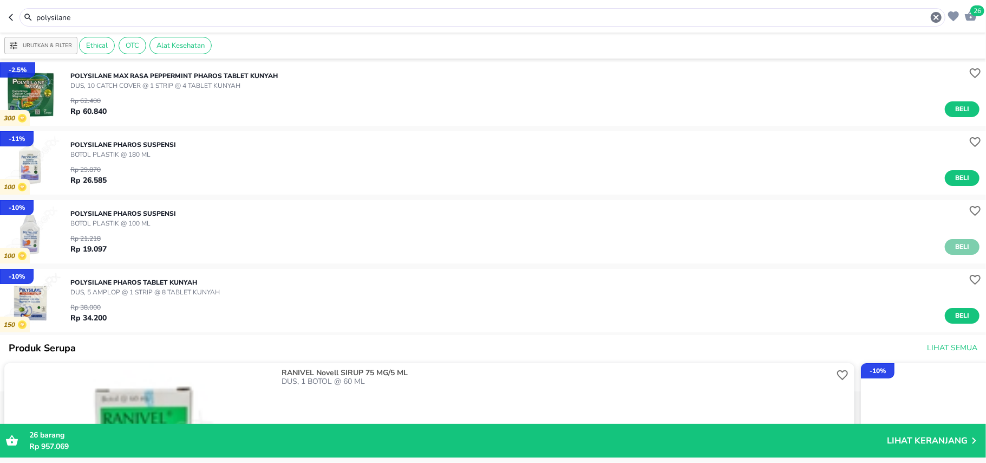
click at [953, 241] on span "Beli" at bounding box center [962, 246] width 18 height 11
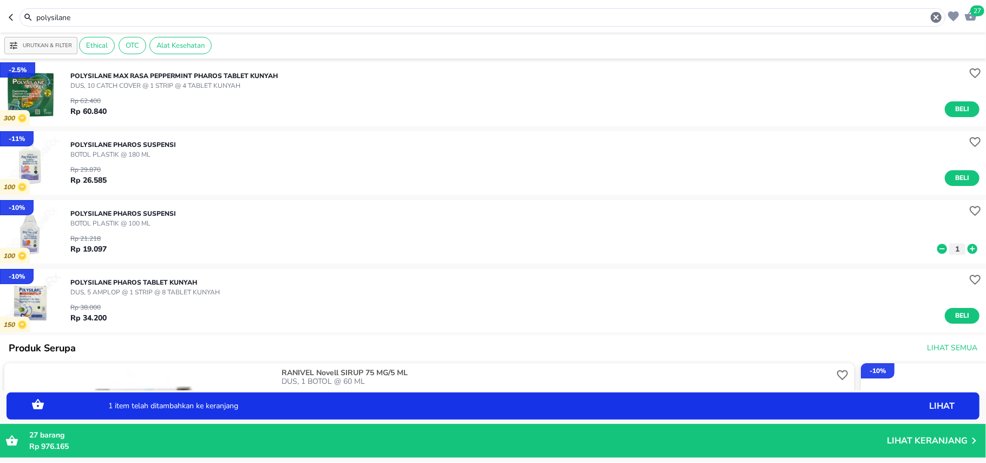
click at [968, 250] on icon at bounding box center [973, 249] width 10 height 10
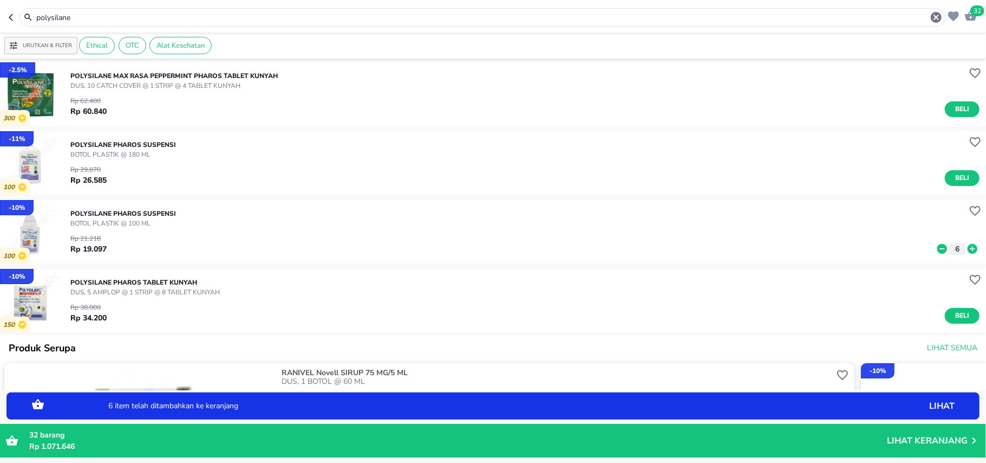
click at [934, 16] on icon "button" at bounding box center [936, 17] width 11 height 11
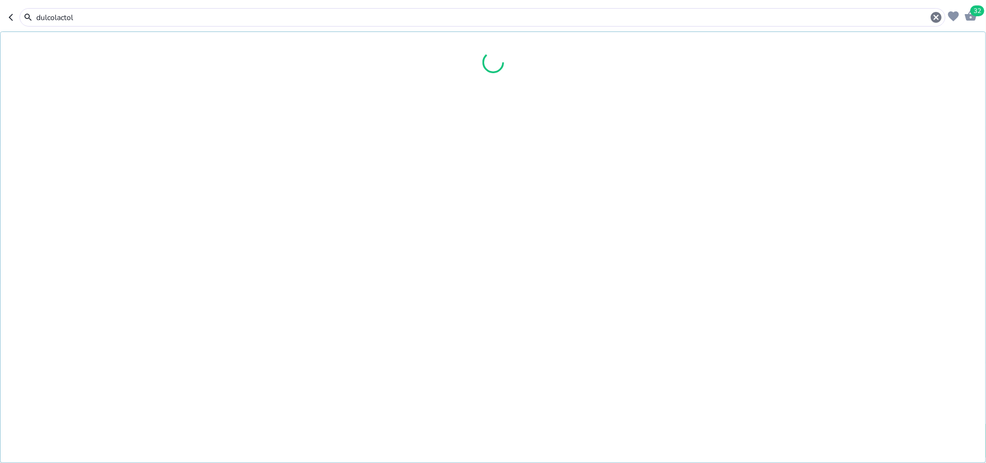
type input "dulcolactol"
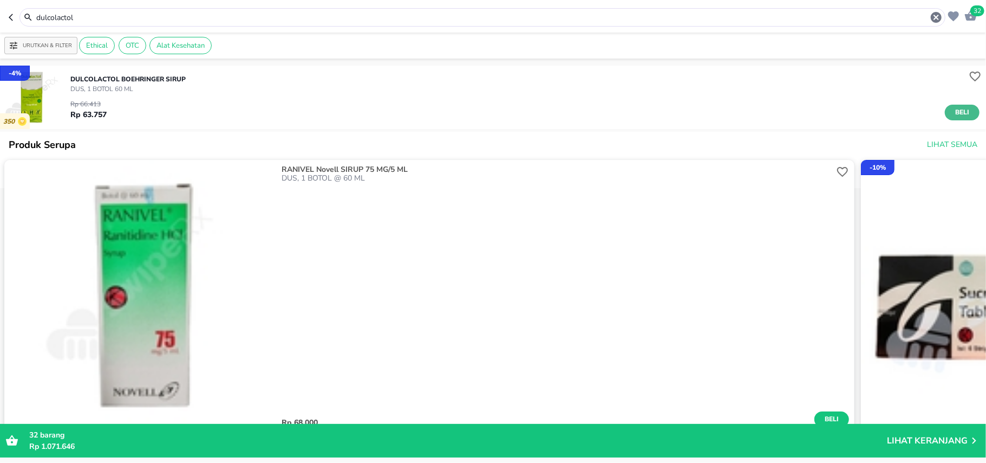
click at [956, 112] on span "Beli" at bounding box center [962, 112] width 18 height 11
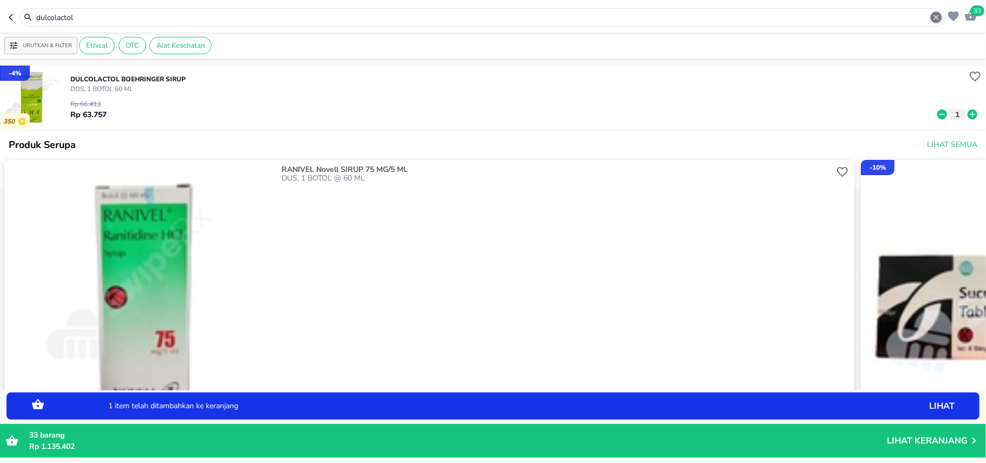
click at [932, 18] on icon "button" at bounding box center [936, 17] width 11 height 11
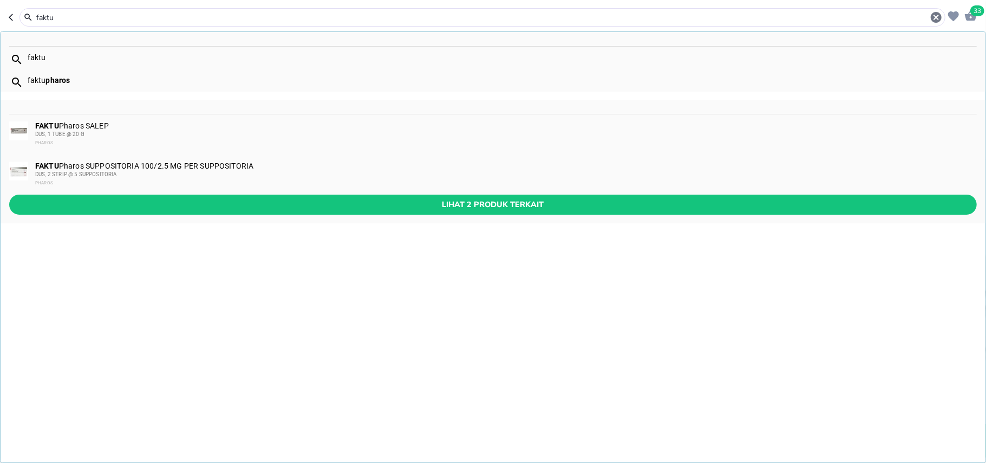
type input "faktu"
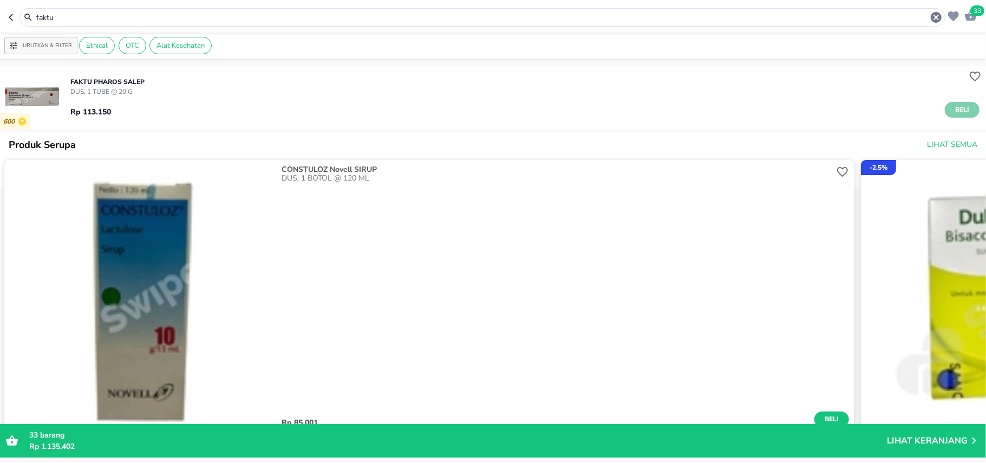
click at [964, 108] on button "Beli" at bounding box center [962, 110] width 35 height 16
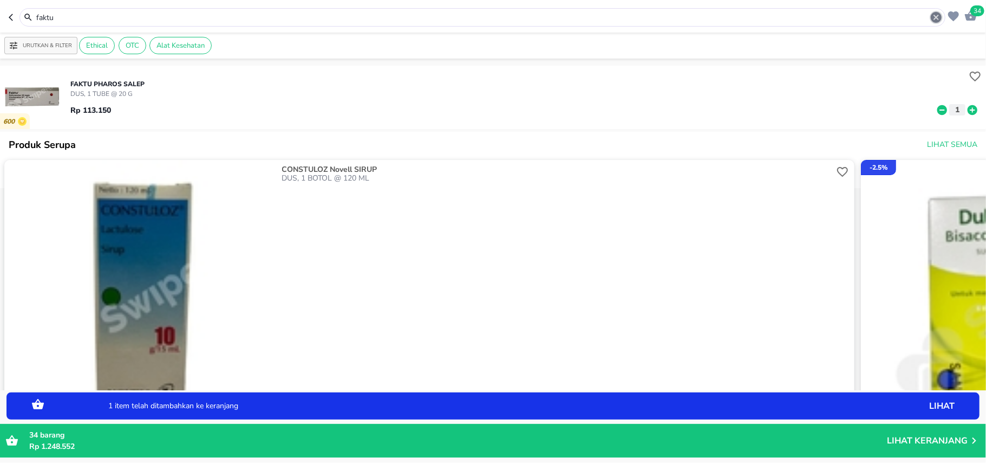
click at [935, 20] on icon "button" at bounding box center [936, 17] width 13 height 13
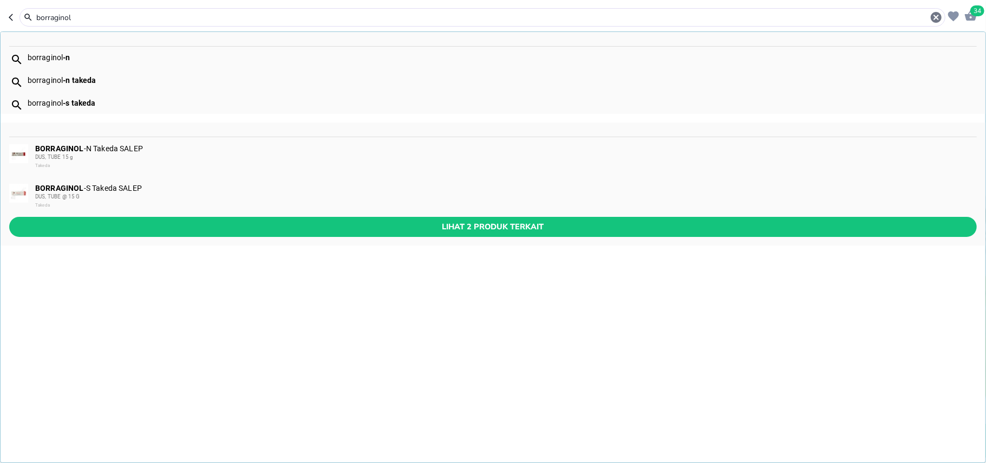
type input "borraginol"
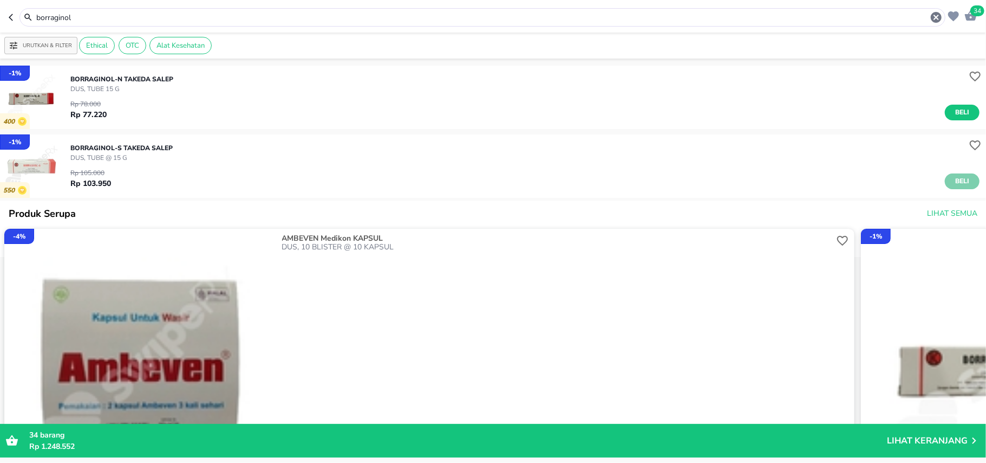
click at [953, 180] on span "Beli" at bounding box center [962, 181] width 18 height 11
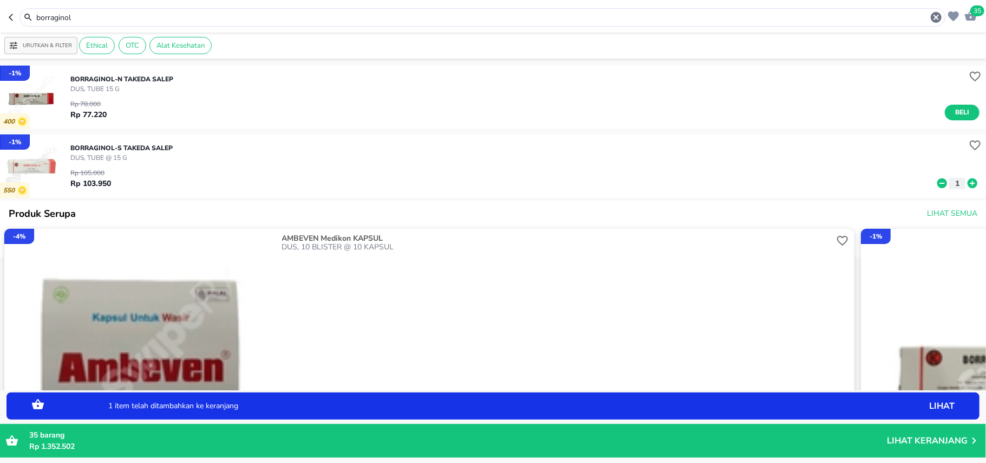
click at [937, 16] on icon "button" at bounding box center [936, 17] width 13 height 13
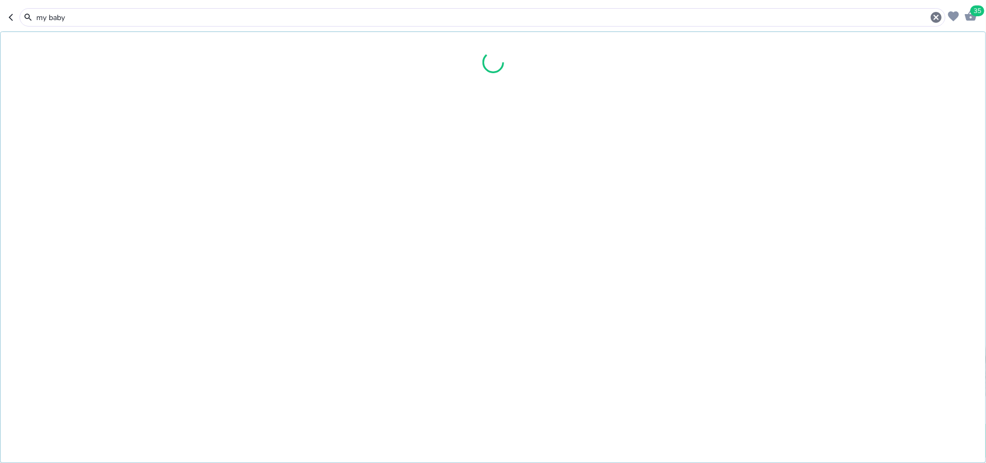
type input "my baby"
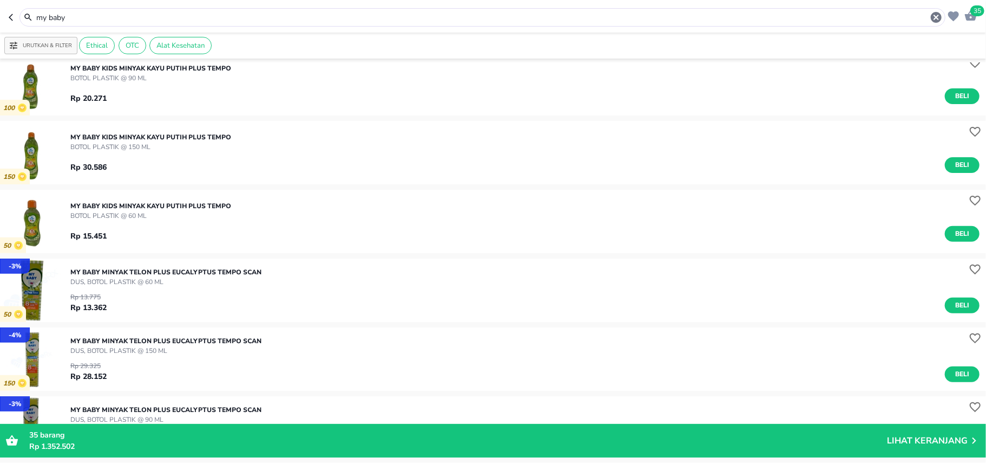
scroll to position [289, 0]
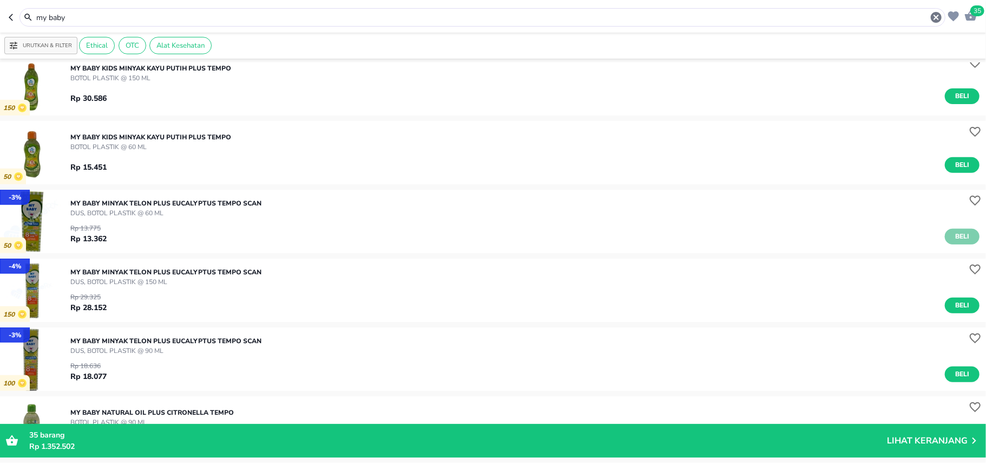
click at [953, 238] on span "Beli" at bounding box center [962, 236] width 18 height 11
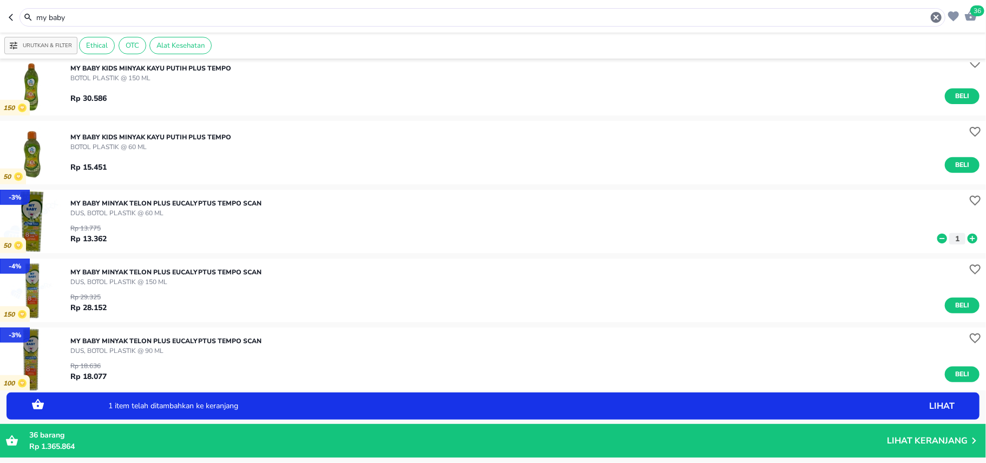
click at [968, 235] on icon at bounding box center [973, 238] width 10 height 10
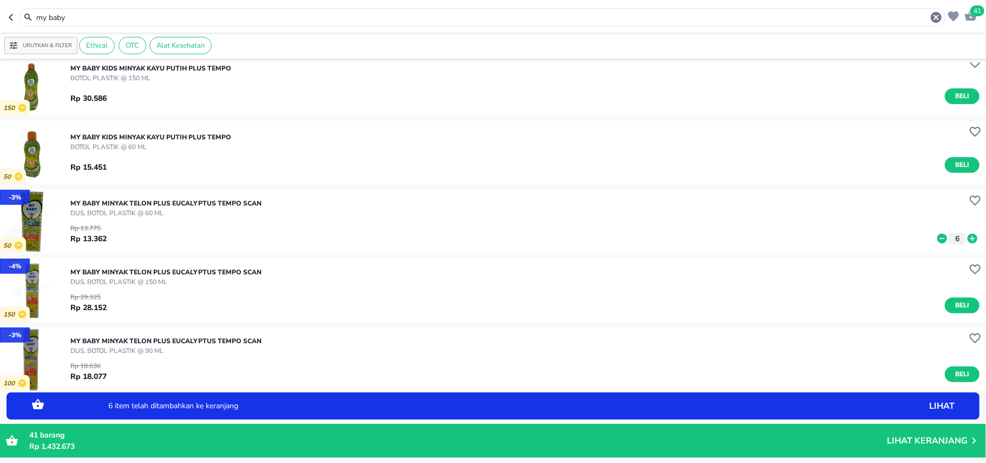
click at [934, 16] on icon "button" at bounding box center [936, 17] width 11 height 11
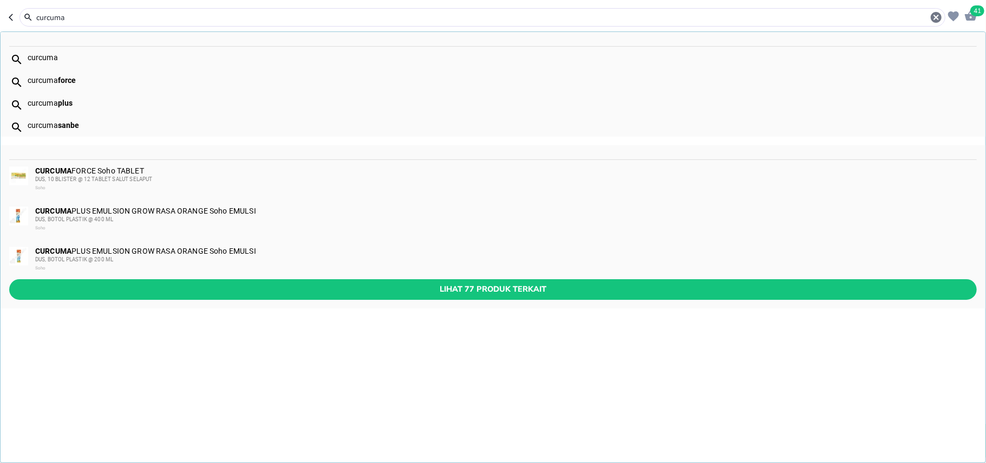
type input "curcuma"
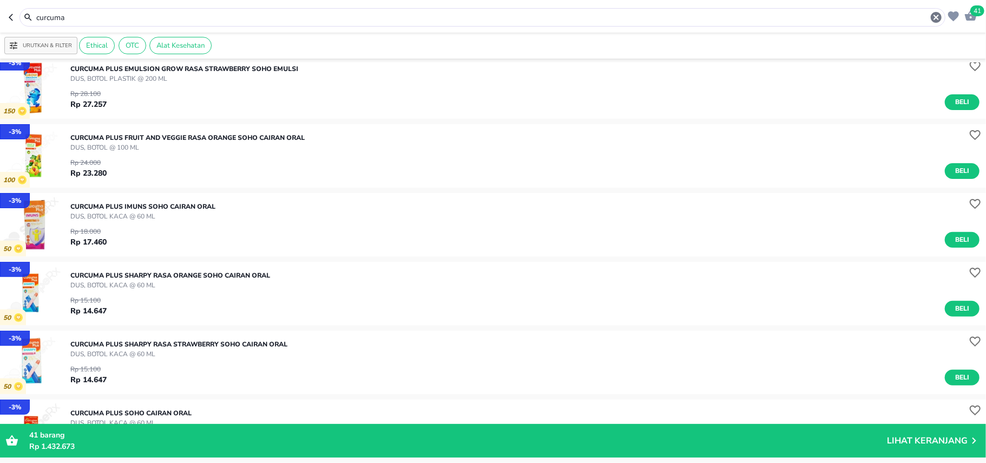
scroll to position [361, 0]
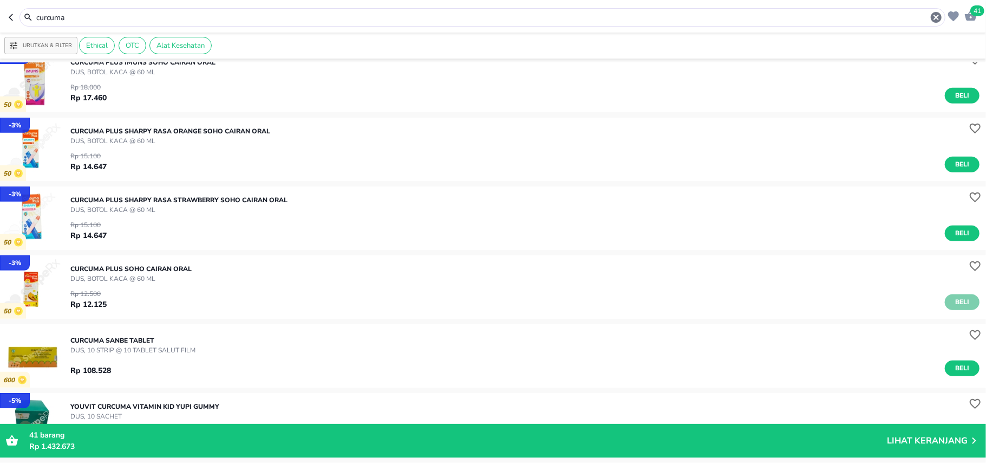
click at [967, 299] on button "Beli" at bounding box center [962, 302] width 35 height 16
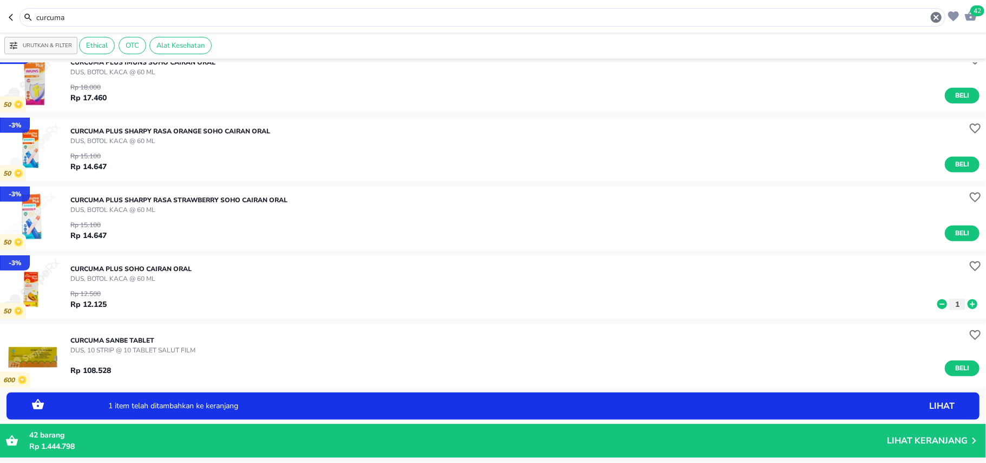
click at [968, 307] on icon at bounding box center [973, 304] width 10 height 10
click at [936, 16] on icon "button" at bounding box center [936, 17] width 13 height 13
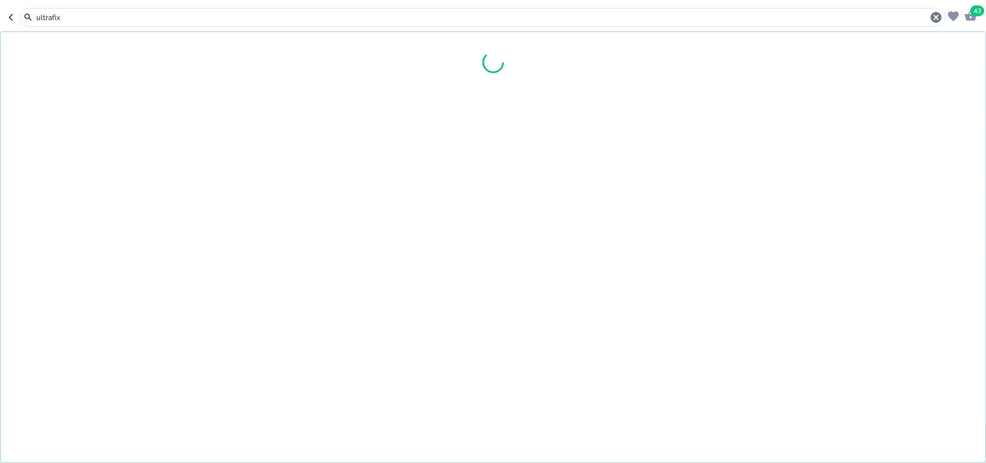
type input "ultrafix"
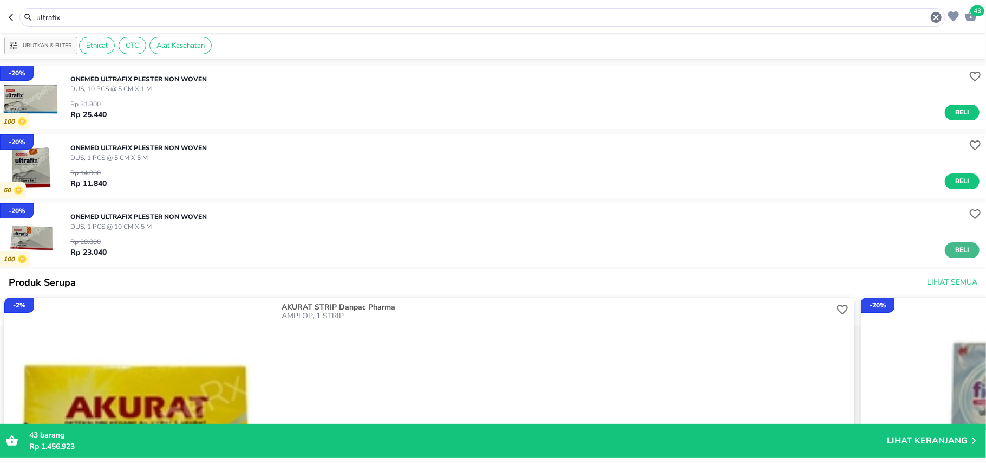
click at [958, 252] on span "Beli" at bounding box center [962, 249] width 18 height 11
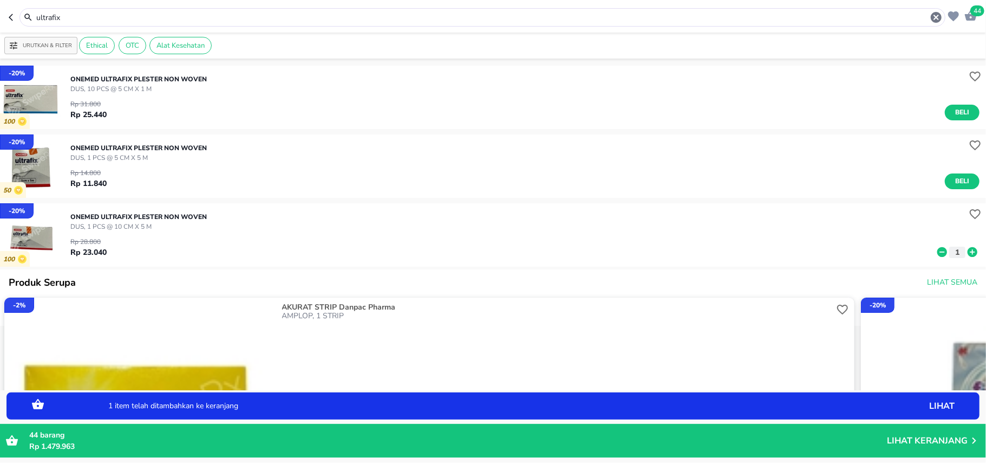
click at [968, 251] on icon at bounding box center [973, 252] width 10 height 10
click at [934, 18] on icon "button" at bounding box center [936, 17] width 11 height 11
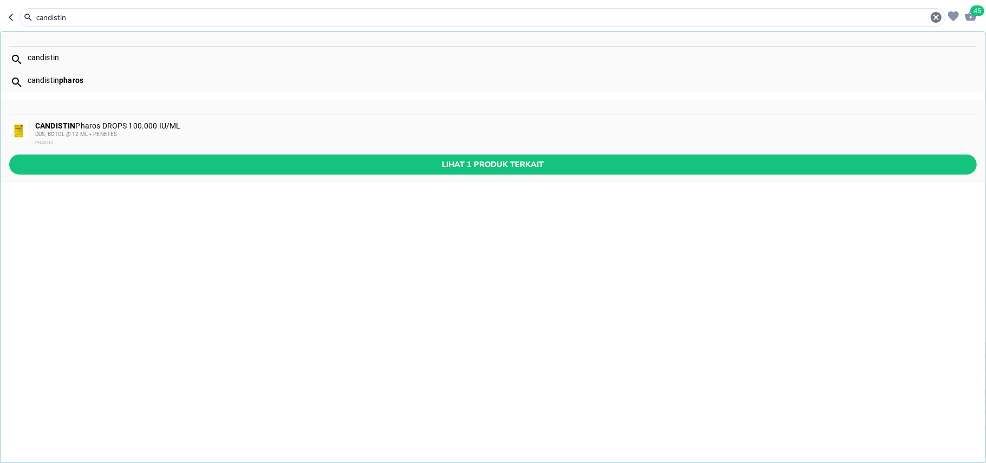
type input "candistin"
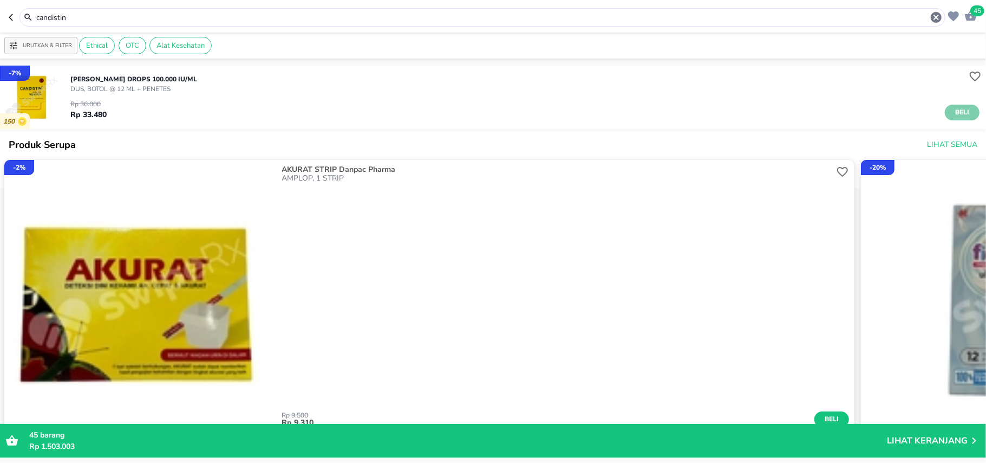
click at [967, 109] on button "Beli" at bounding box center [962, 113] width 35 height 16
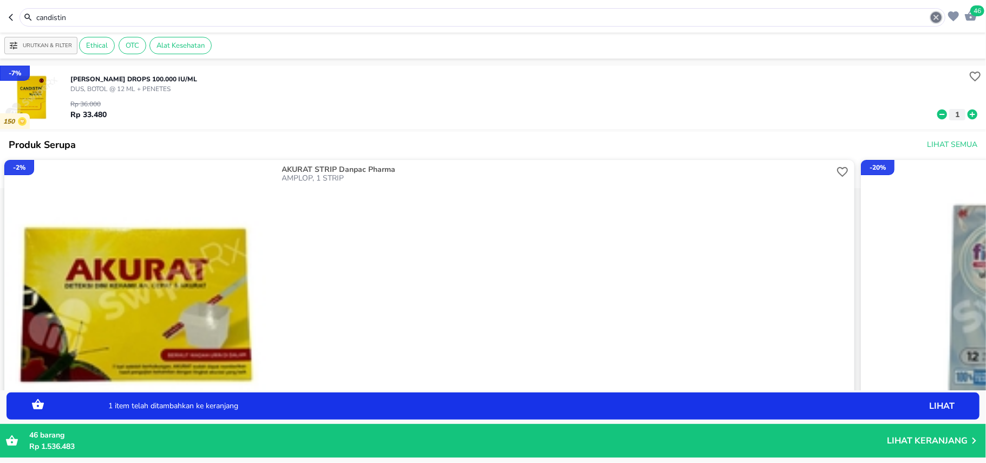
click at [937, 18] on icon "button" at bounding box center [936, 17] width 11 height 11
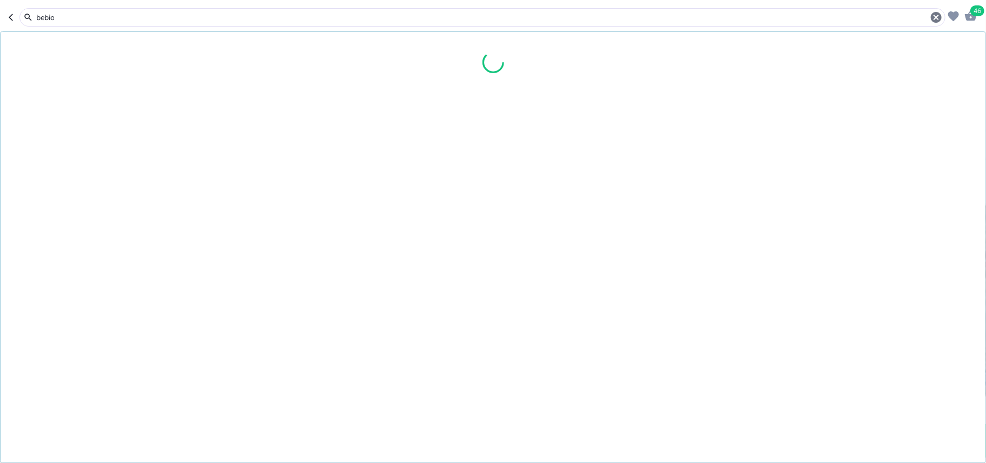
type input "bebio"
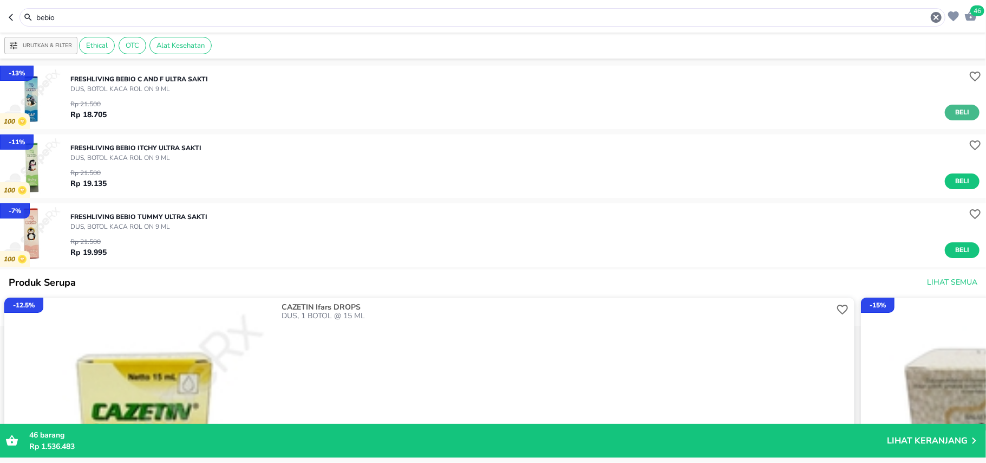
click at [966, 113] on button "Beli" at bounding box center [962, 113] width 35 height 16
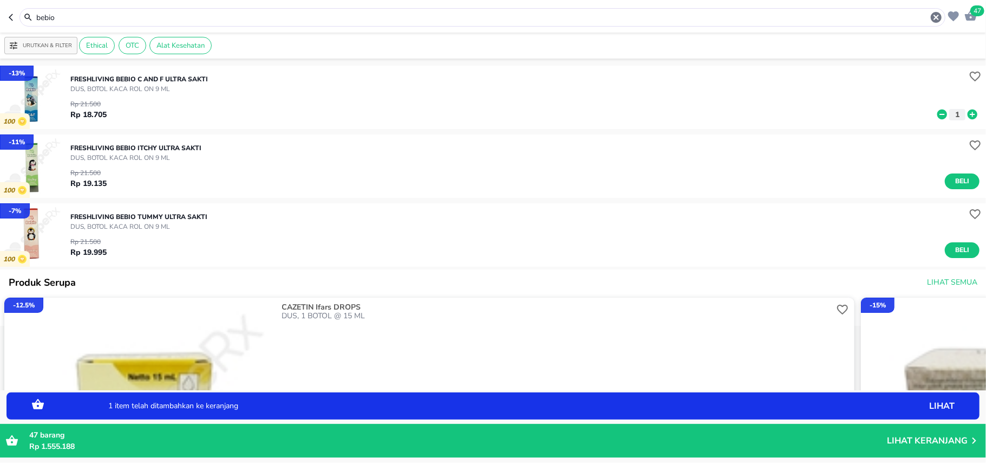
click at [966, 113] on icon at bounding box center [973, 114] width 14 height 12
click at [938, 20] on icon "button" at bounding box center [936, 17] width 13 height 13
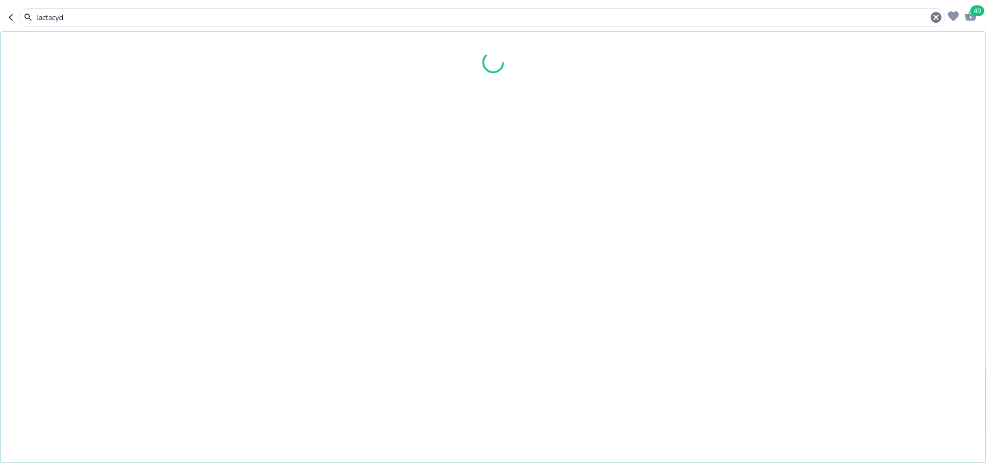
type input "lactacyd"
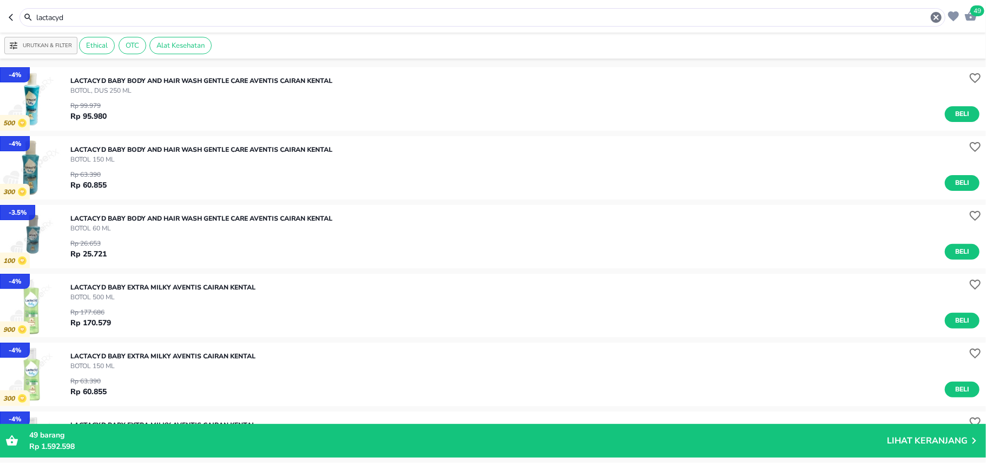
scroll to position [217, 0]
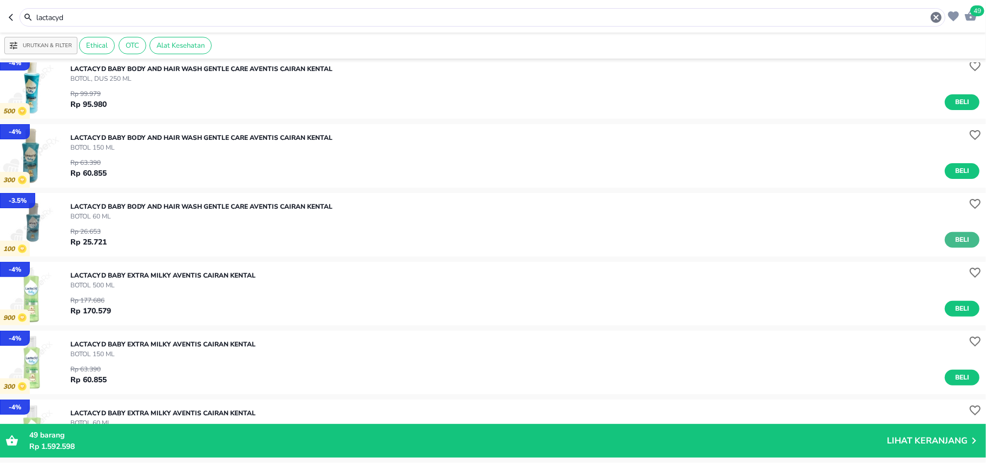
click at [956, 235] on span "Beli" at bounding box center [962, 239] width 18 height 11
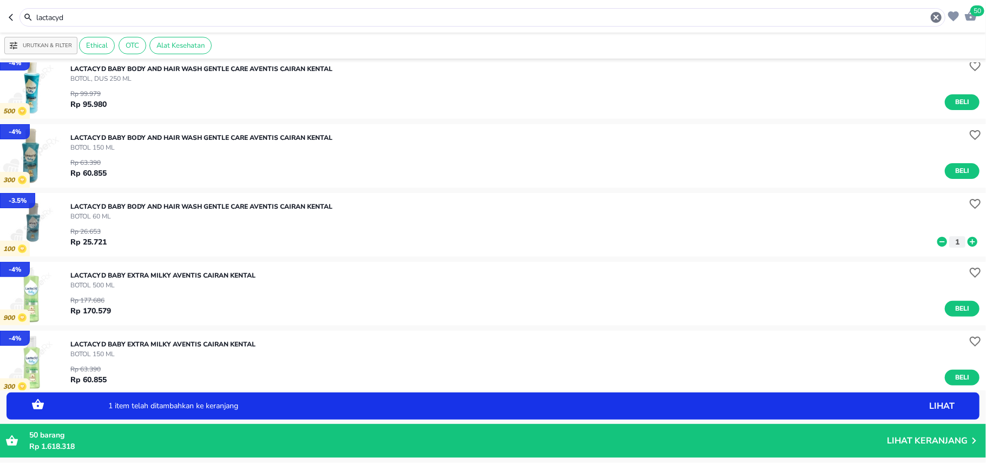
click at [968, 243] on icon at bounding box center [973, 242] width 10 height 10
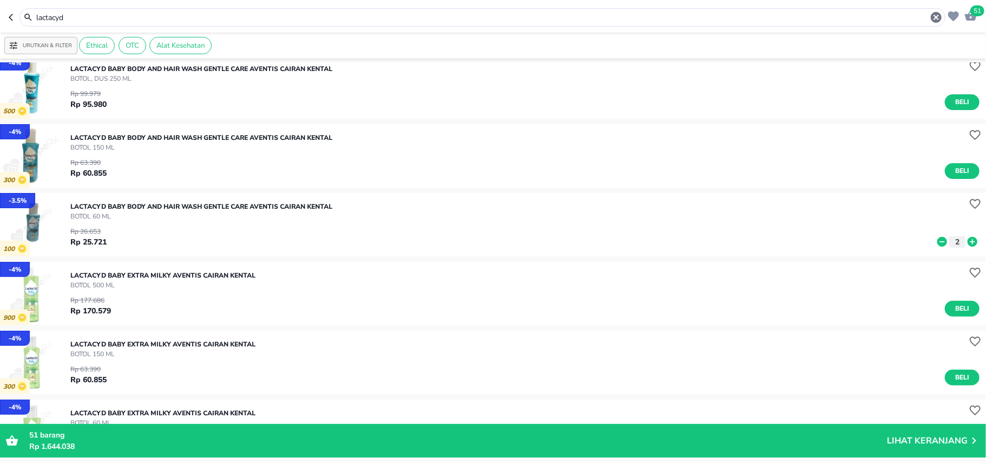
click at [968, 243] on icon at bounding box center [973, 242] width 10 height 10
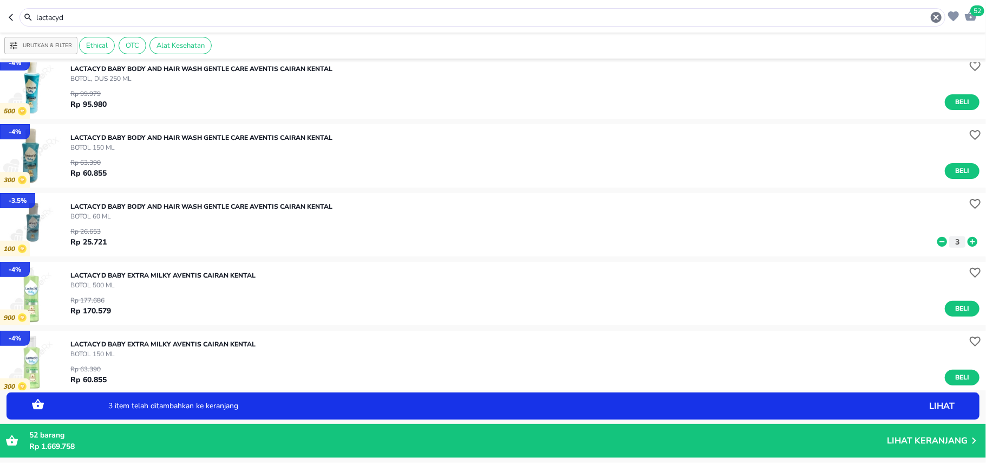
click at [930, 16] on icon "button" at bounding box center [936, 17] width 13 height 13
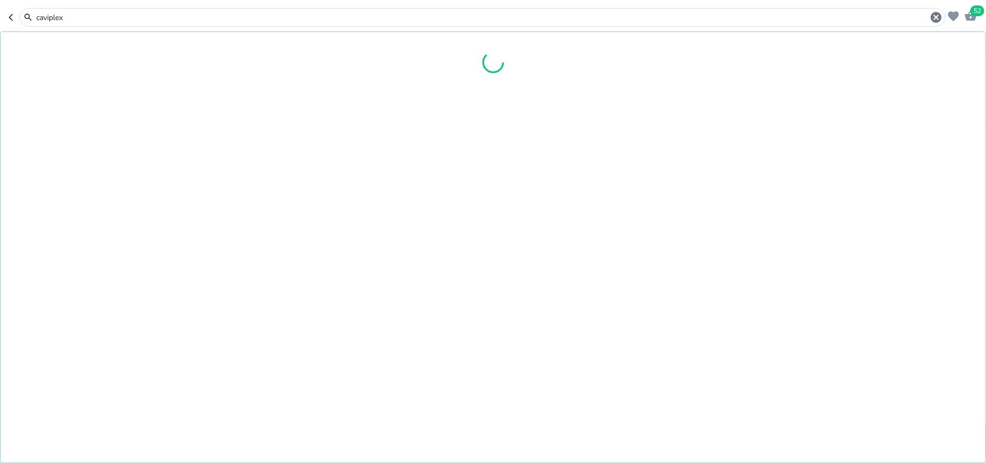
type input "caviplex"
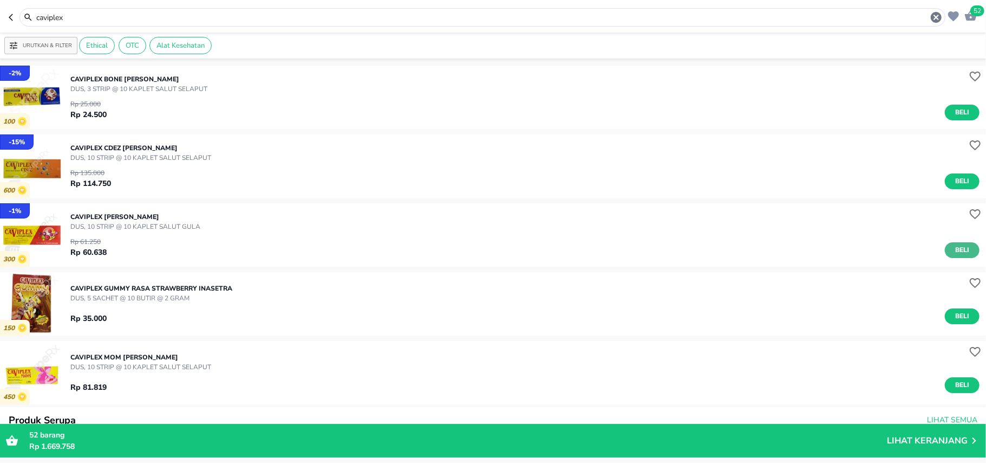
click at [953, 251] on span "Beli" at bounding box center [962, 249] width 18 height 11
click at [963, 18] on div "53" at bounding box center [970, 15] width 16 height 17
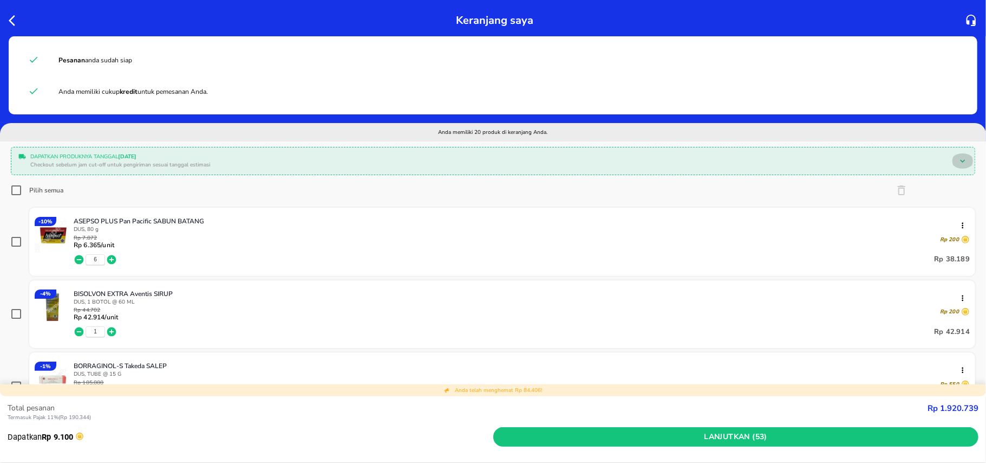
click at [958, 165] on icon at bounding box center [963, 161] width 10 height 10
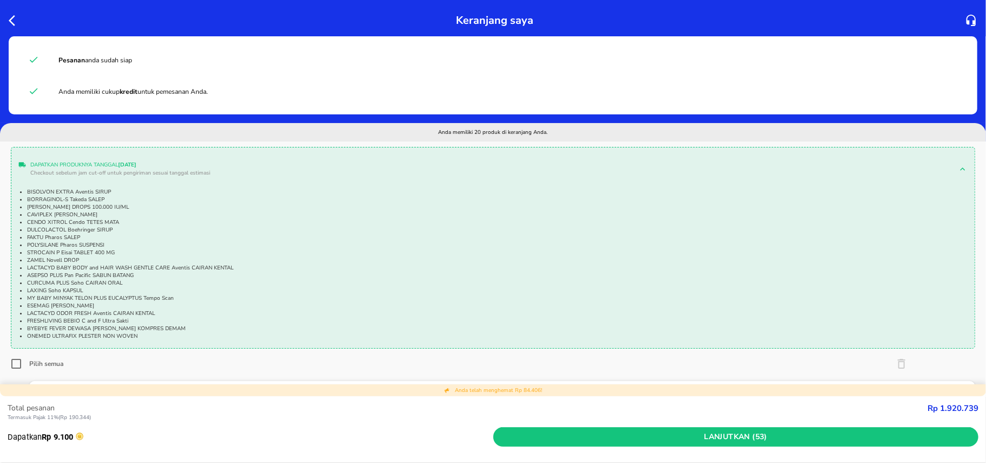
click at [10, 18] on icon "button" at bounding box center [15, 20] width 13 height 13
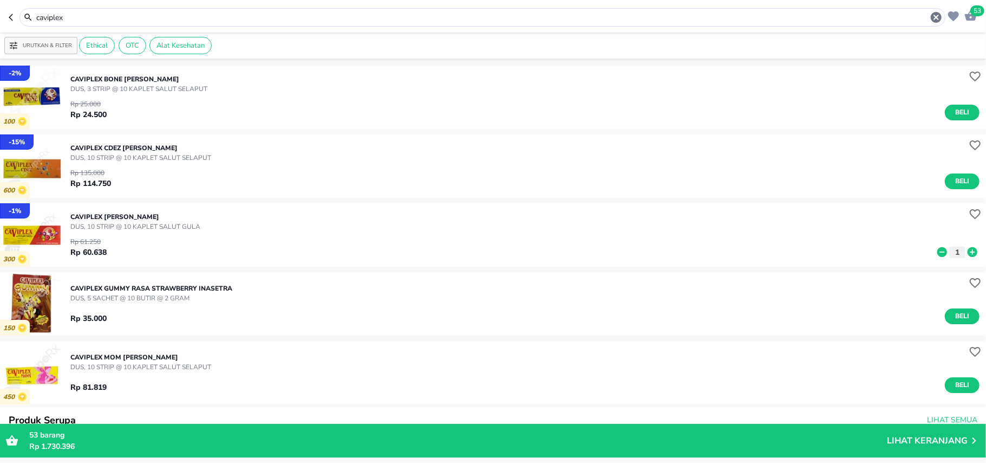
click at [193, 10] on div "caviplex" at bounding box center [483, 17] width 926 height 18
click at [193, 15] on input "caviplex" at bounding box center [482, 17] width 895 height 11
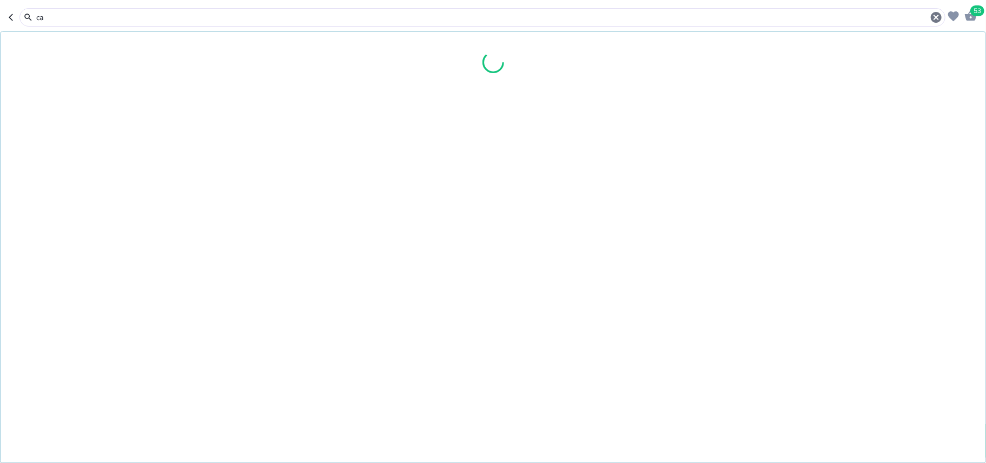
type input "c"
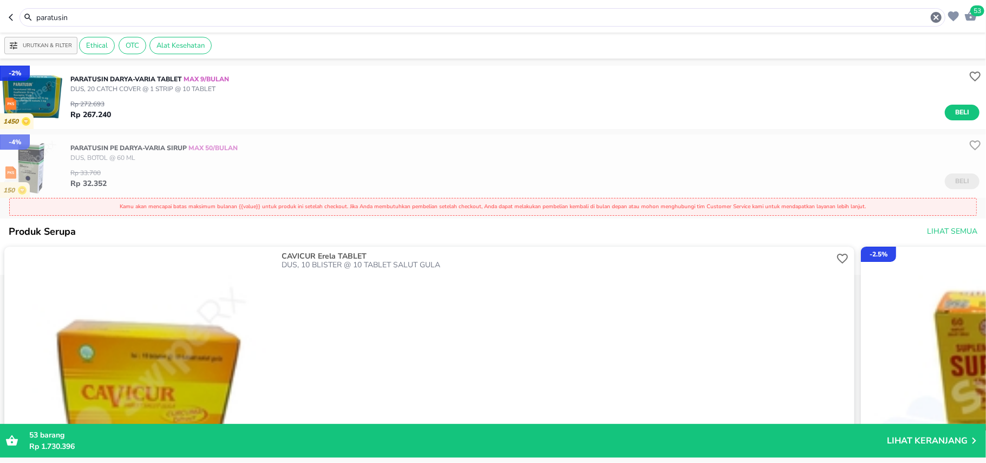
click at [14, 20] on icon "button" at bounding box center [13, 17] width 9 height 9
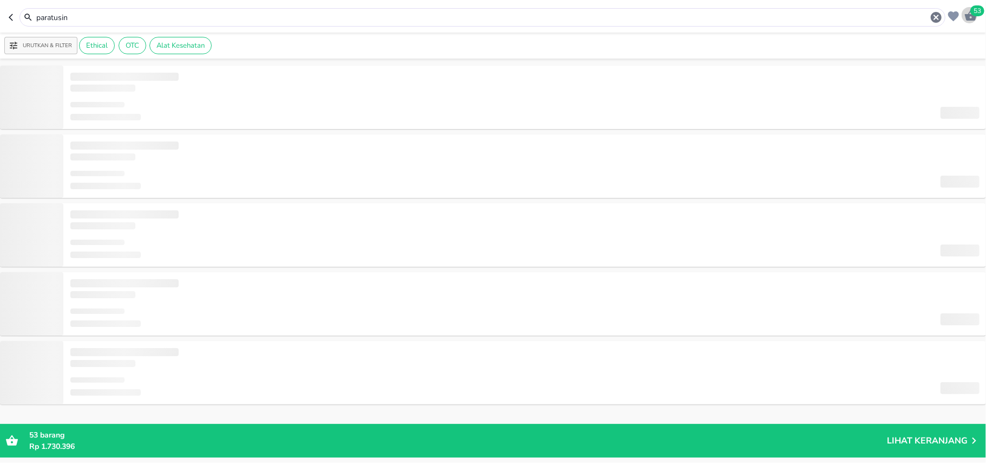
type input "caviplex"
click at [974, 20] on icon "button" at bounding box center [971, 15] width 12 height 10
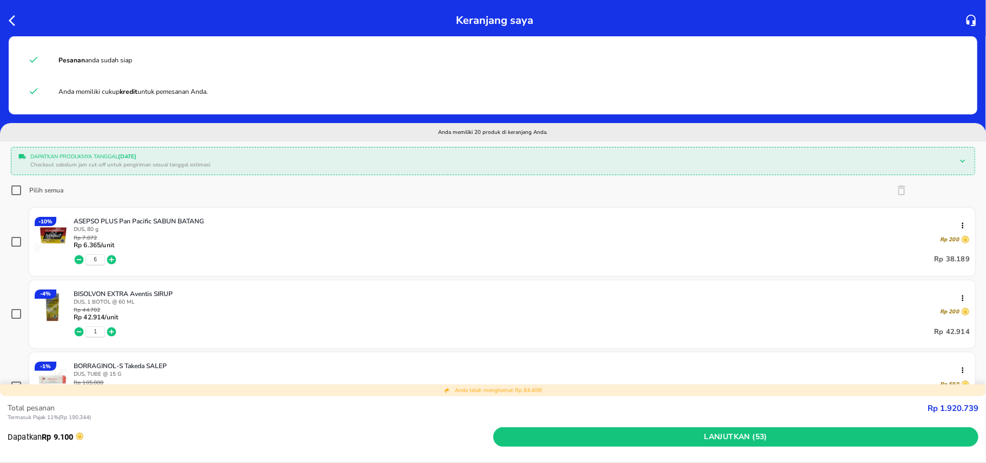
click at [594, 156] on p "Dapatkan produknya tanggal 29 Sep 2025" at bounding box center [490, 157] width 921 height 8
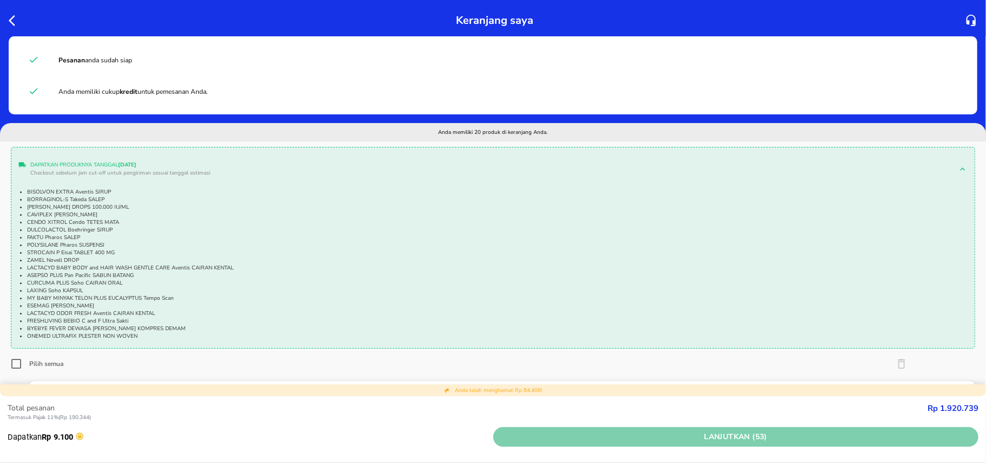
click at [574, 440] on span "Lanjutkan (53)" at bounding box center [736, 437] width 477 height 14
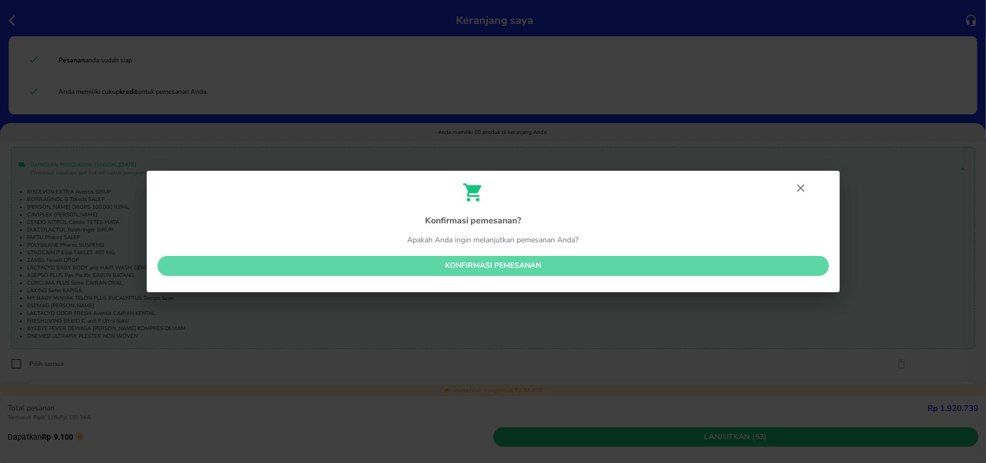
click at [527, 267] on span "Konfirmasi pemesanan" at bounding box center [493, 266] width 654 height 14
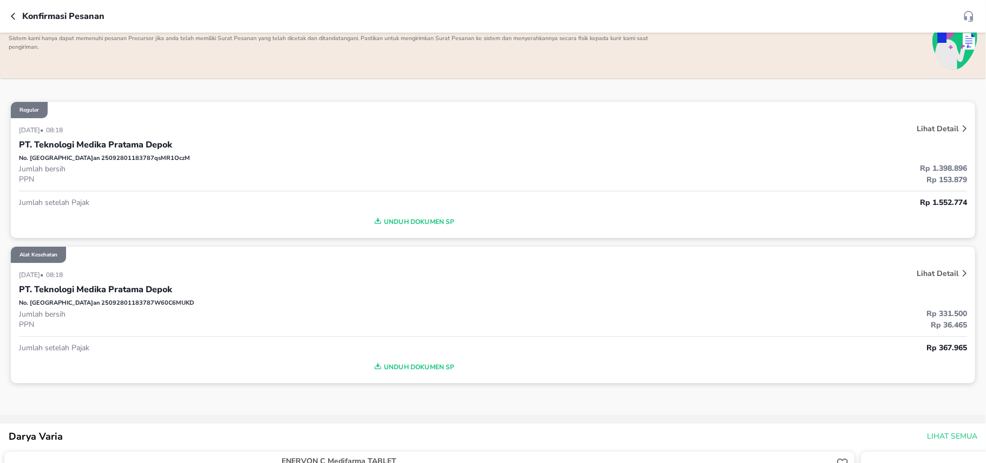
scroll to position [144, 0]
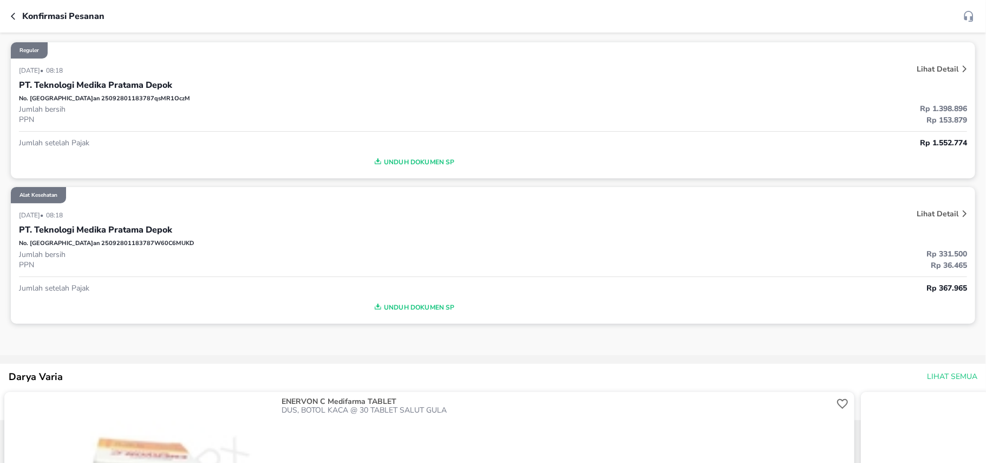
click at [421, 157] on span "Unduh Dokumen SP" at bounding box center [413, 162] width 781 height 14
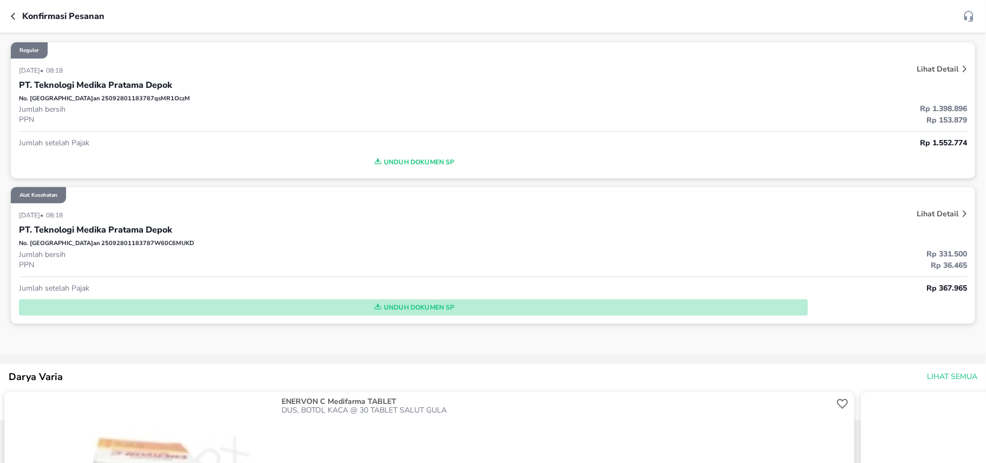
click at [433, 303] on span "Unduh Dokumen SP" at bounding box center [413, 307] width 781 height 14
